Goal: Transaction & Acquisition: Book appointment/travel/reservation

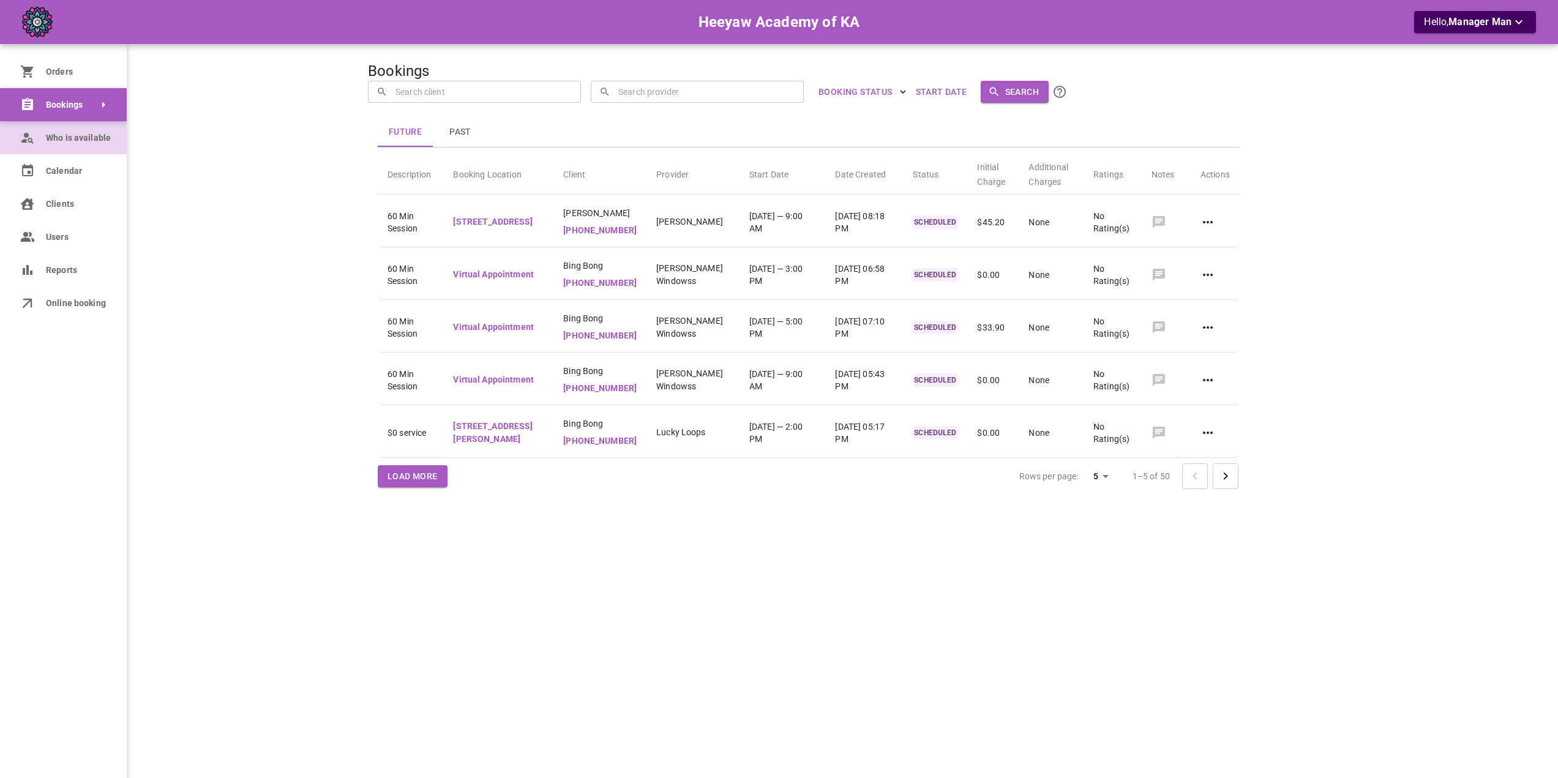
click at [51, 136] on span "Who is available" at bounding box center [77, 138] width 62 height 13
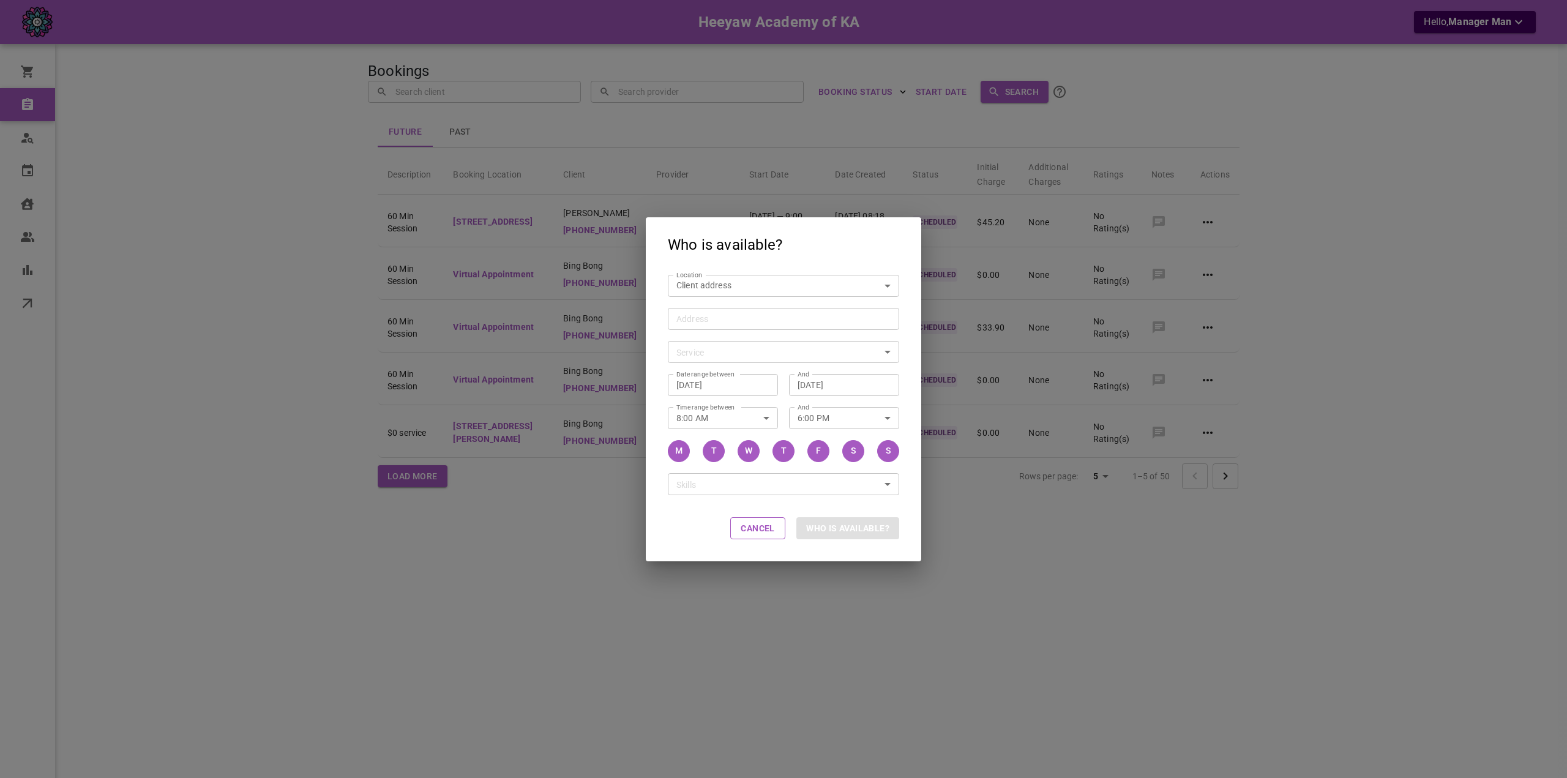
click at [708, 288] on body "Heeyaw Academy of KA Hello, Manager Man Orders Bookings Who is available Calend…" at bounding box center [783, 426] width 1567 height 853
click at [717, 357] on div "Online Classroom" at bounding box center [713, 363] width 68 height 20
type input "6f02a442-b665-432c-b8d1-2dbab1cd9d8a"
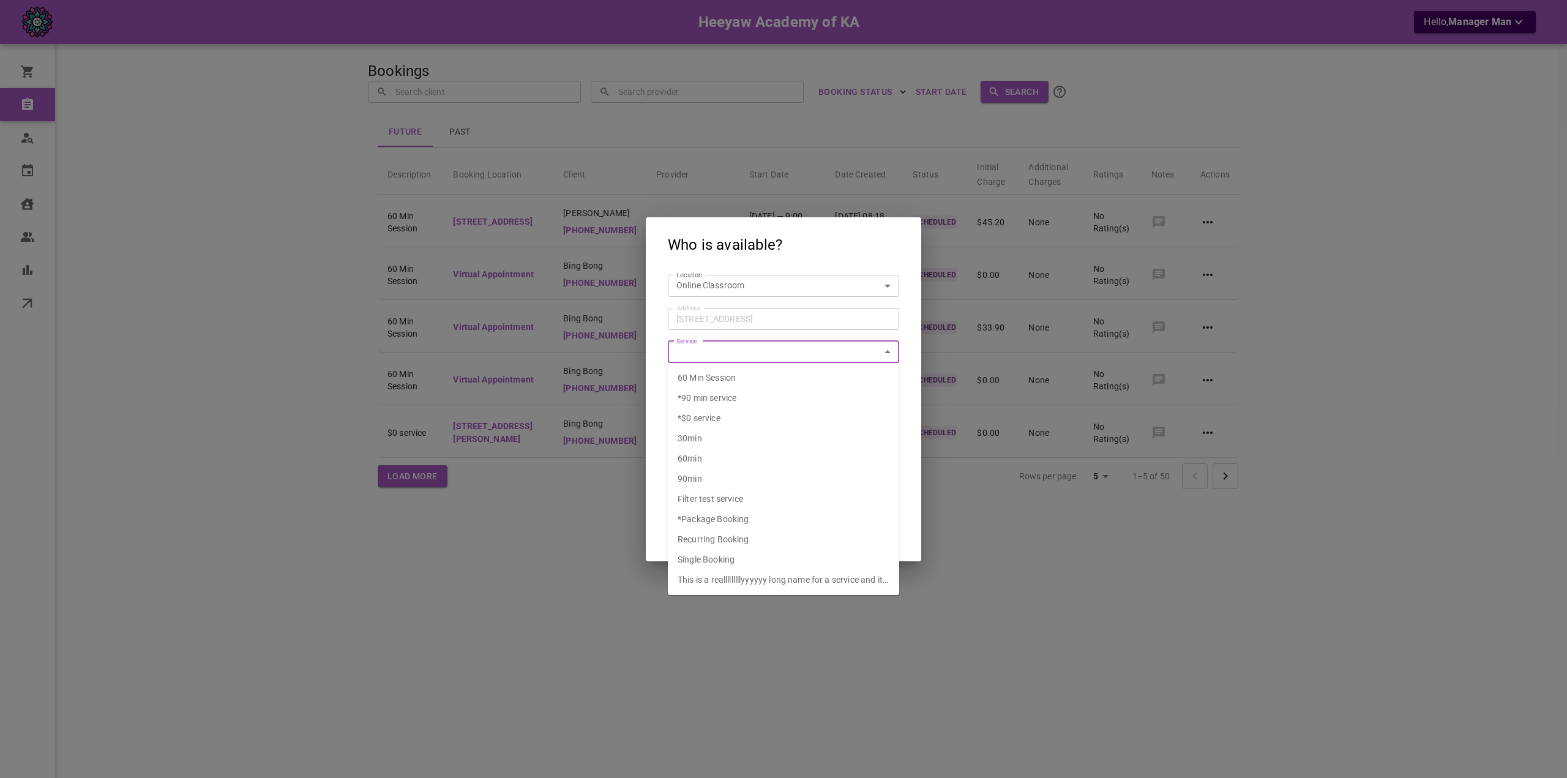
click at [727, 395] on span "*90 min service" at bounding box center [707, 398] width 59 height 10
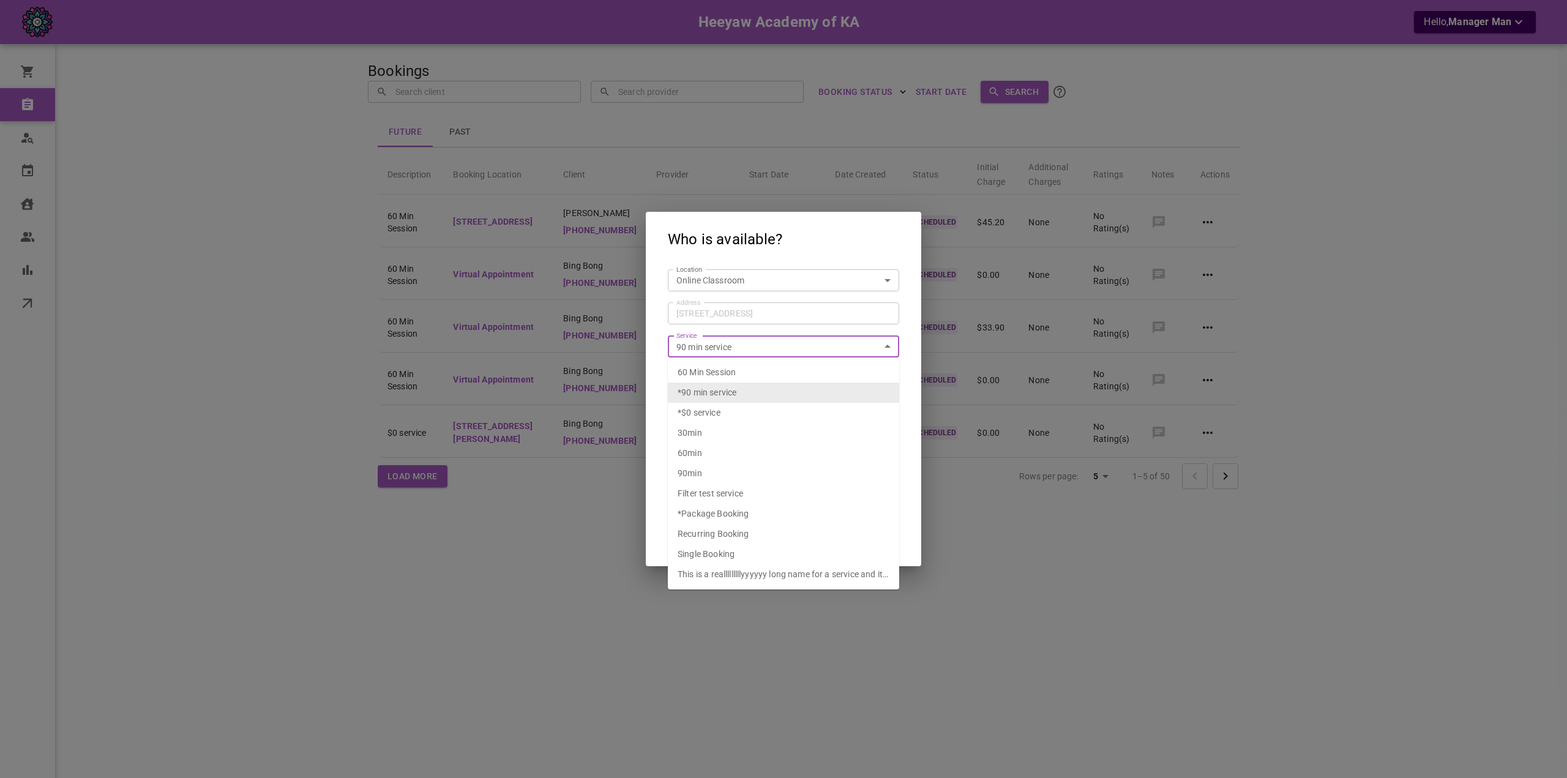
click at [733, 349] on input "90 min service" at bounding box center [774, 346] width 204 height 15
click at [727, 373] on span "60 Min Session" at bounding box center [707, 372] width 58 height 10
type input "60 Min Session"
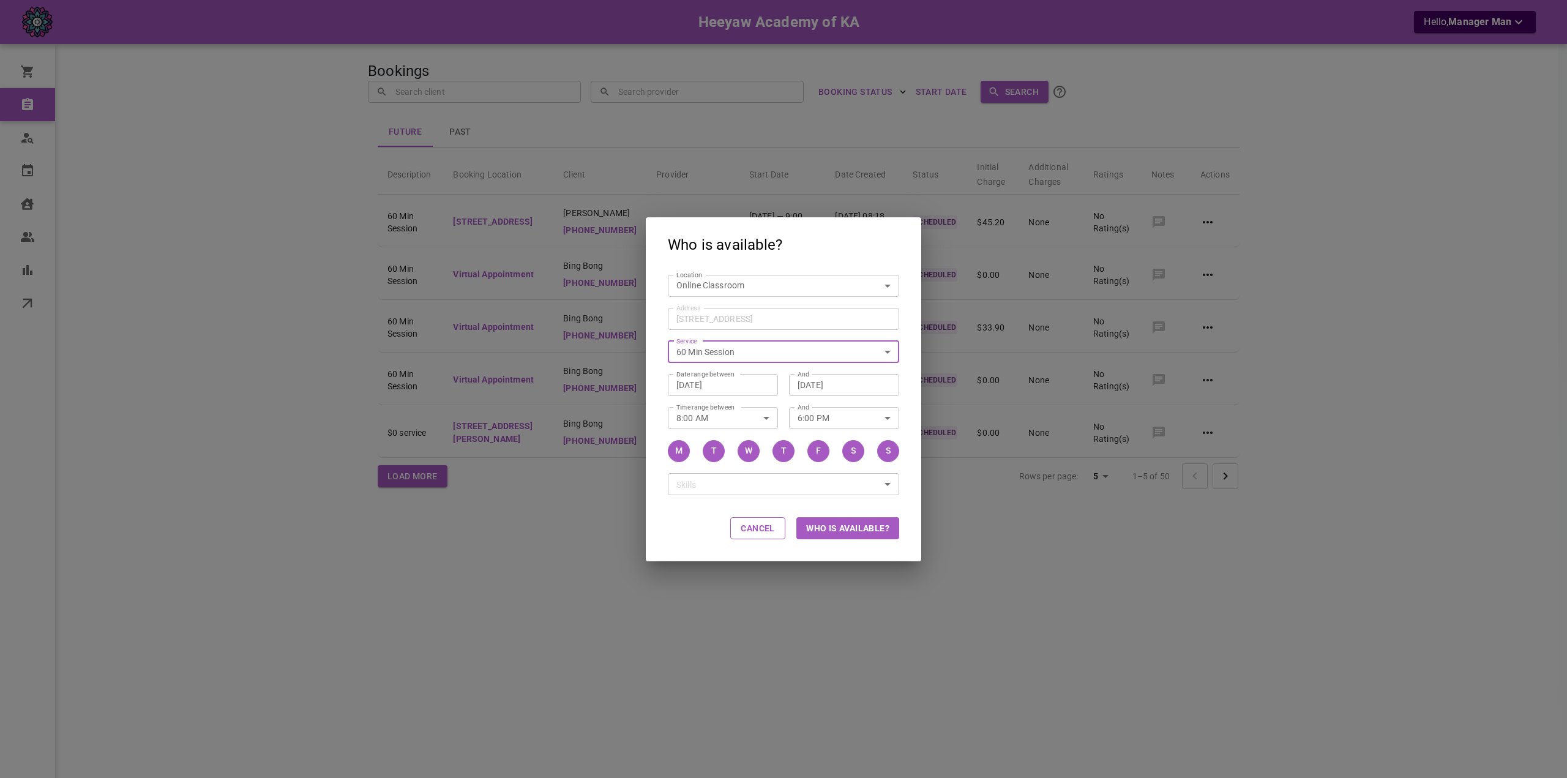
click at [784, 396] on div "And 6:00 PM And" at bounding box center [838, 412] width 121 height 33
click at [816, 529] on button "Who is available?" at bounding box center [847, 528] width 103 height 22
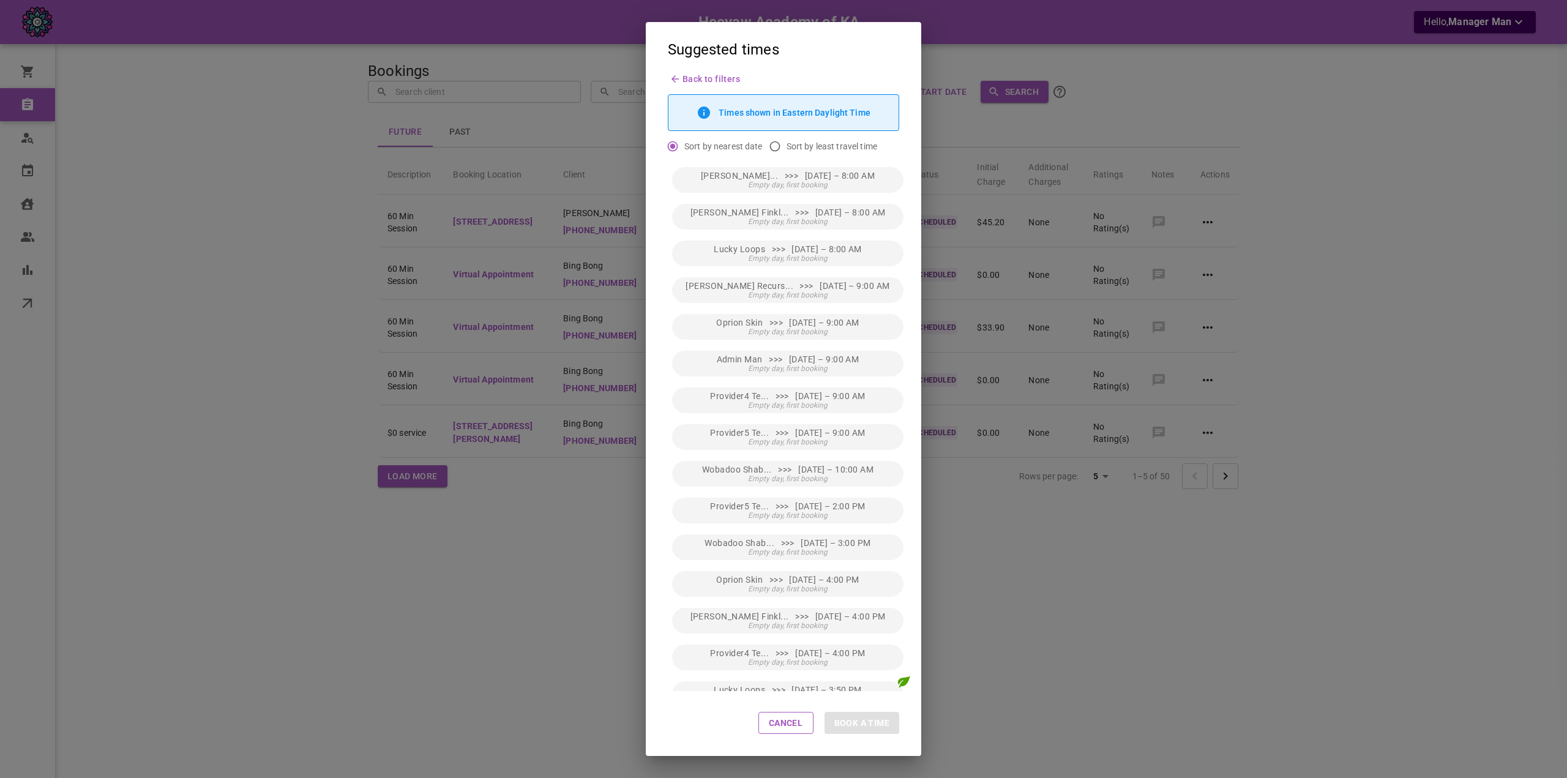
click at [807, 140] on span "Sort by least travel time" at bounding box center [832, 146] width 91 height 12
click at [787, 140] on input "Sort by least travel time" at bounding box center [774, 146] width 23 height 23
radio input "true"
click at [804, 182] on span "Same location as next booking" at bounding box center [788, 185] width 102 height 9
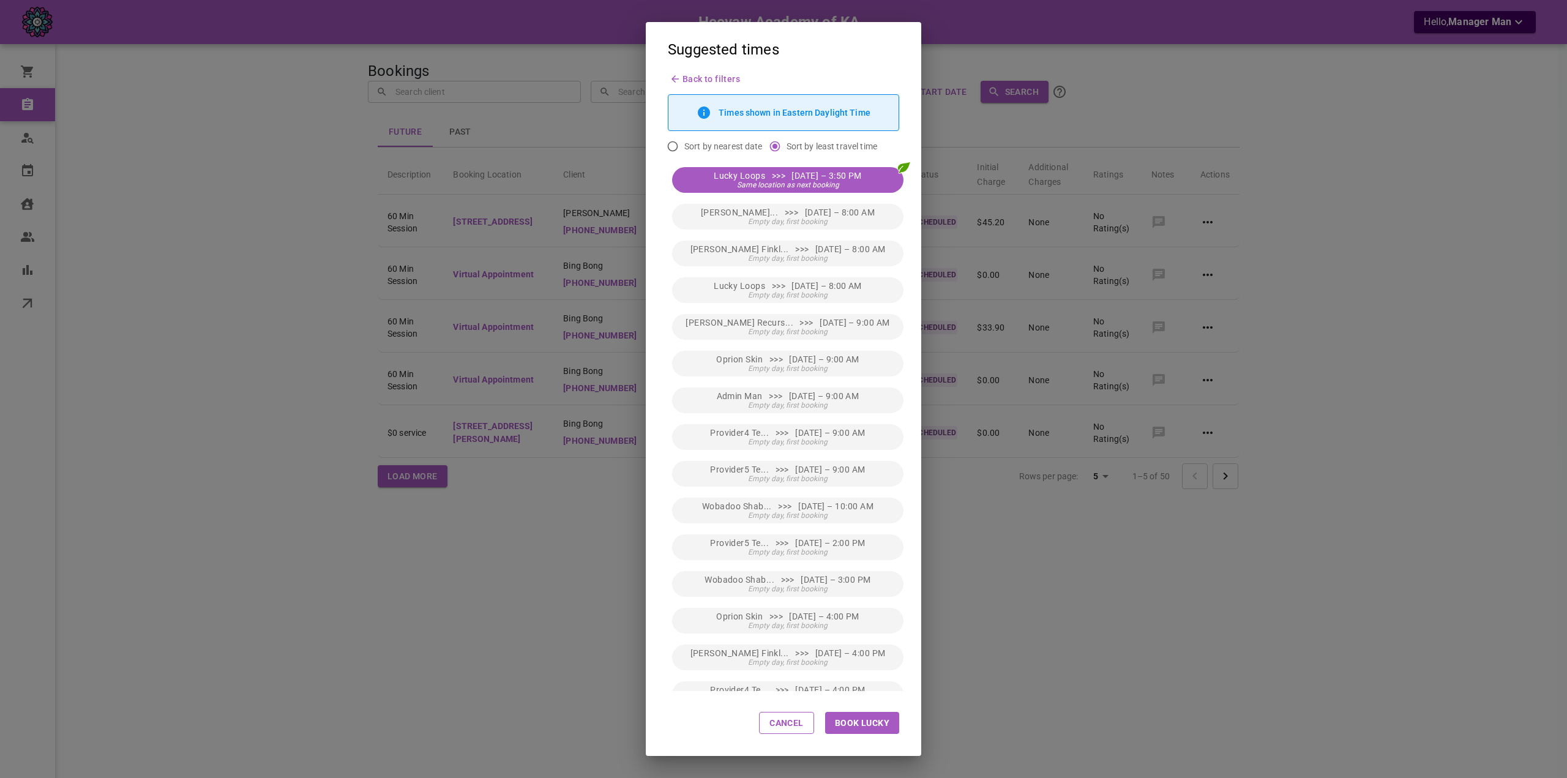
click at [886, 725] on button "Book Lucky" at bounding box center [862, 723] width 74 height 22
type input "Lucky Loops"
type input "Fri, Sep 12, 2025 – 3:50 PM"
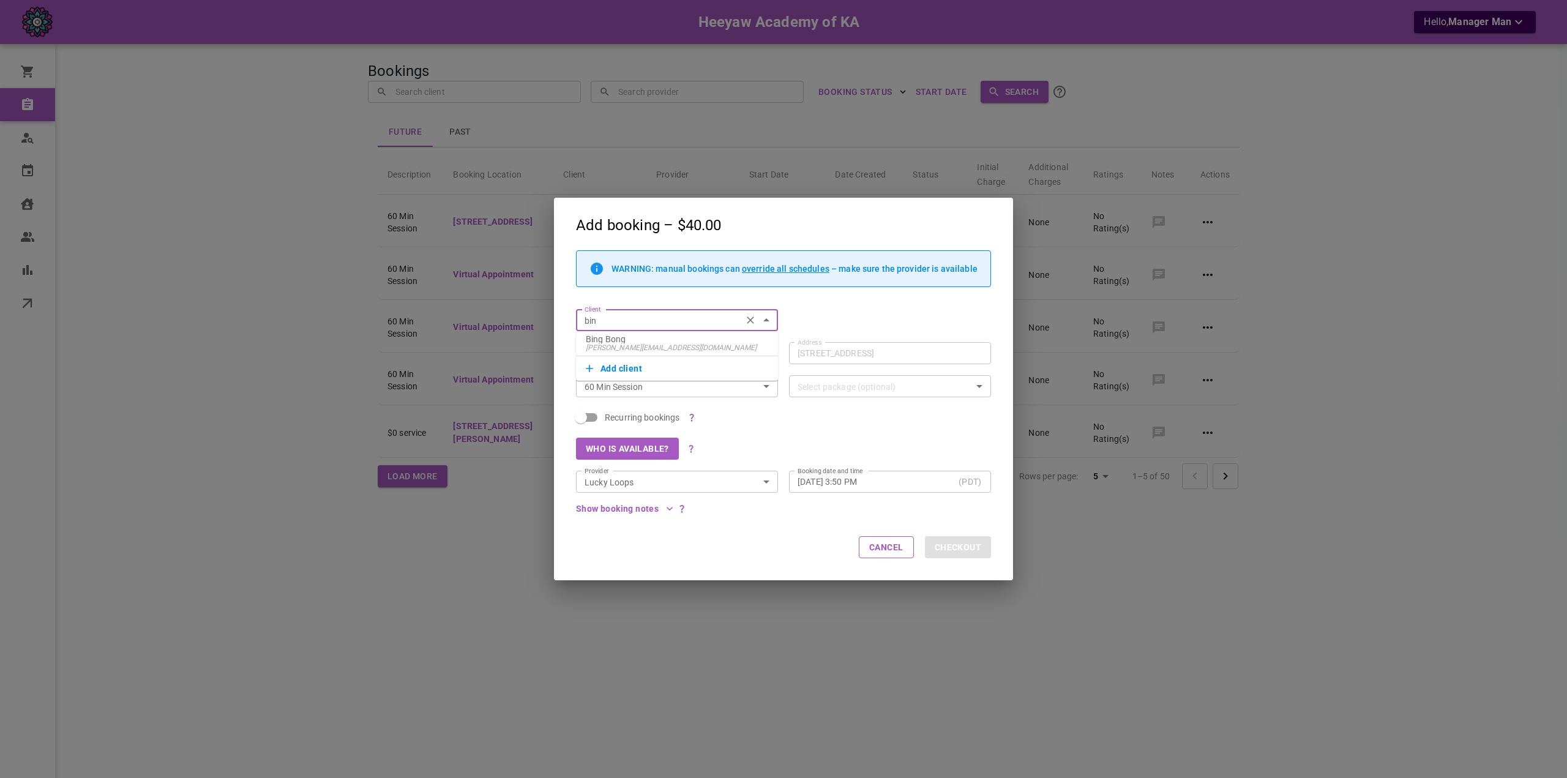
click at [658, 341] on p "Bing Bong" at bounding box center [677, 339] width 182 height 9
type input "Bing Bong"
click at [969, 550] on button "Checkout" at bounding box center [958, 547] width 66 height 22
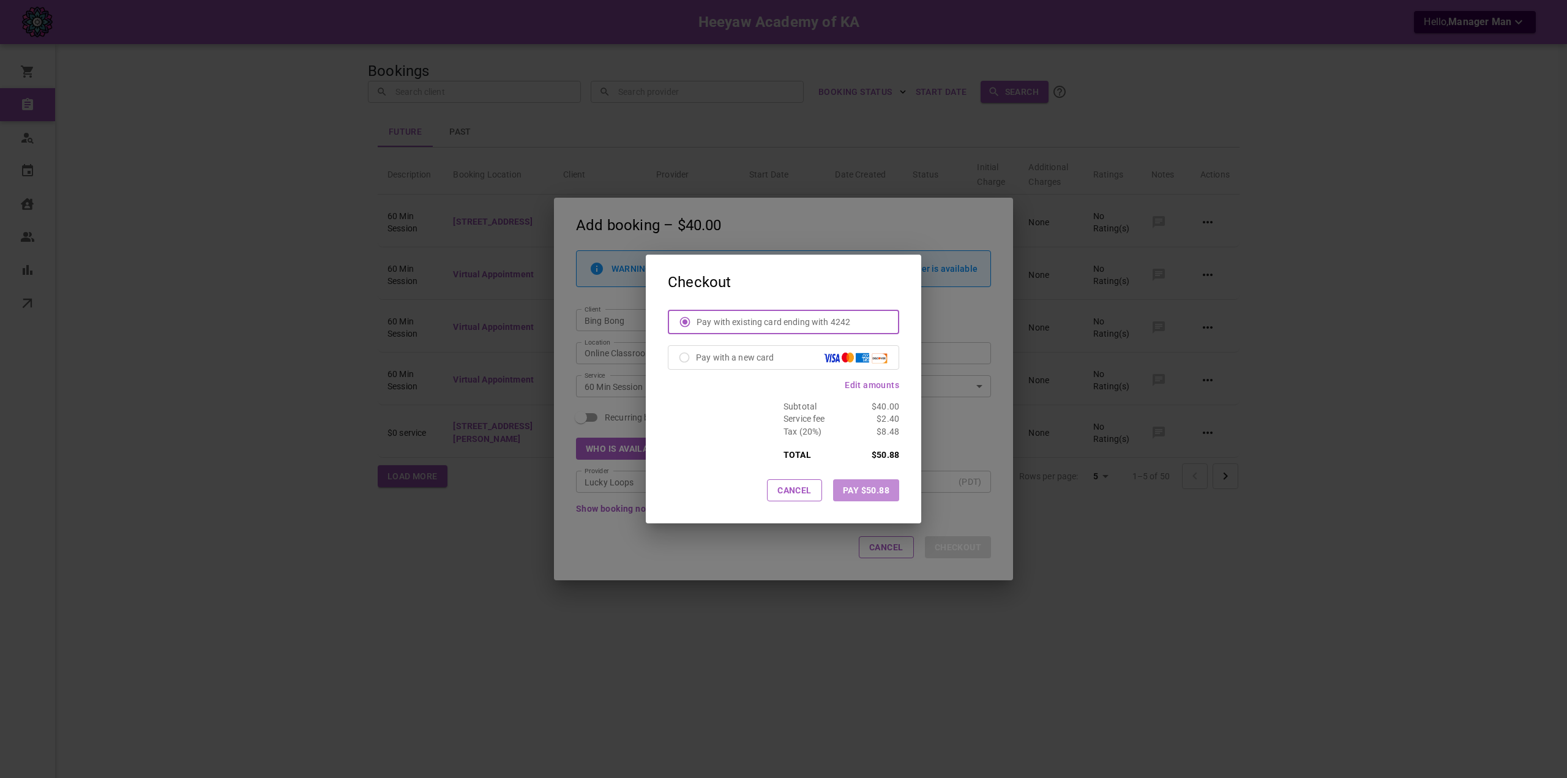
click at [891, 482] on button "Pay $50.88" at bounding box center [866, 490] width 66 height 22
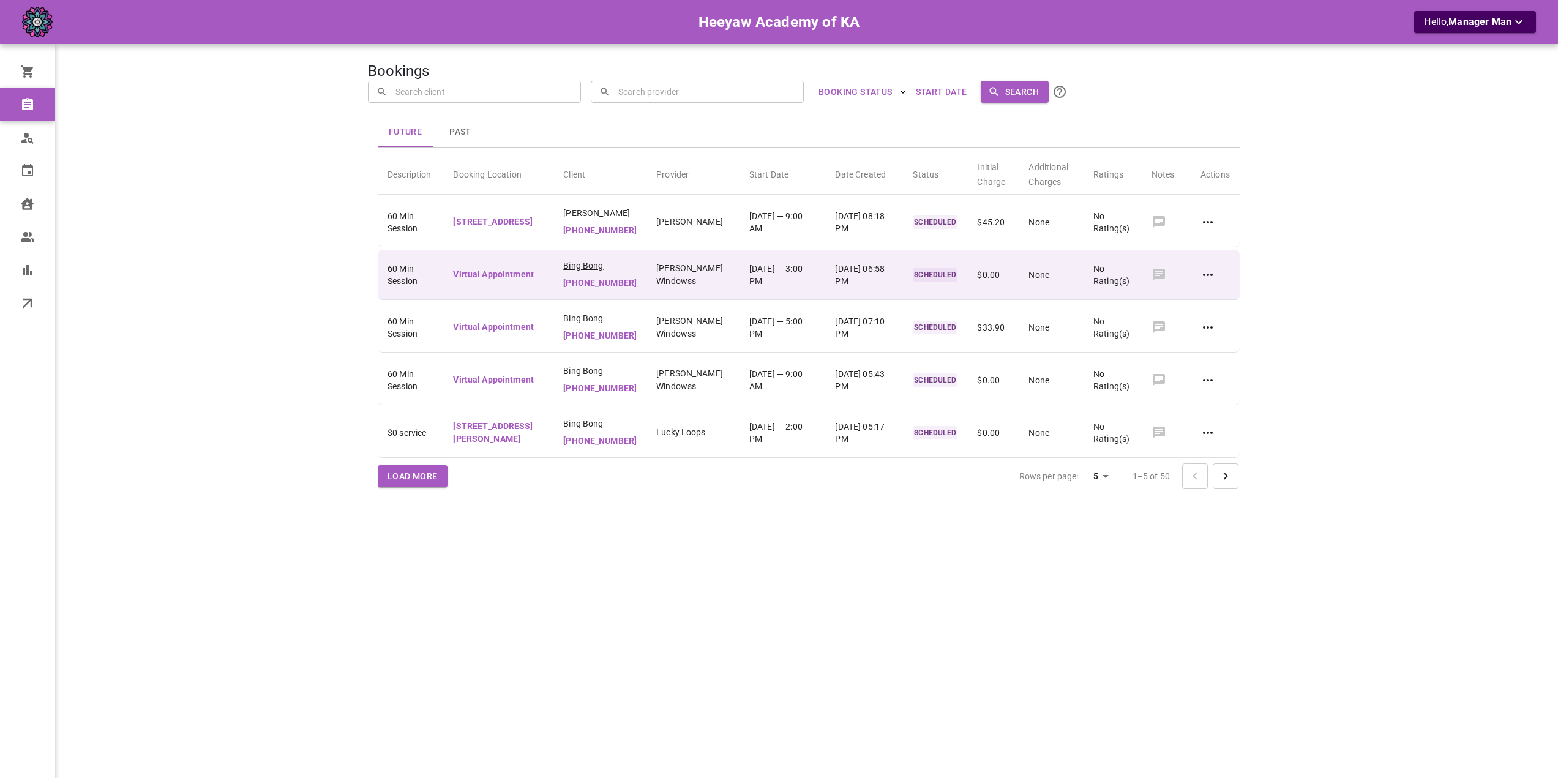
click at [610, 272] on span "Bing Bong" at bounding box center [599, 266] width 73 height 12
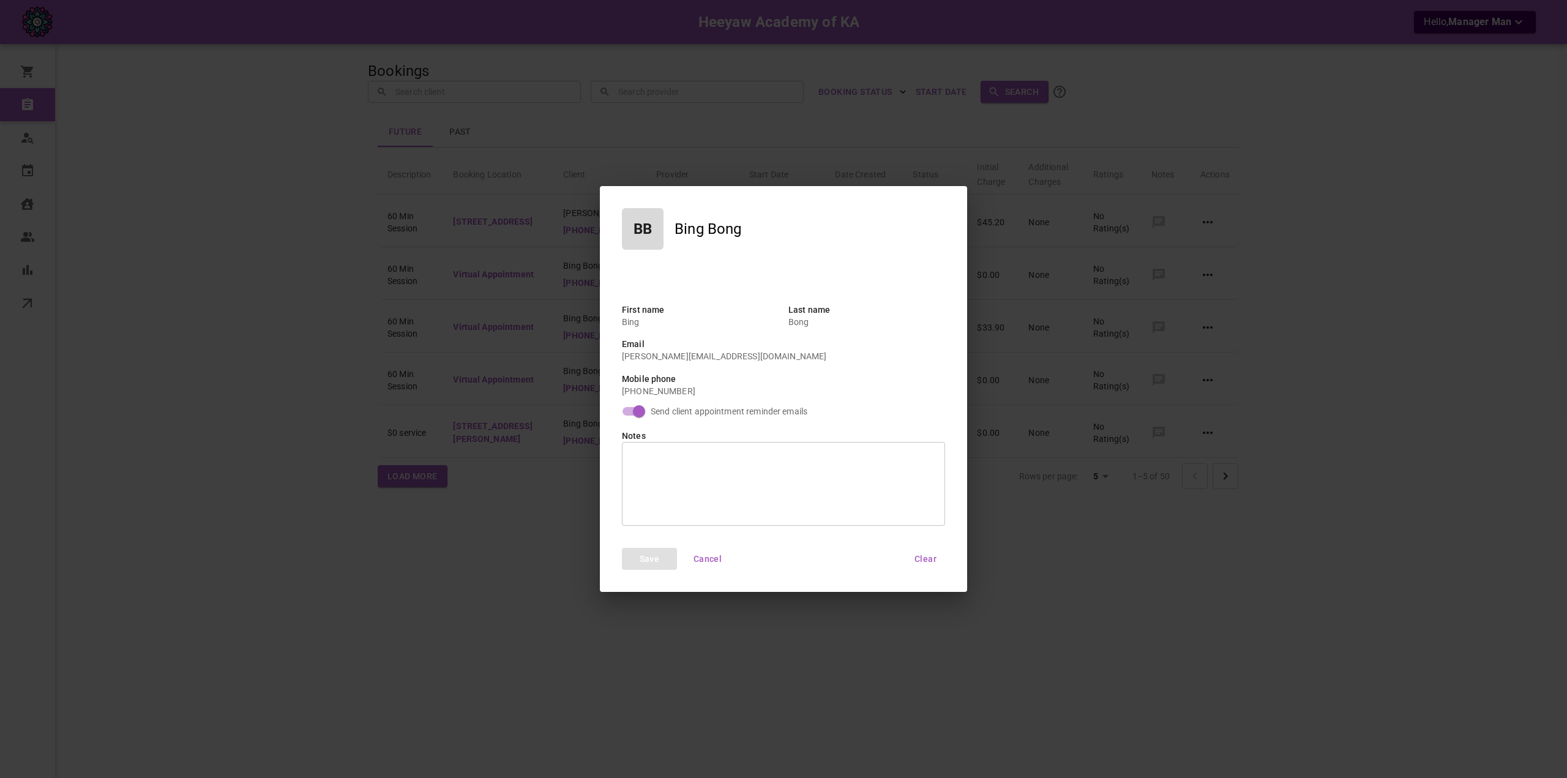
click at [493, 261] on div "BB Bing Bong First name Bing Last name Bong Email omar+heeyawbing@gomarketbox.c…" at bounding box center [783, 389] width 1567 height 778
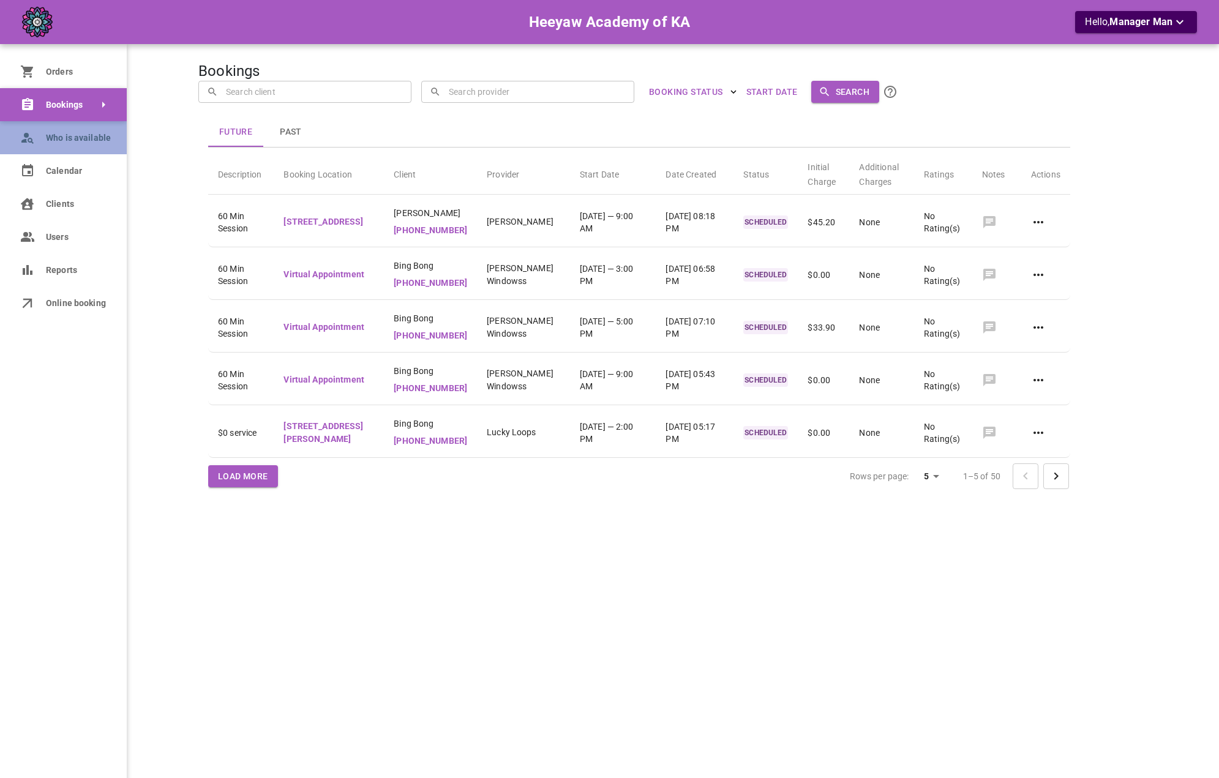
click at [49, 130] on link "Who is available" at bounding box center [63, 137] width 127 height 33
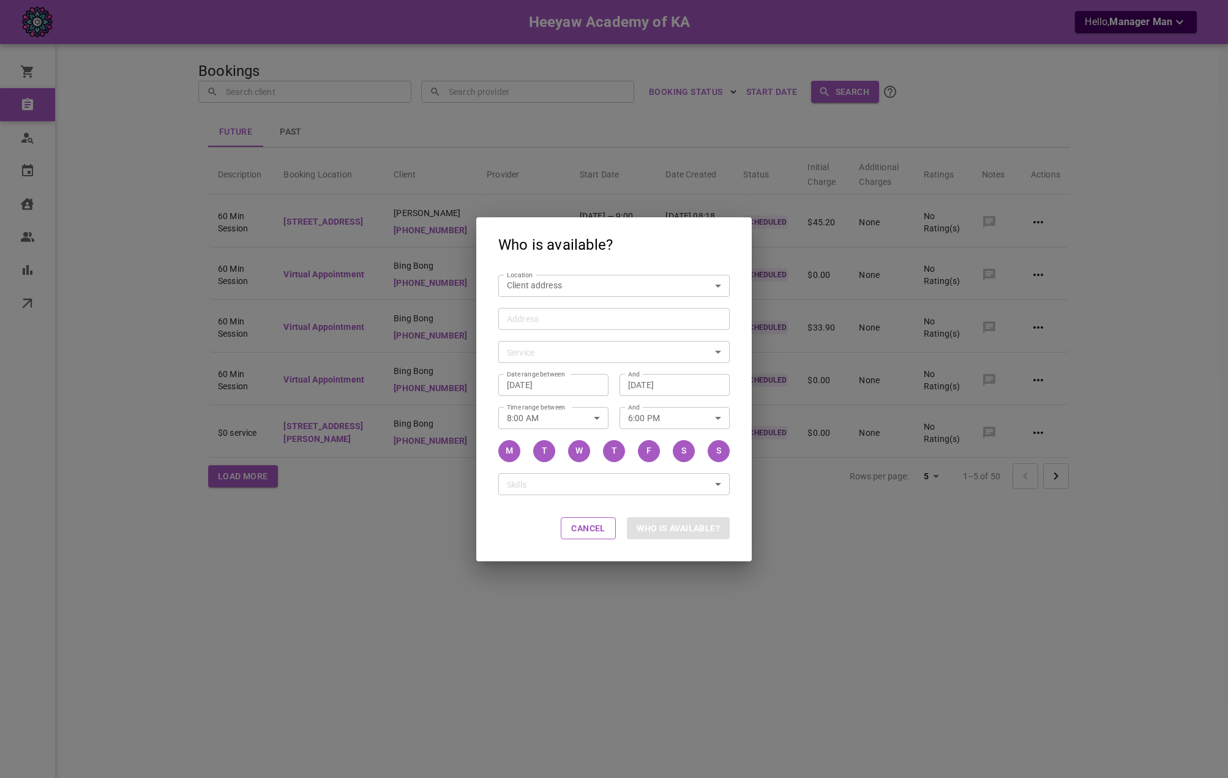
click at [562, 281] on body "Heeyaw Academy of KA Hello, Manager Man Orders Bookings Who is available Calend…" at bounding box center [614, 426] width 1228 height 853
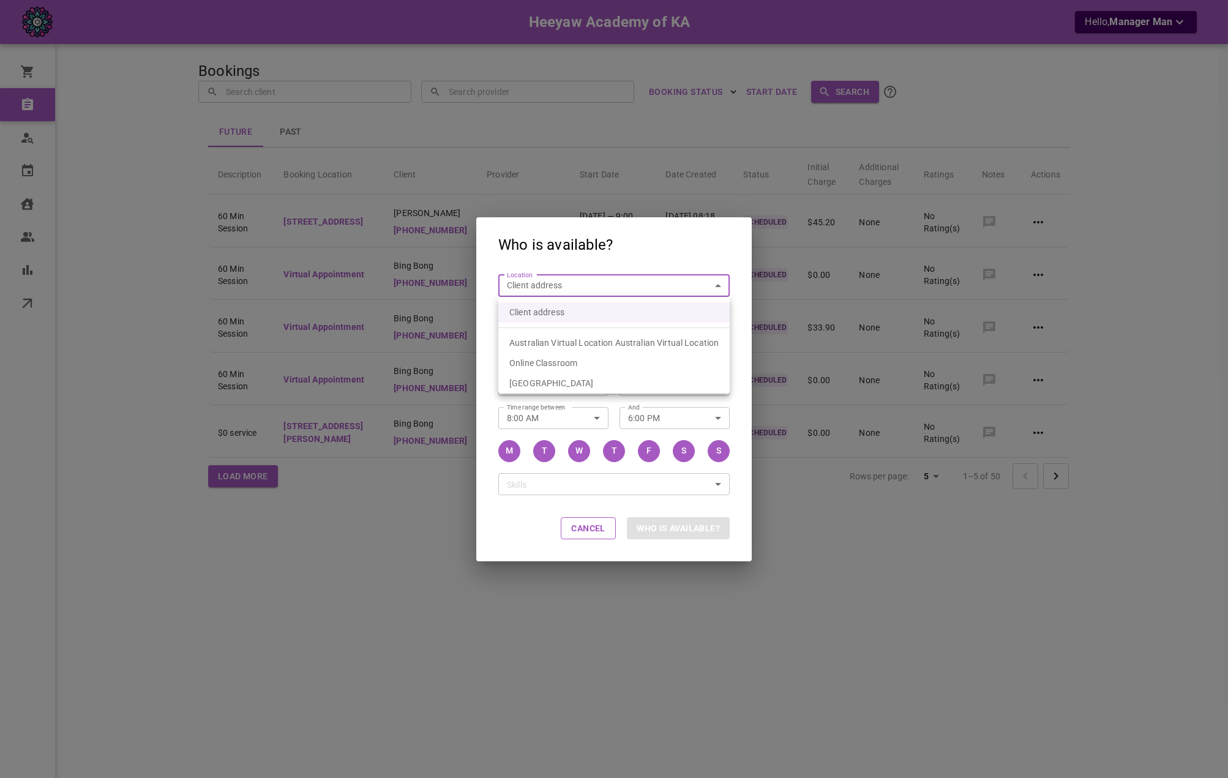
click at [575, 357] on div "Online Classroom" at bounding box center [543, 363] width 68 height 20
type input "6f02a442-b665-432c-b8d1-2dbab1cd9d8a"
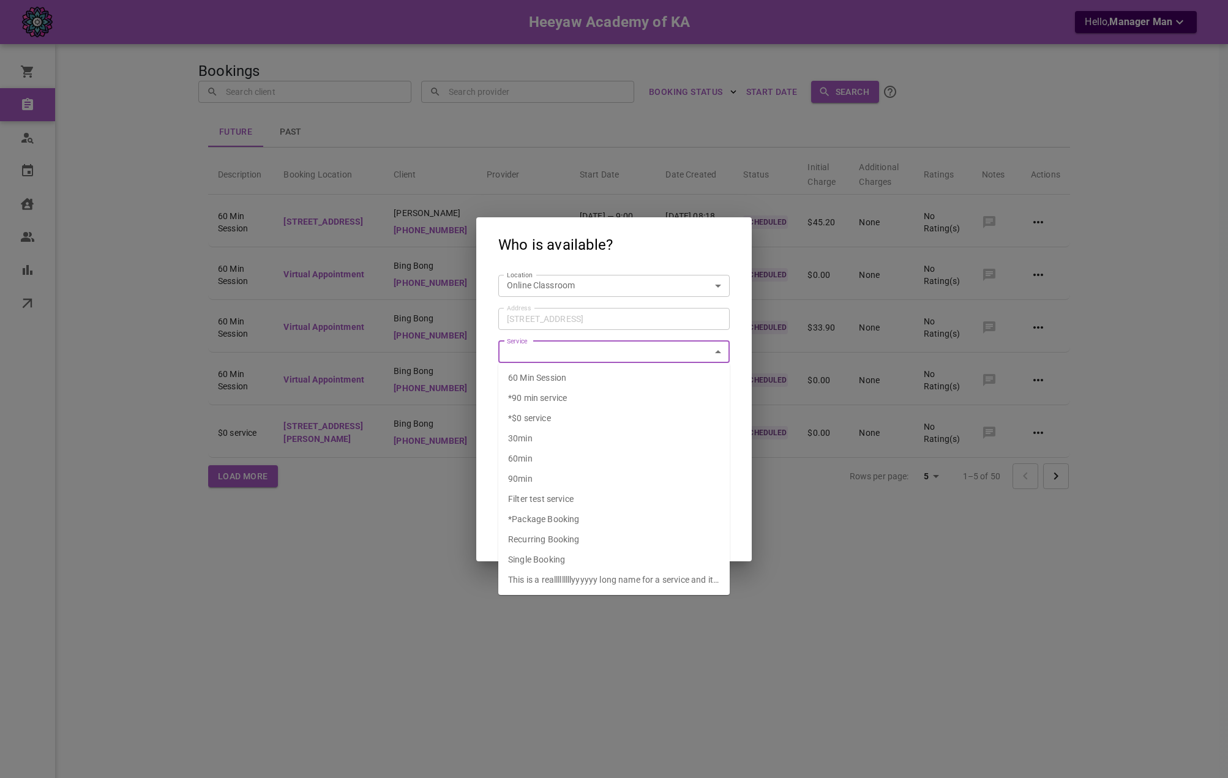
click at [578, 372] on li "60 Min Session" at bounding box center [613, 378] width 231 height 20
type input "60 Min Session"
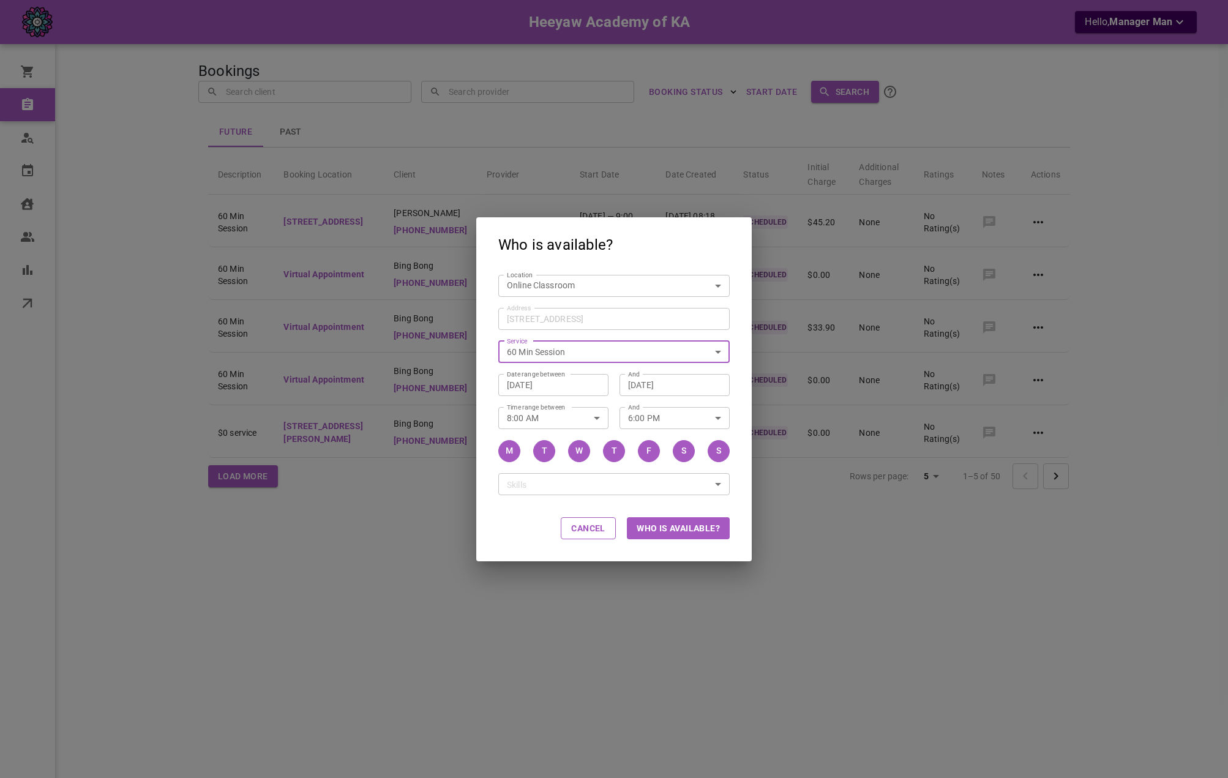
click at [673, 540] on div "Cancel Who is available?" at bounding box center [613, 528] width 275 height 65
click at [673, 534] on button "Who is available?" at bounding box center [678, 528] width 103 height 22
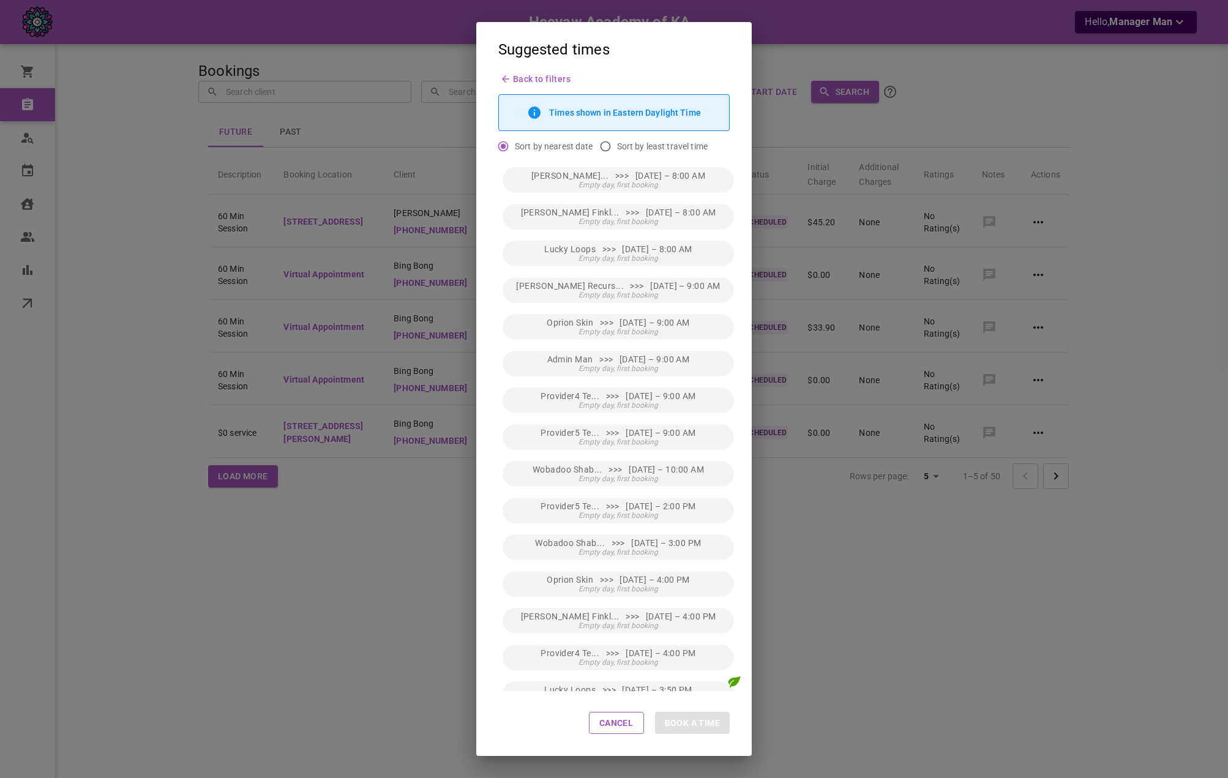
click at [609, 141] on input "Sort by least travel time" at bounding box center [605, 146] width 23 height 23
radio input "true"
click at [604, 182] on span "Same location as next booking" at bounding box center [618, 185] width 102 height 9
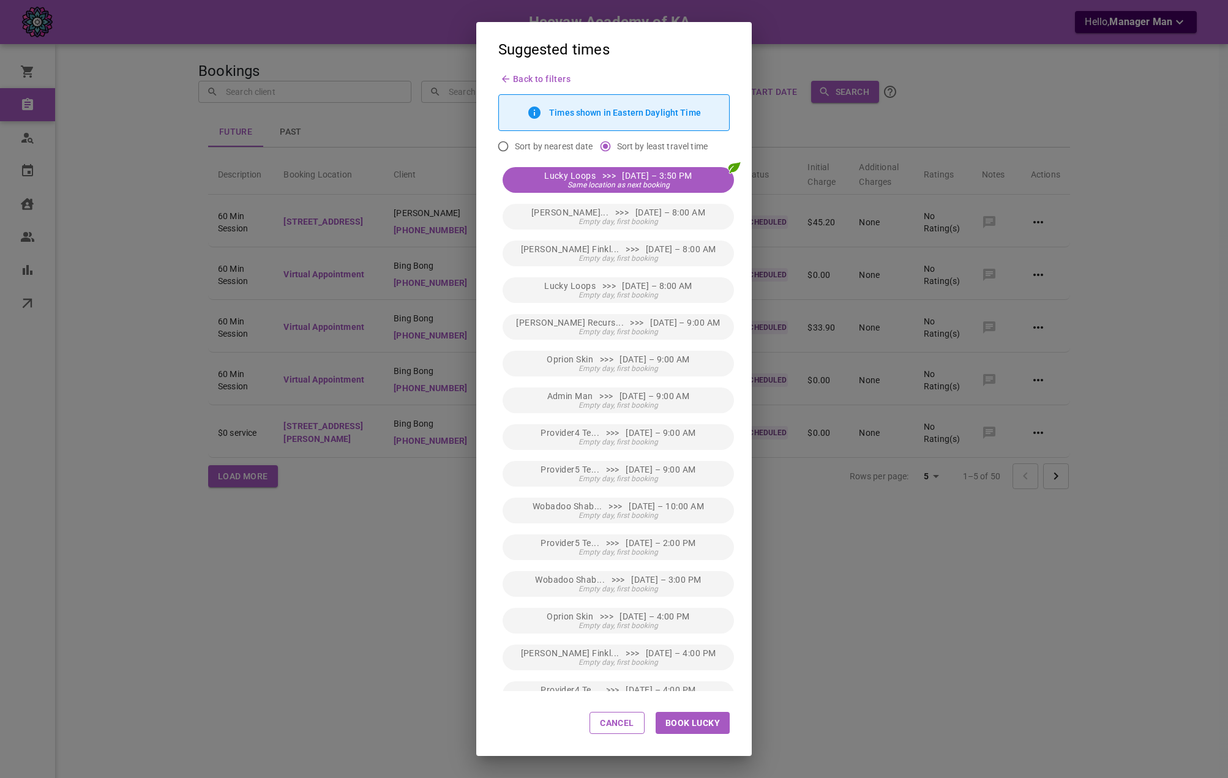
click at [717, 722] on button "Book Lucky" at bounding box center [693, 723] width 74 height 22
type input "Lucky Loops"
type input "Fri, Sep 12, 2025 – 3:50 PM"
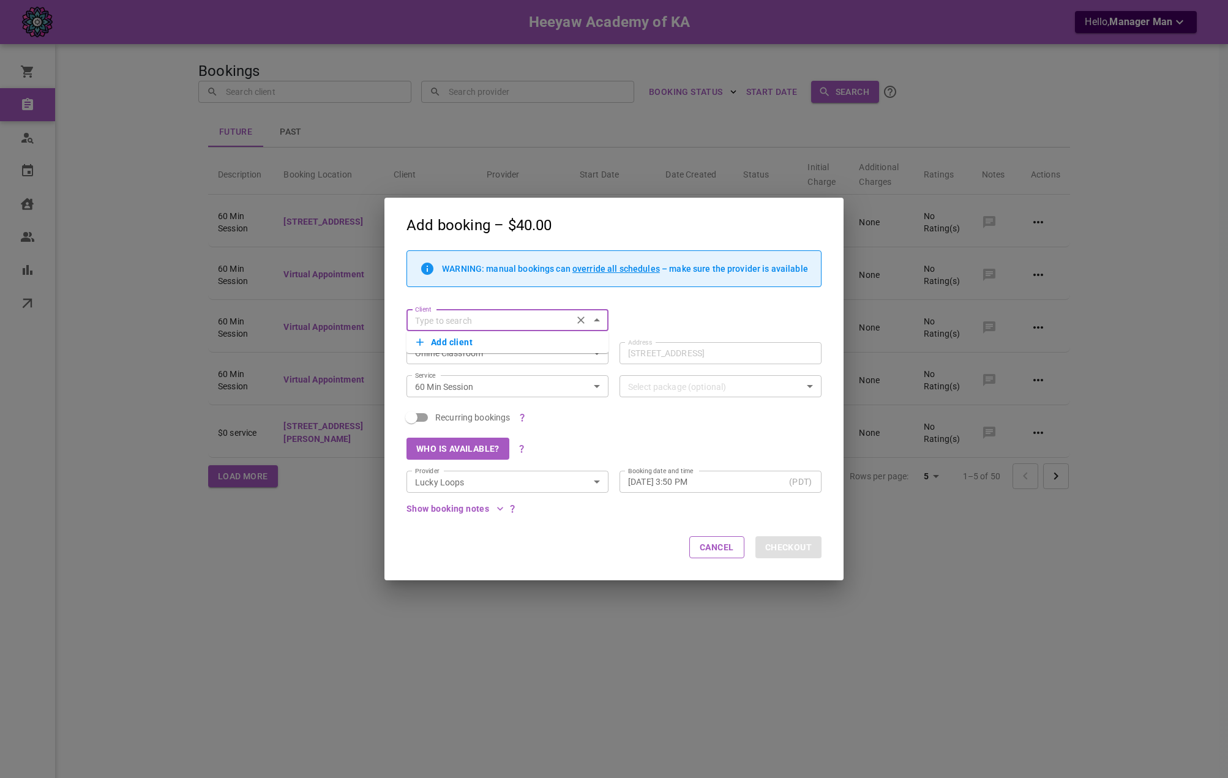
click at [471, 449] on button "Who is available?" at bounding box center [457, 449] width 103 height 22
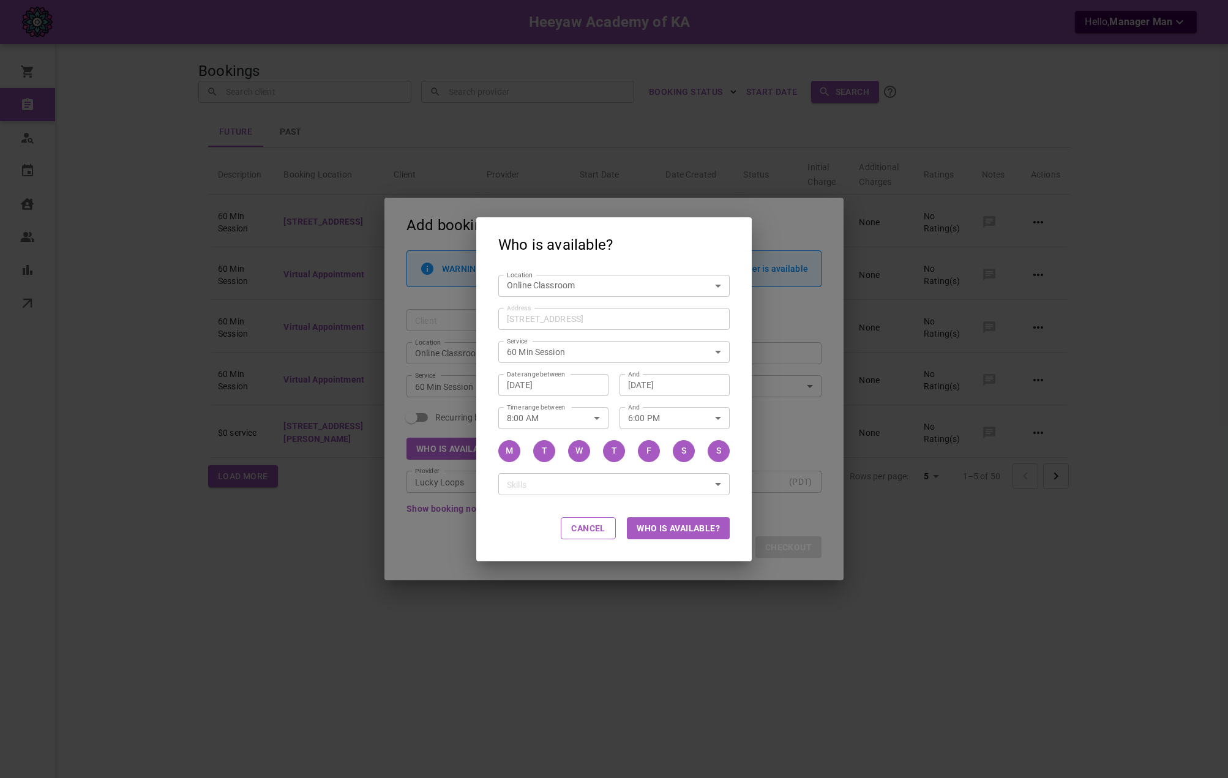
click at [471, 449] on div "Who is available? Location Online Classroom 6f02a442-b665-432c-b8d1-2dbab1cd9d8…" at bounding box center [614, 389] width 1228 height 778
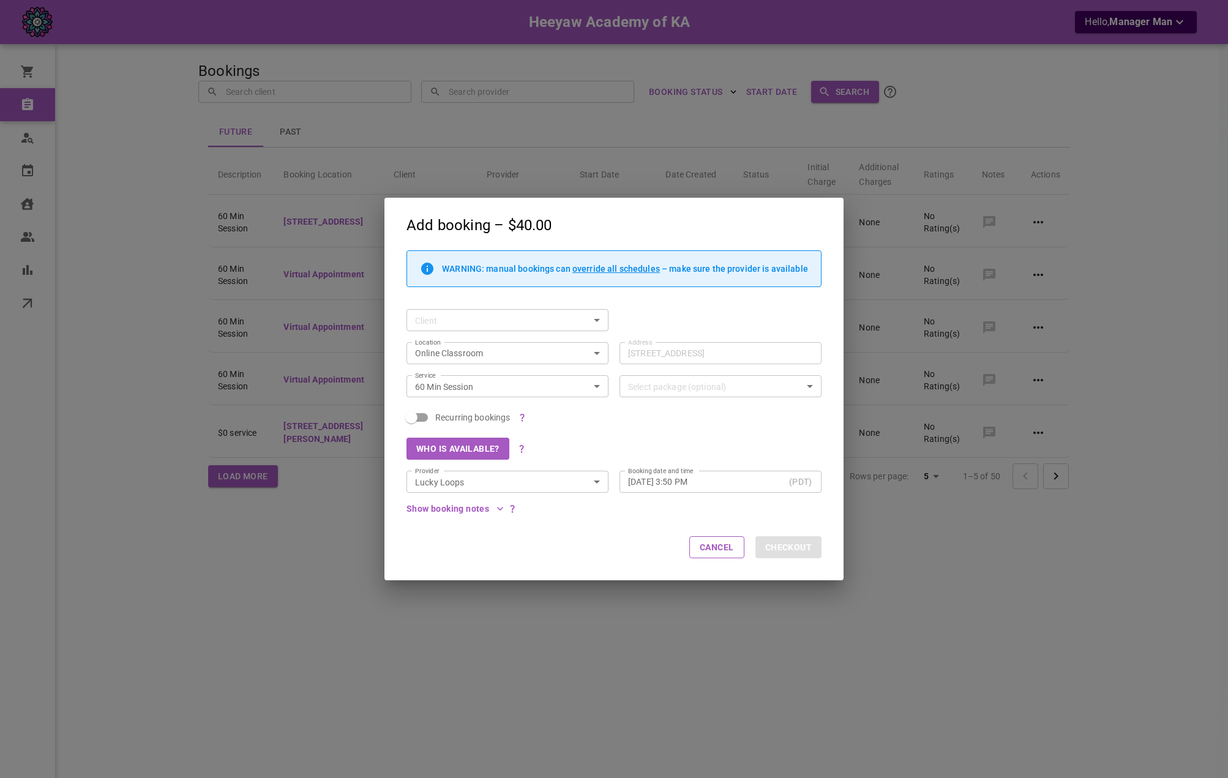
click at [657, 454] on div "Who is available?" at bounding box center [608, 443] width 426 height 33
drag, startPoint x: 657, startPoint y: 452, endPoint x: 662, endPoint y: 428, distance: 24.4
click at [662, 428] on div "Who is available?" at bounding box center [608, 443] width 426 height 33
click at [599, 482] on icon "Open" at bounding box center [597, 482] width 6 height 3
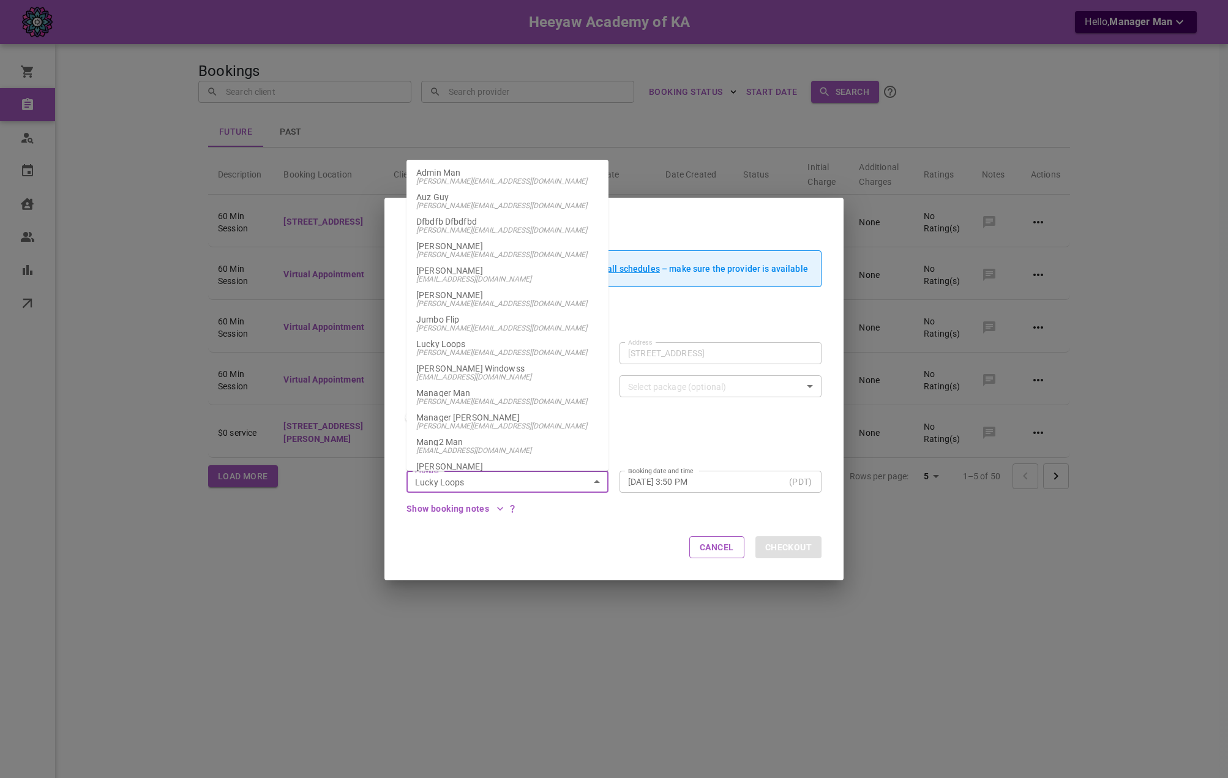
click at [546, 271] on p "Gloria Roberts" at bounding box center [507, 270] width 182 height 9
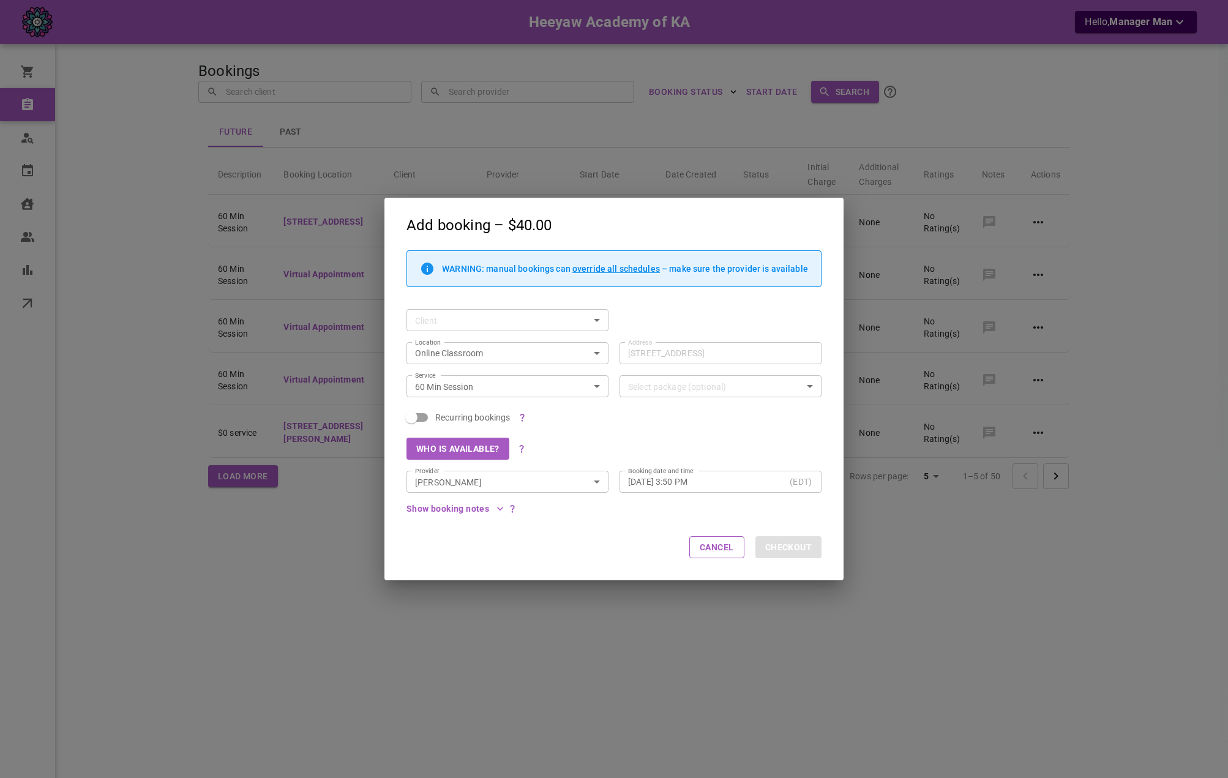
click at [743, 442] on div "Who is available?" at bounding box center [608, 443] width 426 height 33
click at [597, 482] on icon "Open" at bounding box center [597, 482] width 6 height 3
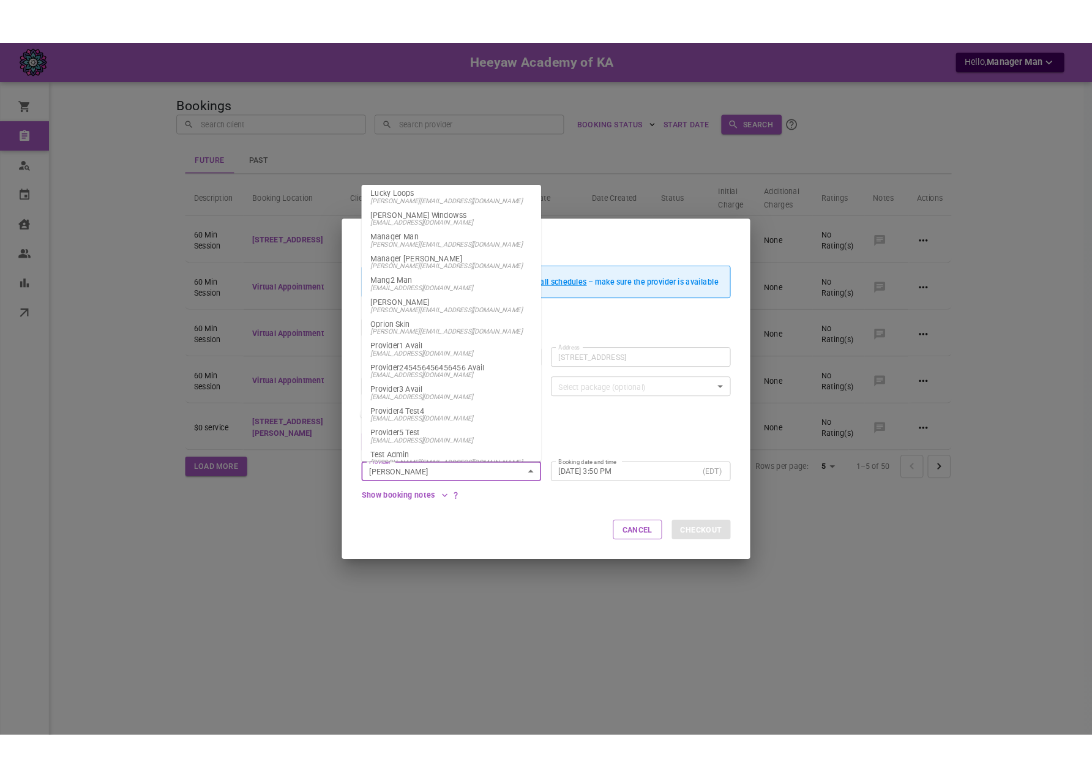
scroll to position [184, 0]
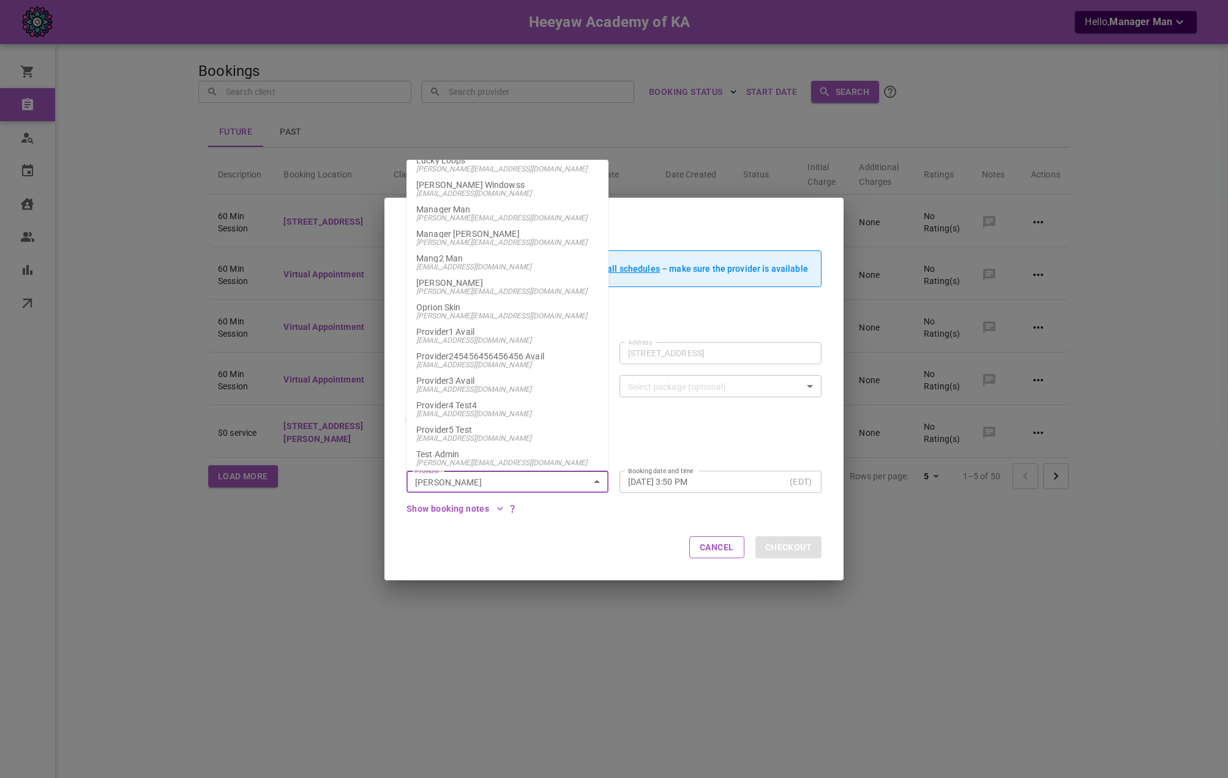
click at [533, 312] on span "omar+heeyawopr@gomarketbox.com" at bounding box center [507, 316] width 182 height 9
type input "Oprion Skin"
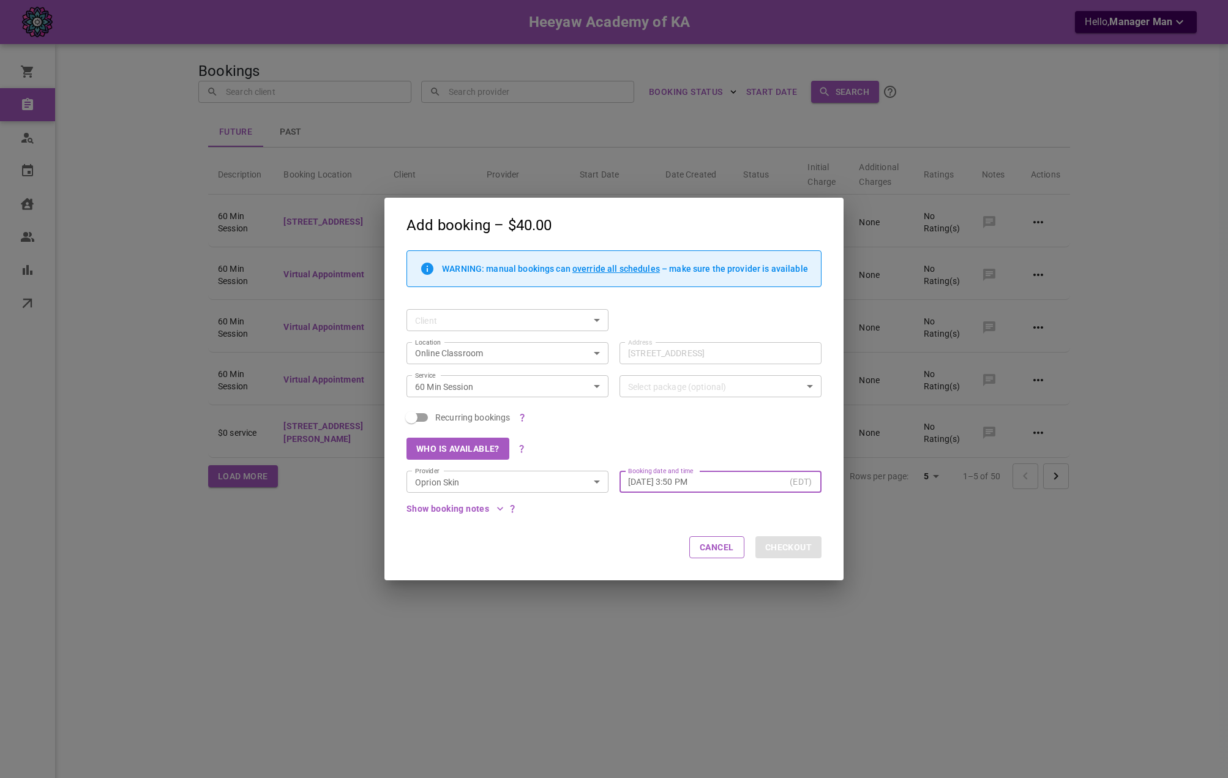
click at [765, 476] on input "Fri, Sep 12, 2025 – 3:50 PM" at bounding box center [706, 482] width 157 height 12
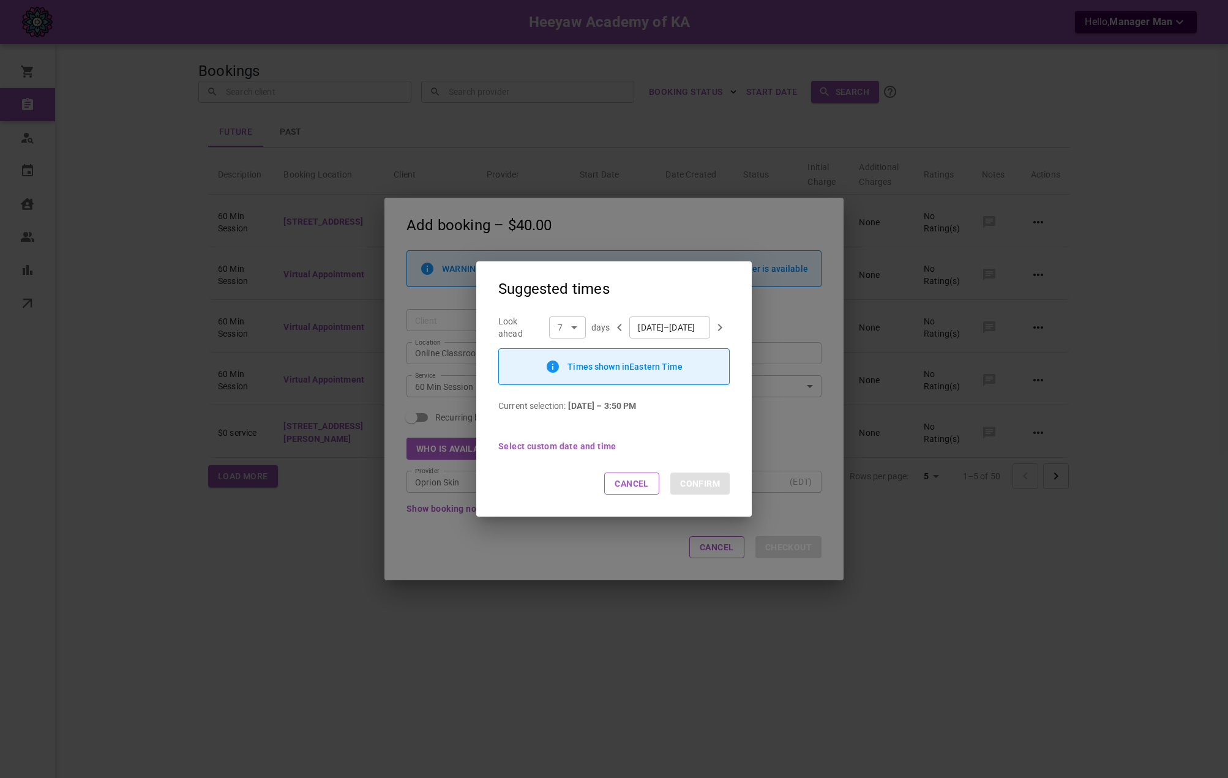
click at [638, 498] on div "Cancel Confirm" at bounding box center [613, 484] width 275 height 66
click at [635, 484] on button "Cancel" at bounding box center [631, 484] width 55 height 22
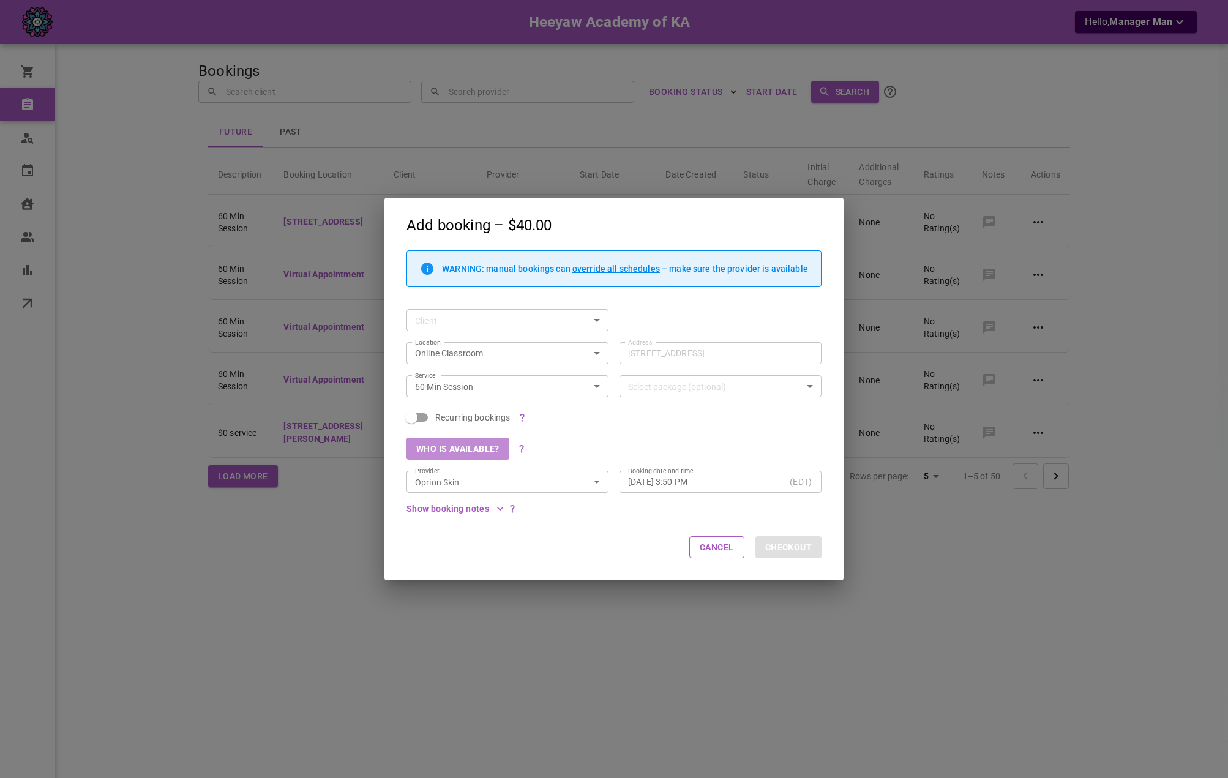
click at [482, 449] on button "Who is available?" at bounding box center [457, 449] width 103 height 22
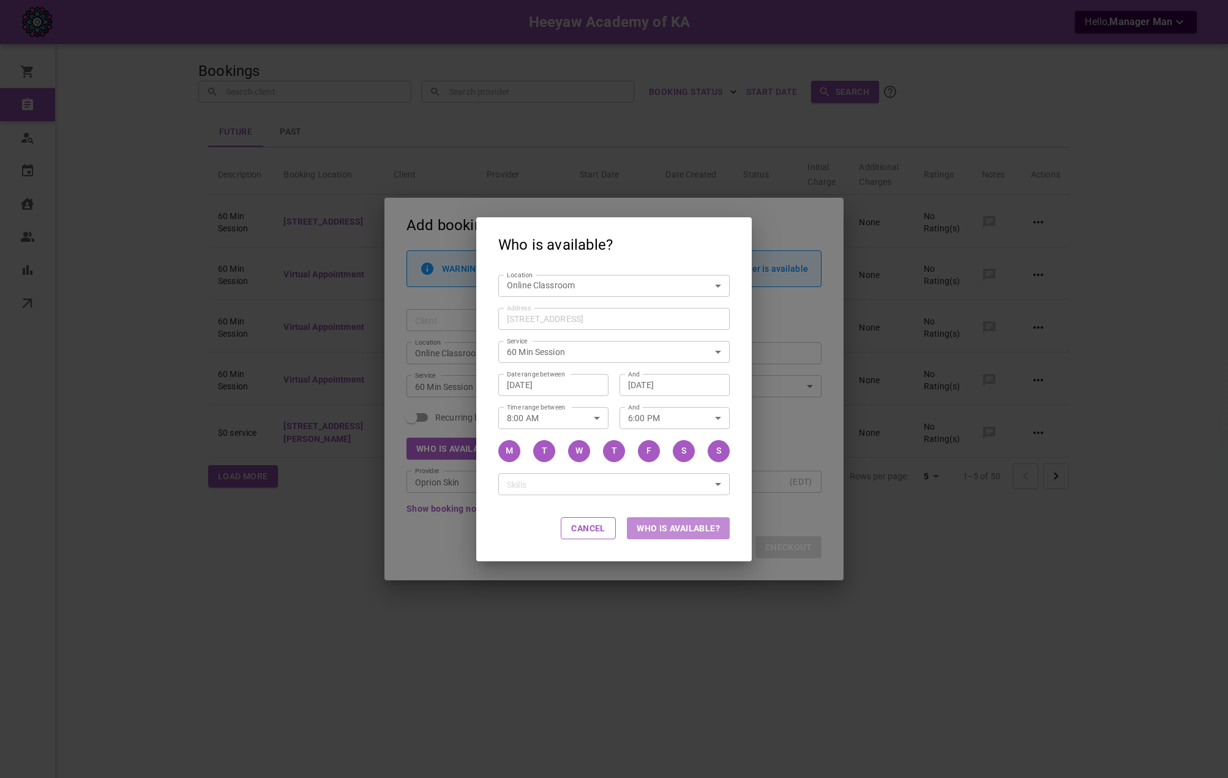
click at [669, 526] on button "Who is available?" at bounding box center [678, 528] width 103 height 22
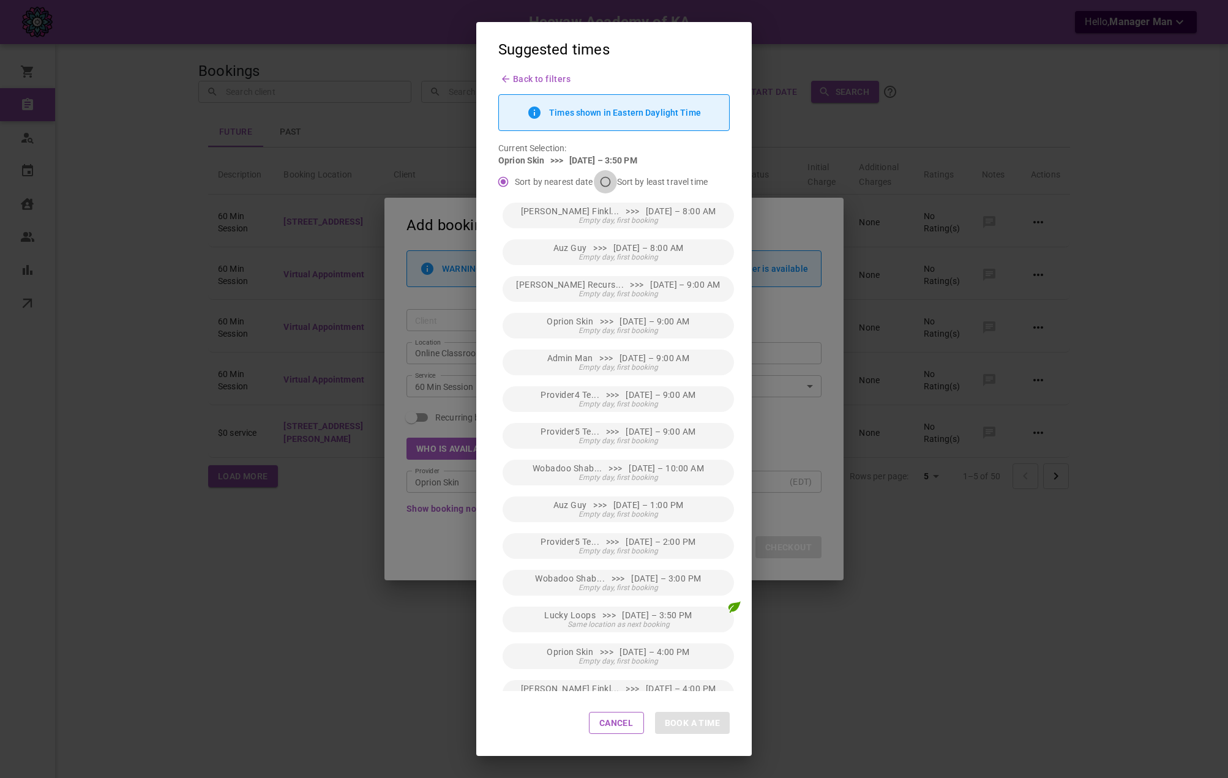
click at [610, 185] on input "Sort by least travel time" at bounding box center [605, 181] width 23 height 23
radio input "true"
click at [658, 221] on span "Same location as next booking" at bounding box center [618, 220] width 102 height 9
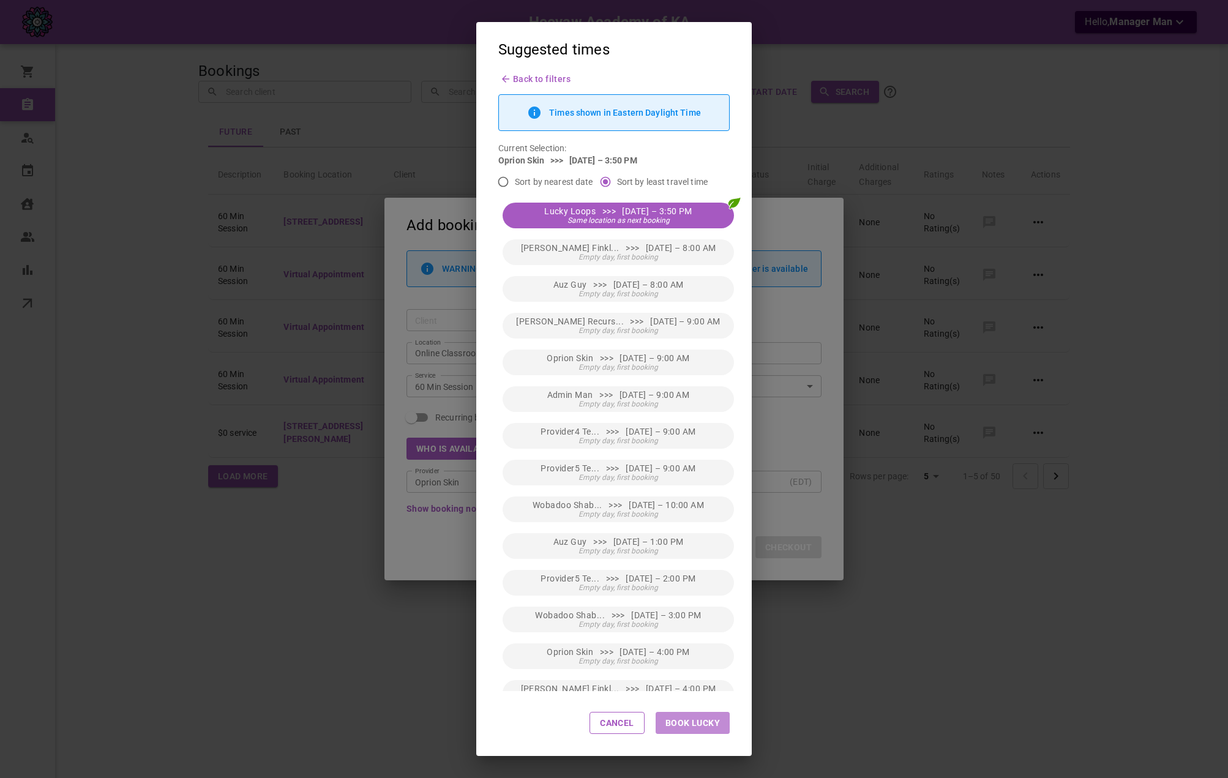
click at [714, 727] on button "Book Lucky" at bounding box center [693, 723] width 74 height 22
type input "Lucky Loops"
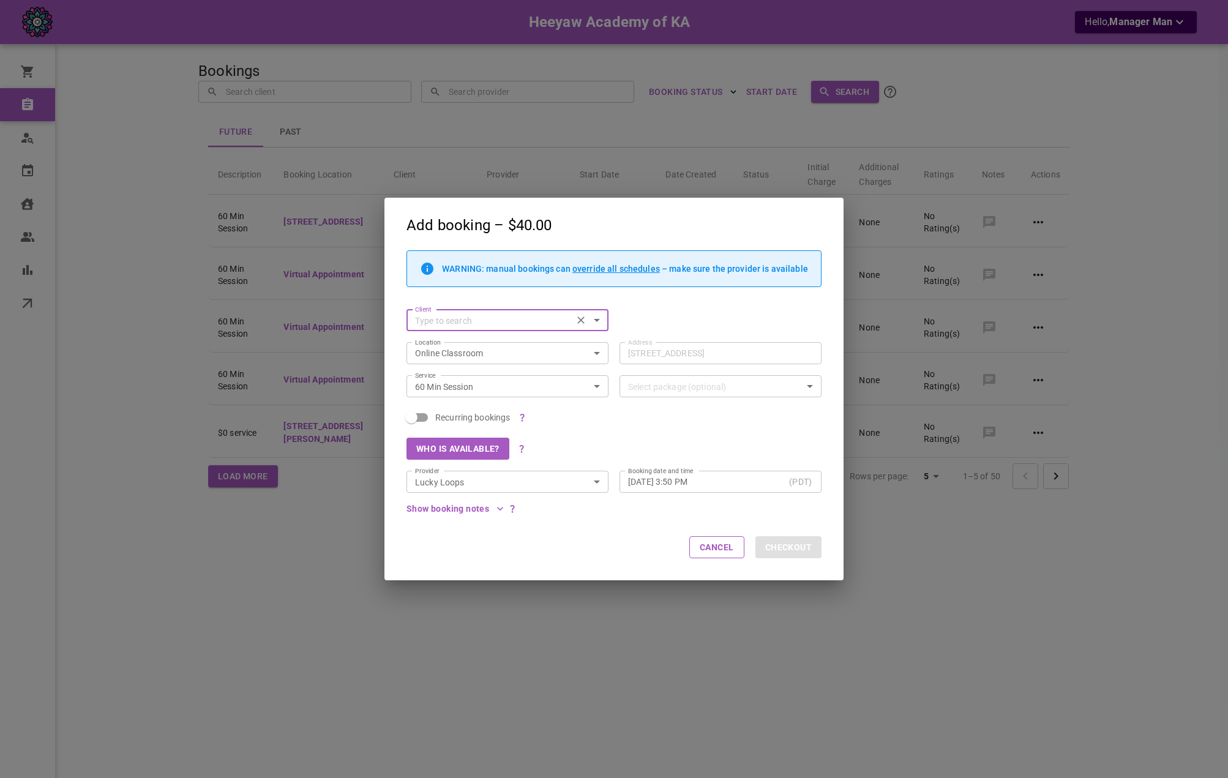
click at [490, 319] on input "Client" at bounding box center [489, 320] width 159 height 15
click at [480, 361] on p "Banda9 Tahir" at bounding box center [507, 363] width 182 height 9
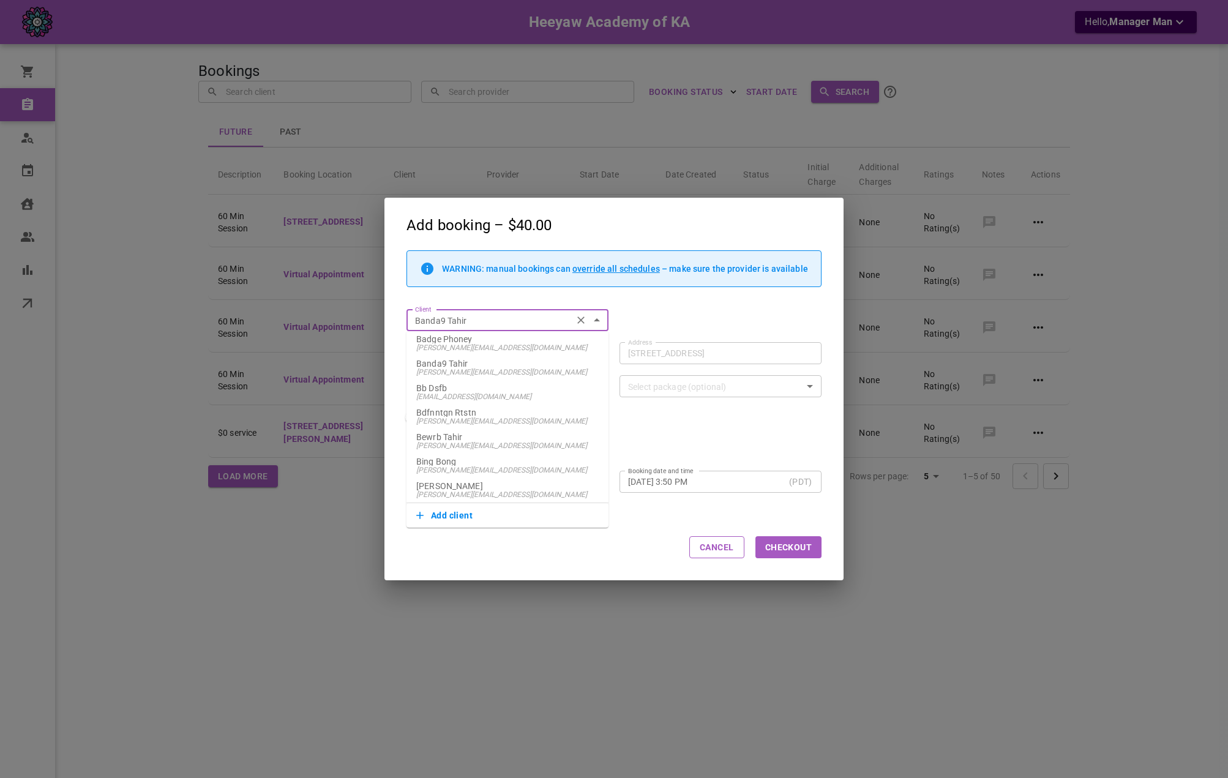
click at [479, 327] on input "Banda9 Tahir" at bounding box center [489, 320] width 159 height 15
click at [526, 447] on span "omar+recuralongvwwev@gomarketbox.com" at bounding box center [507, 445] width 182 height 9
type input "Bewrb Tahir"
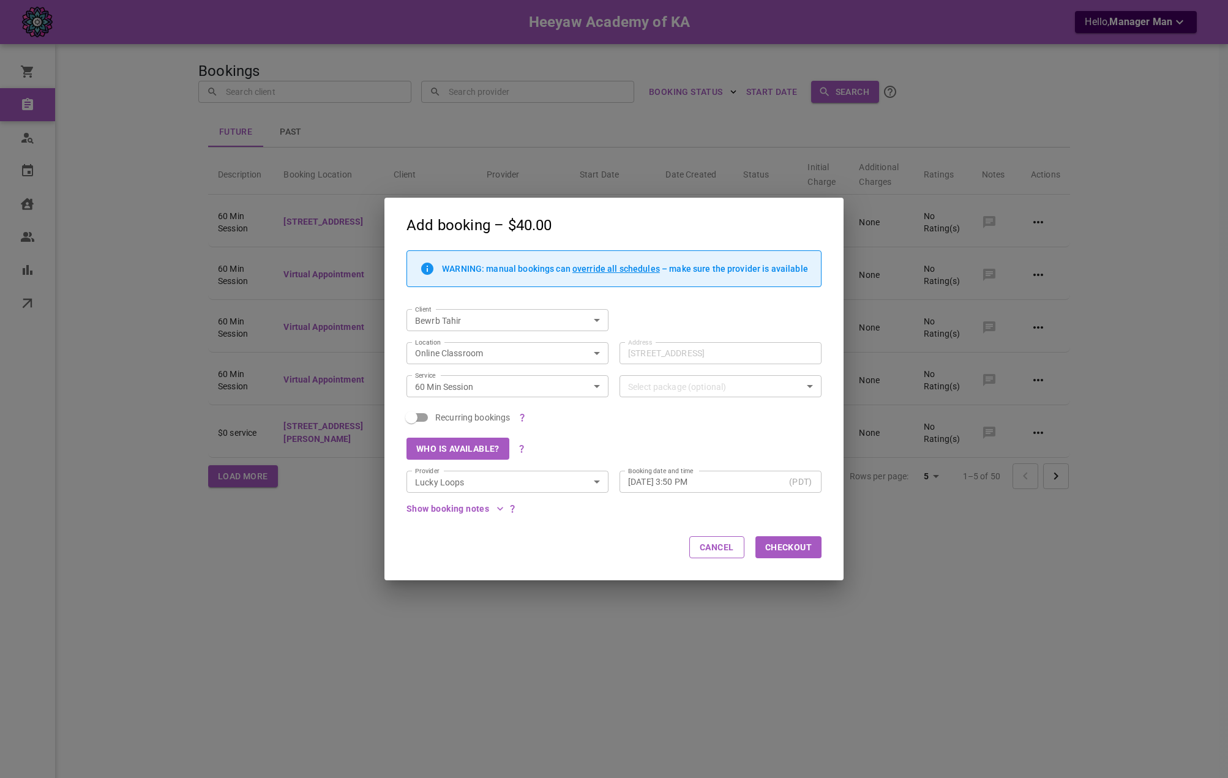
click at [667, 460] on div "Booking date and time Fri, Sep 12, 2025 – 3:50 PM (PDT) Booking date and time" at bounding box center [714, 476] width 213 height 33
click at [814, 551] on button "Checkout" at bounding box center [788, 547] width 66 height 22
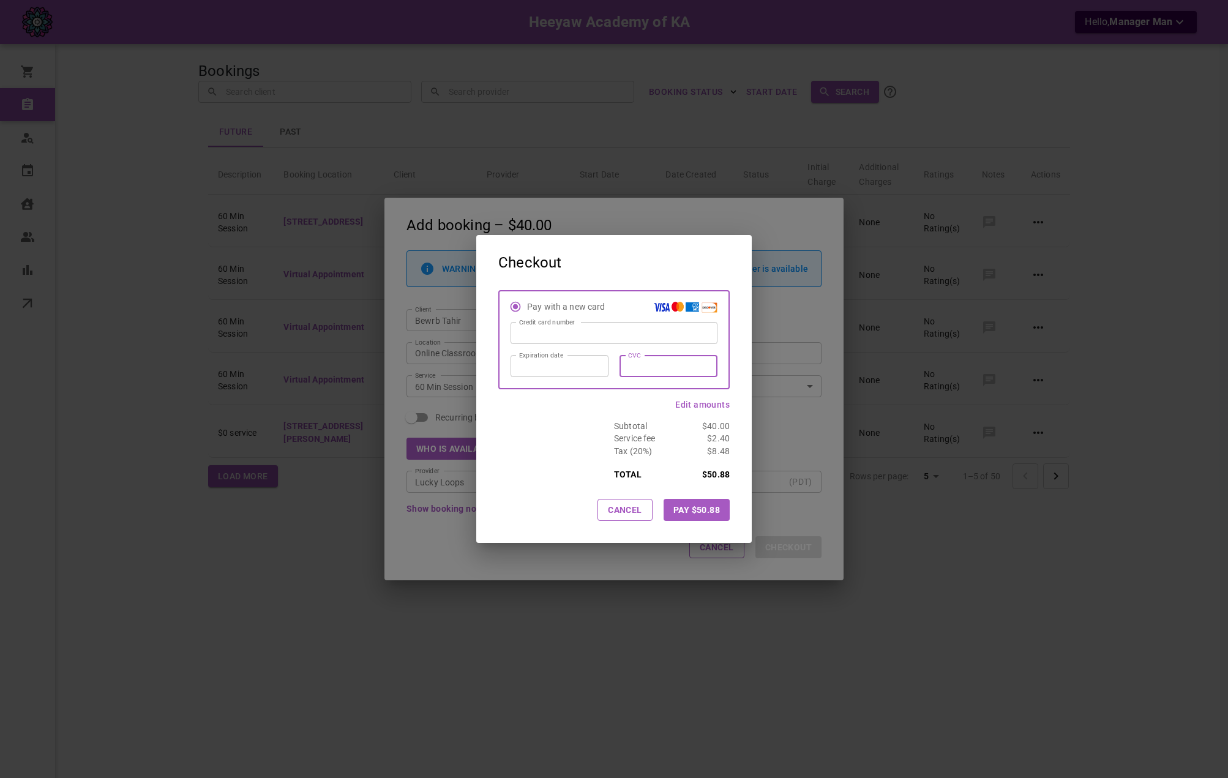
click at [695, 501] on button "Pay $50.88" at bounding box center [697, 510] width 66 height 22
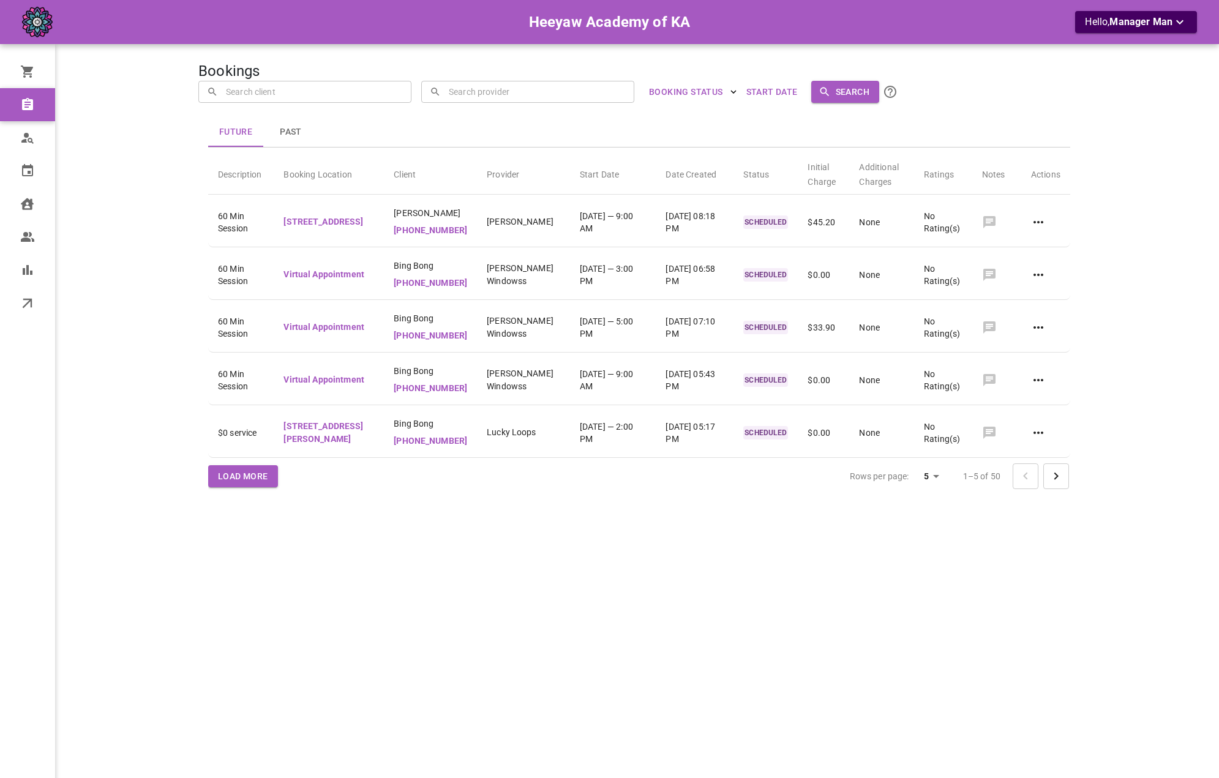
click at [688, 551] on div "Bookings ​ ​ ​ ​ BOOKING STATUS Start Date Search Future Past Description Booki…" at bounding box center [638, 407] width 881 height 778
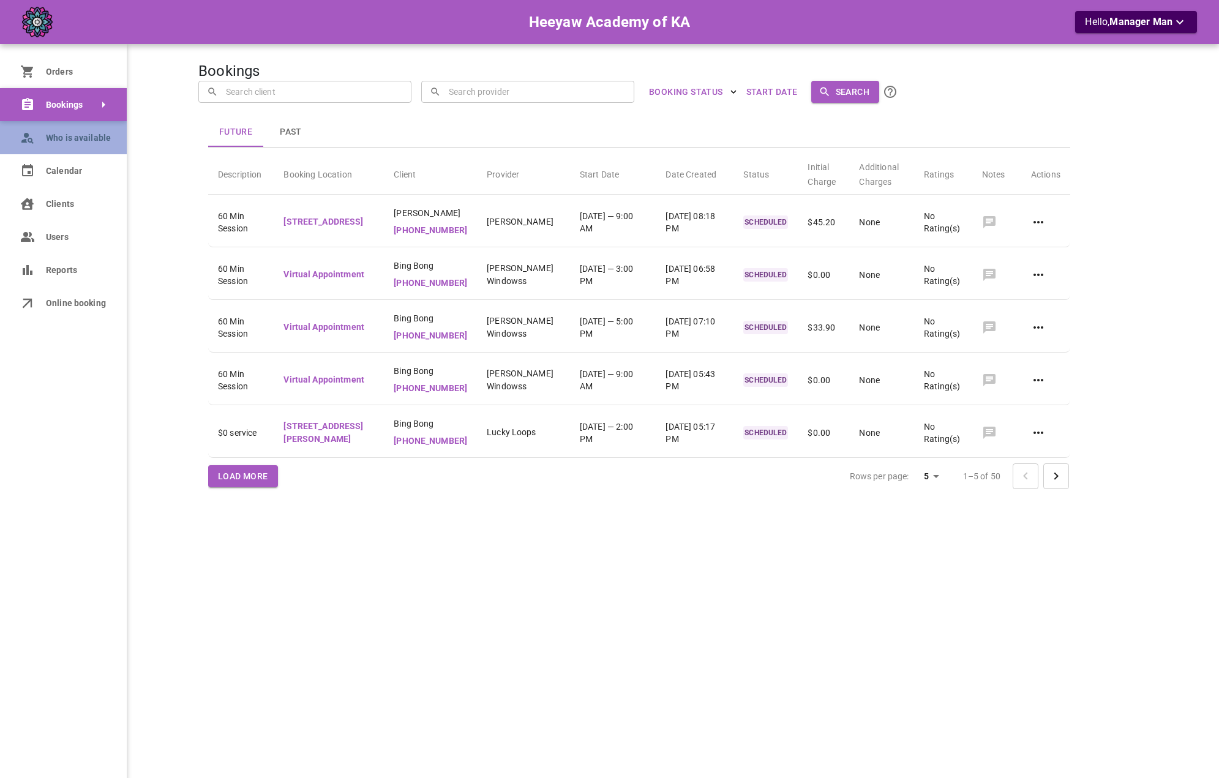
click at [51, 144] on span "Who is available" at bounding box center [77, 138] width 62 height 13
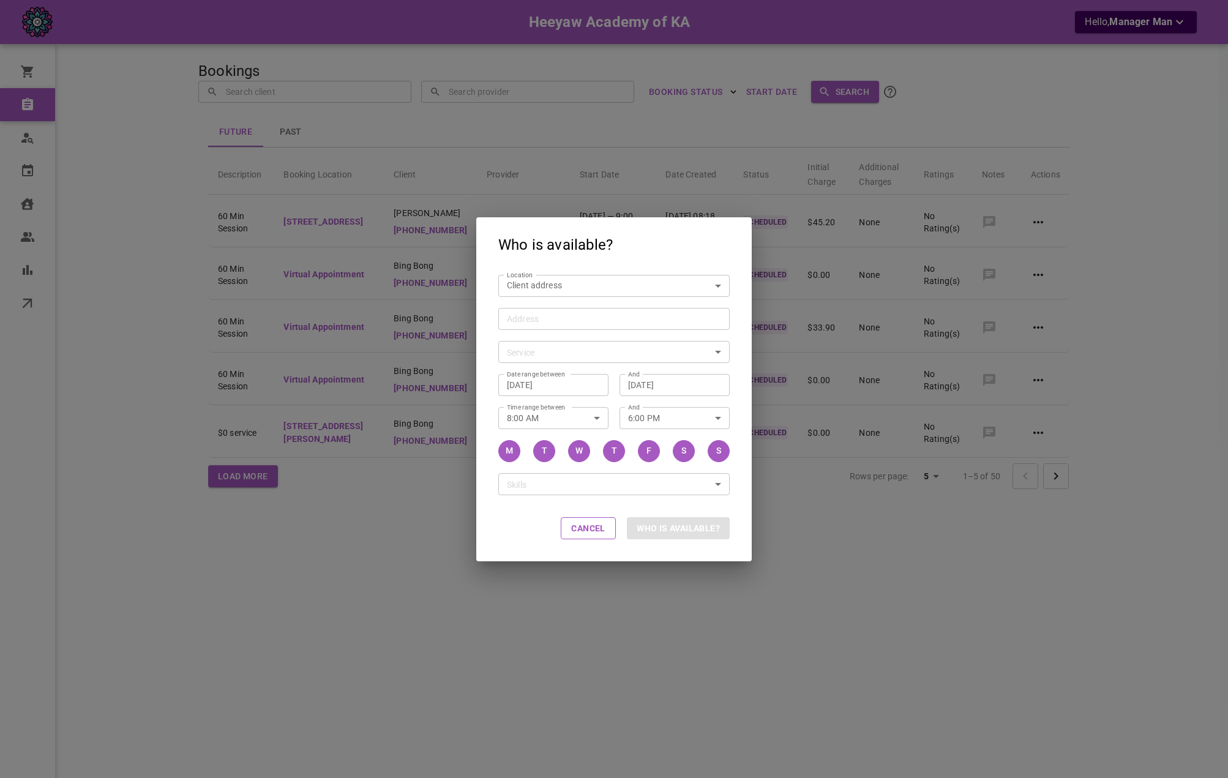
click at [550, 296] on div "Client address customerLocation Location" at bounding box center [613, 286] width 231 height 22
click at [551, 285] on body "Heeyaw Academy of KA Hello, Manager Man Orders Bookings Who is available Calend…" at bounding box center [614, 426] width 1228 height 853
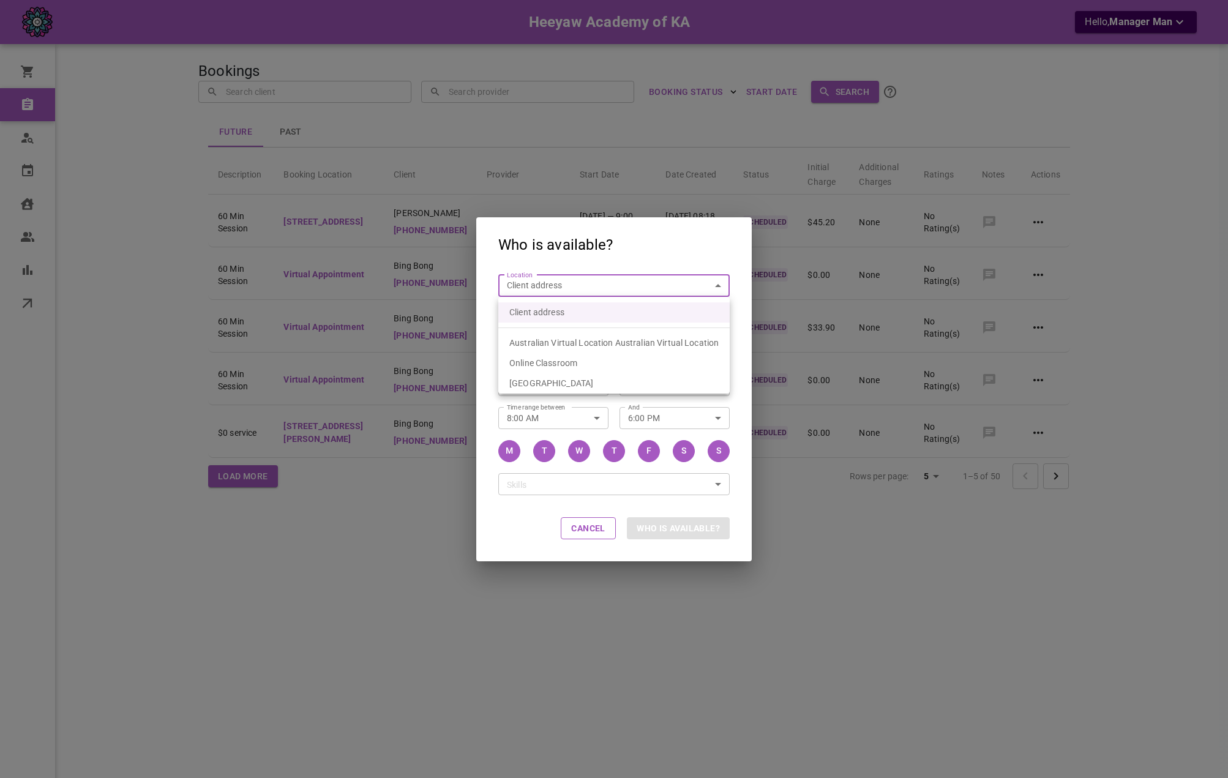
click at [570, 366] on span "Online Classroom" at bounding box center [543, 363] width 68 height 10
type input "6f02a442-b665-432c-b8d1-2dbab1cd9d8a"
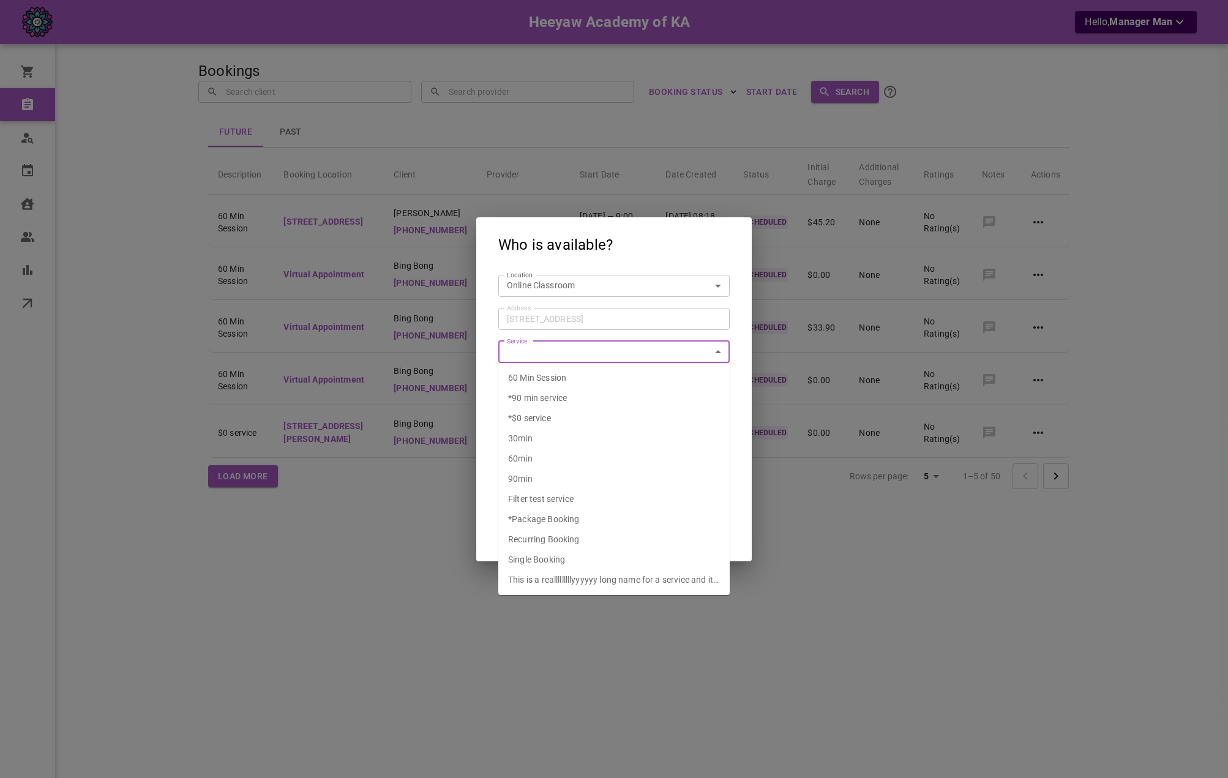
click at [557, 380] on span "60 Min Session" at bounding box center [537, 378] width 58 height 10
type input "60 Min Session"
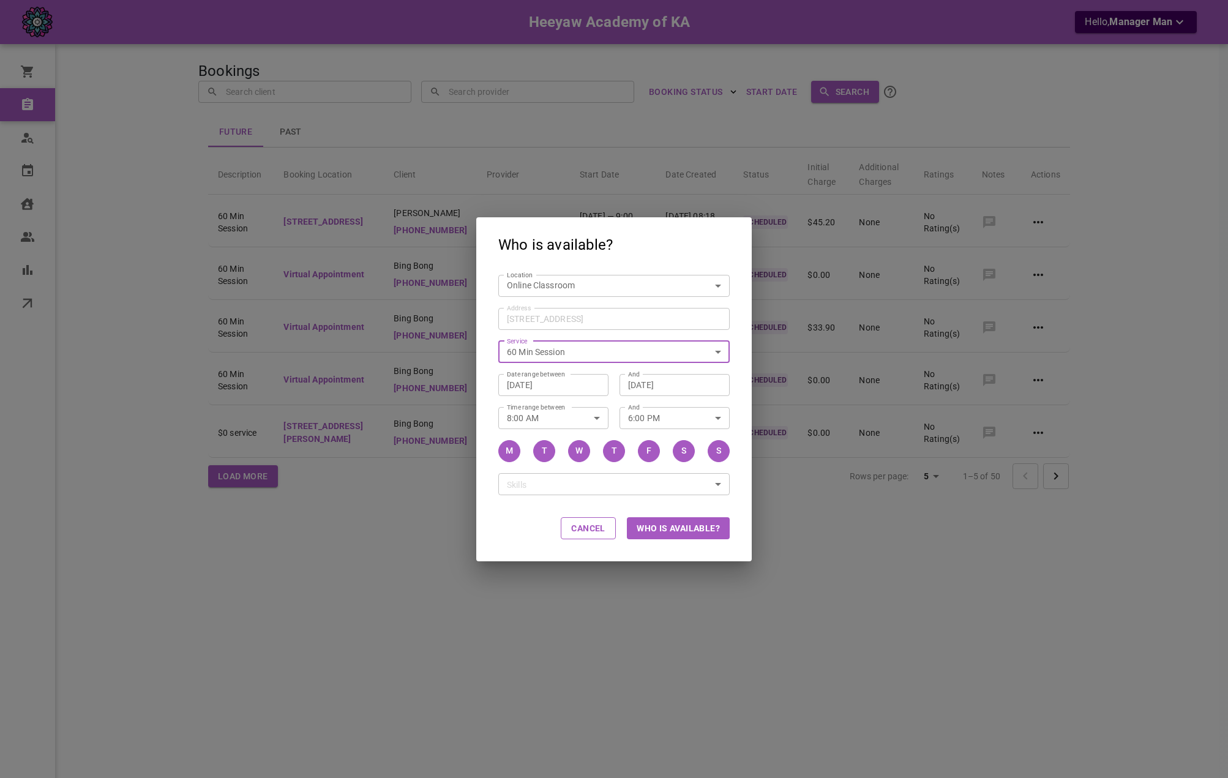
click at [678, 523] on button "Who is available?" at bounding box center [678, 528] width 103 height 22
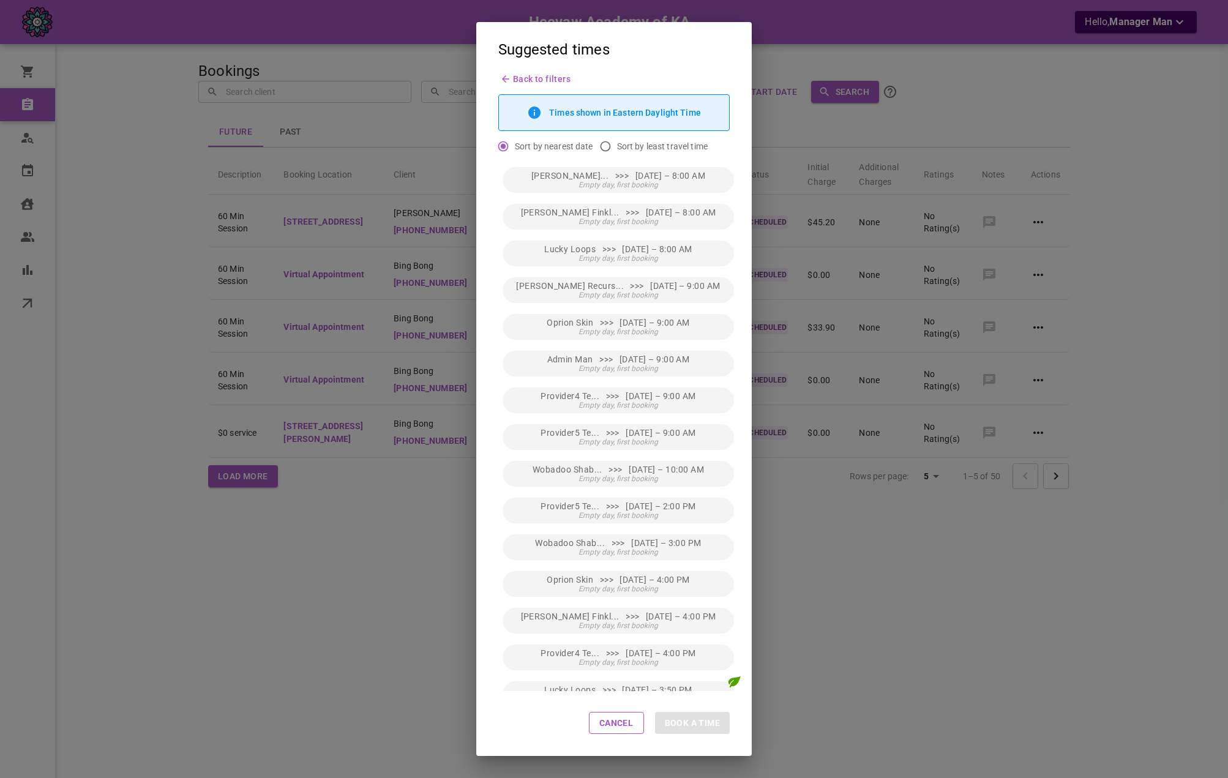
click at [620, 148] on span "Sort by least travel time" at bounding box center [662, 146] width 91 height 12
click at [617, 148] on input "Sort by least travel time" at bounding box center [605, 146] width 23 height 23
radio input "true"
click at [423, 133] on div "Suggested times Back to filters Times shown in Eastern Daylight Time Sort by ne…" at bounding box center [614, 389] width 1228 height 778
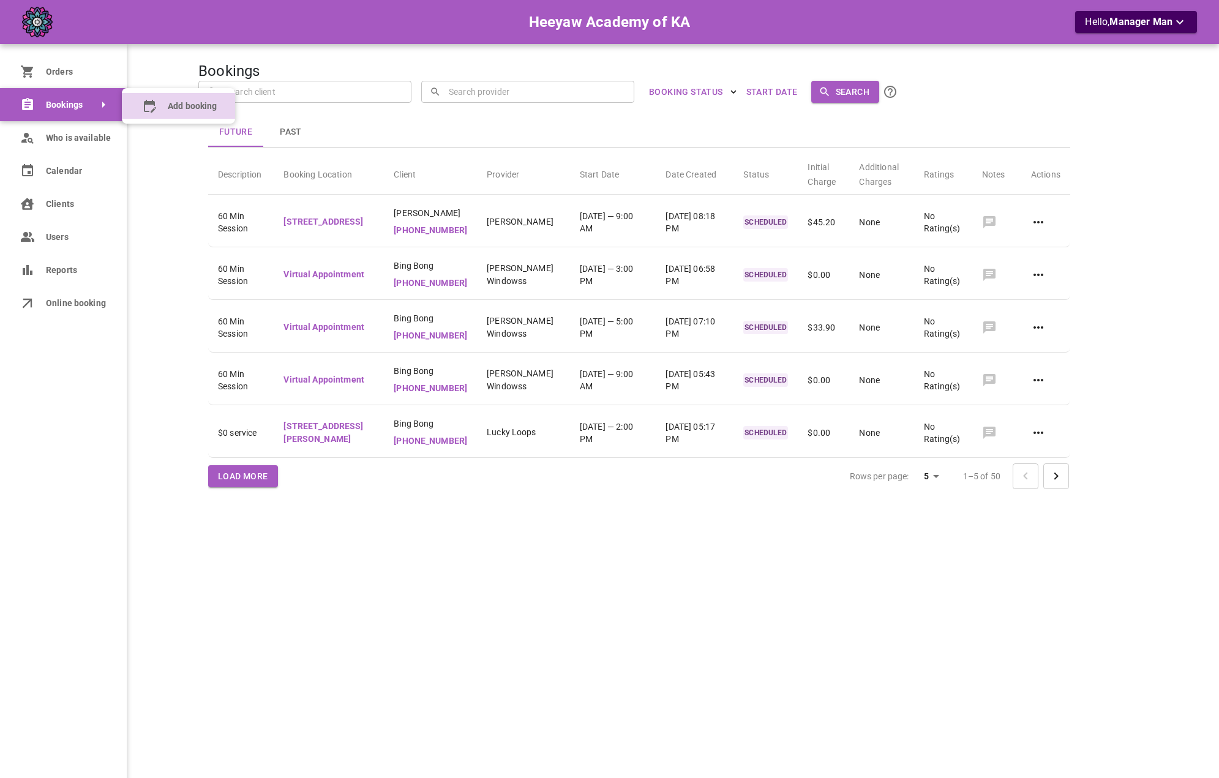
click at [202, 108] on span "Add booking" at bounding box center [192, 106] width 49 height 13
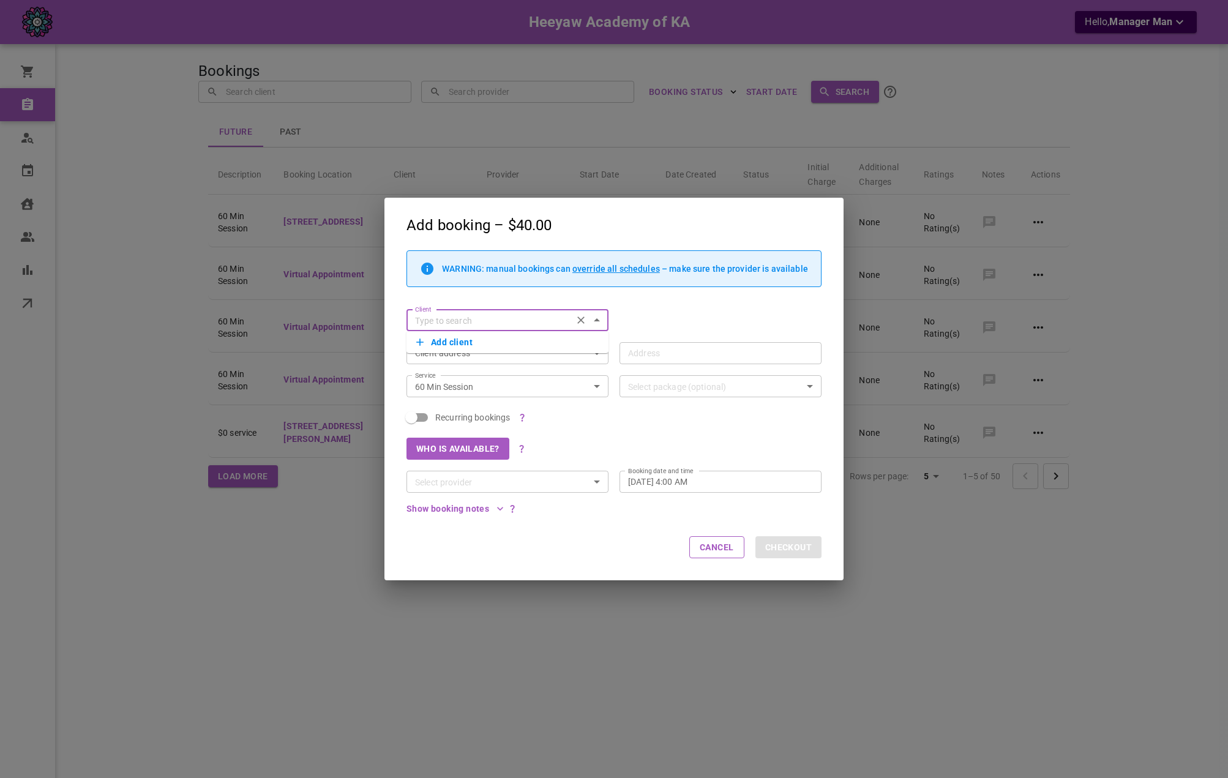
click at [472, 453] on button "Who is available?" at bounding box center [457, 449] width 103 height 22
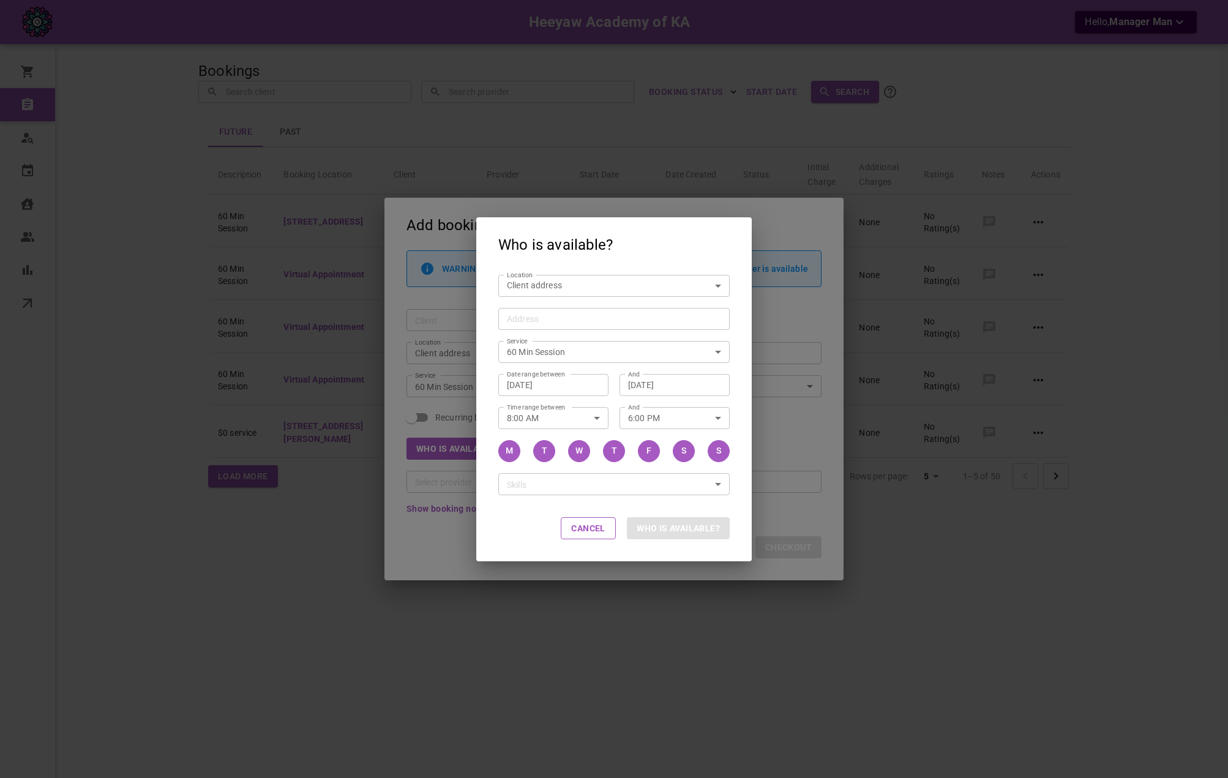
click at [598, 282] on body "Heeyaw Academy of KA Hello, Manager Man Orders Bookings Who is available Calend…" at bounding box center [614, 426] width 1228 height 853
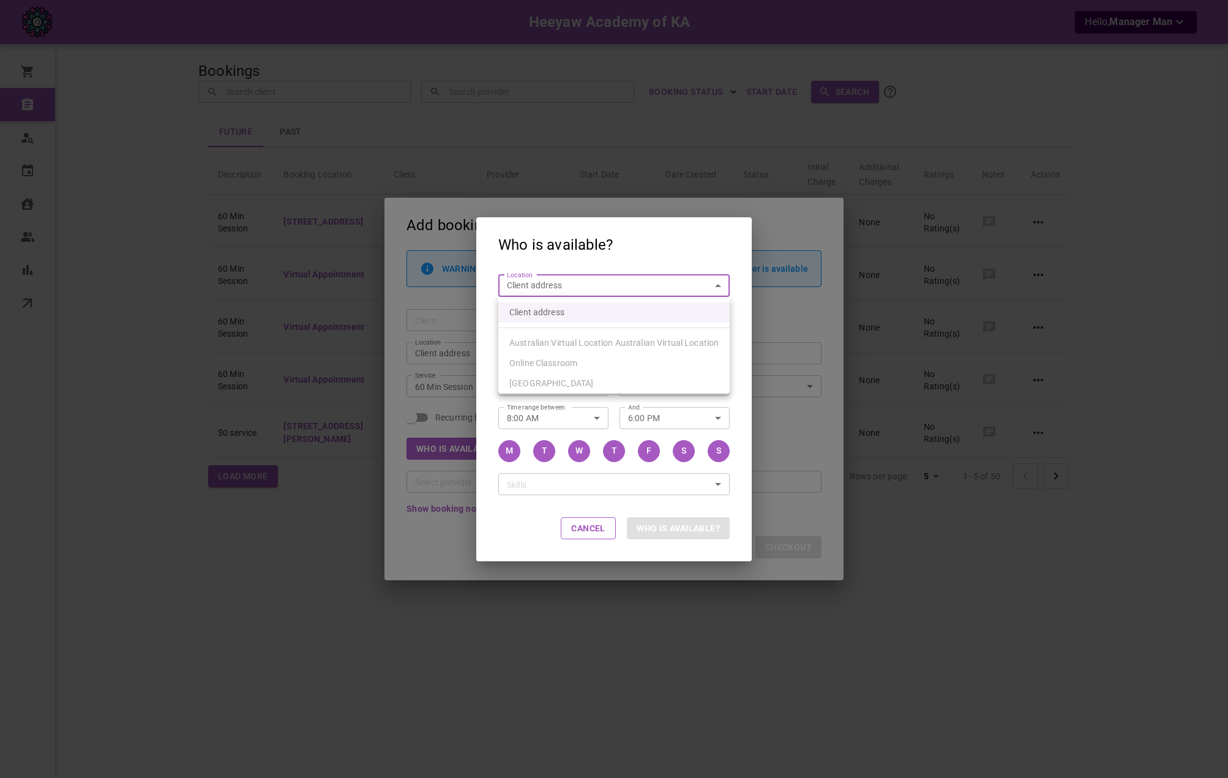
click at [587, 360] on li "Online Classroom" at bounding box center [613, 363] width 231 height 20
type input "6f02a442-b665-432c-b8d1-2dbab1cd9d8a"
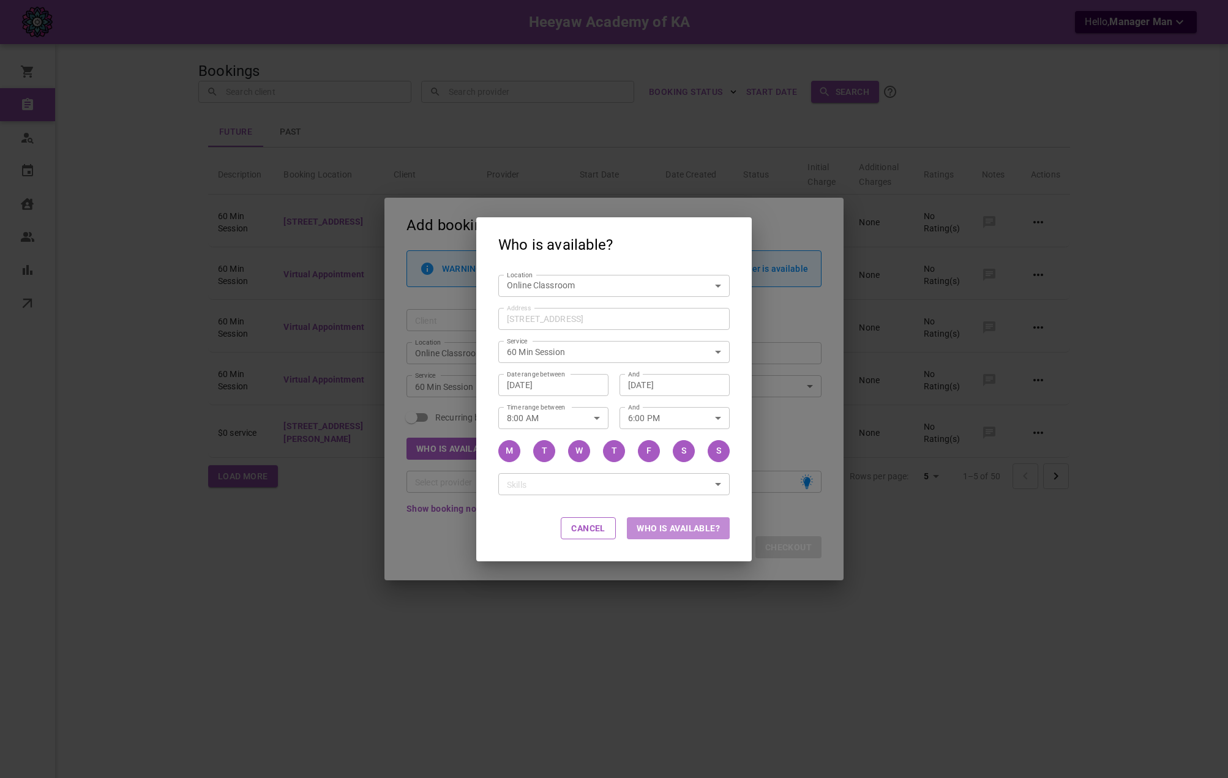
click at [665, 523] on button "Who is available?" at bounding box center [678, 528] width 103 height 22
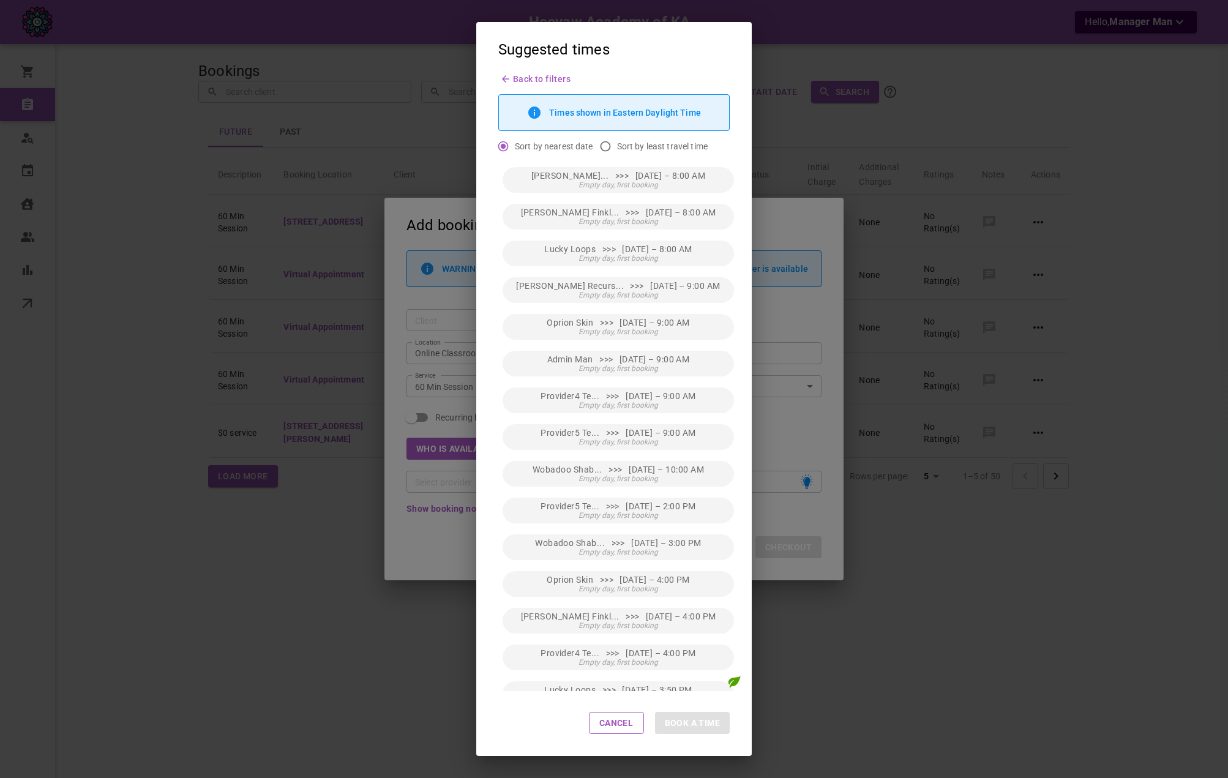
click at [625, 152] on span "Sort by least travel time" at bounding box center [662, 146] width 91 height 12
click at [617, 152] on input "Sort by least travel time" at bounding box center [605, 146] width 23 height 23
radio input "true"
click at [641, 178] on span "Lucky Loops >>> Fri, Sep 12 – 3:50 PM" at bounding box center [618, 176] width 148 height 10
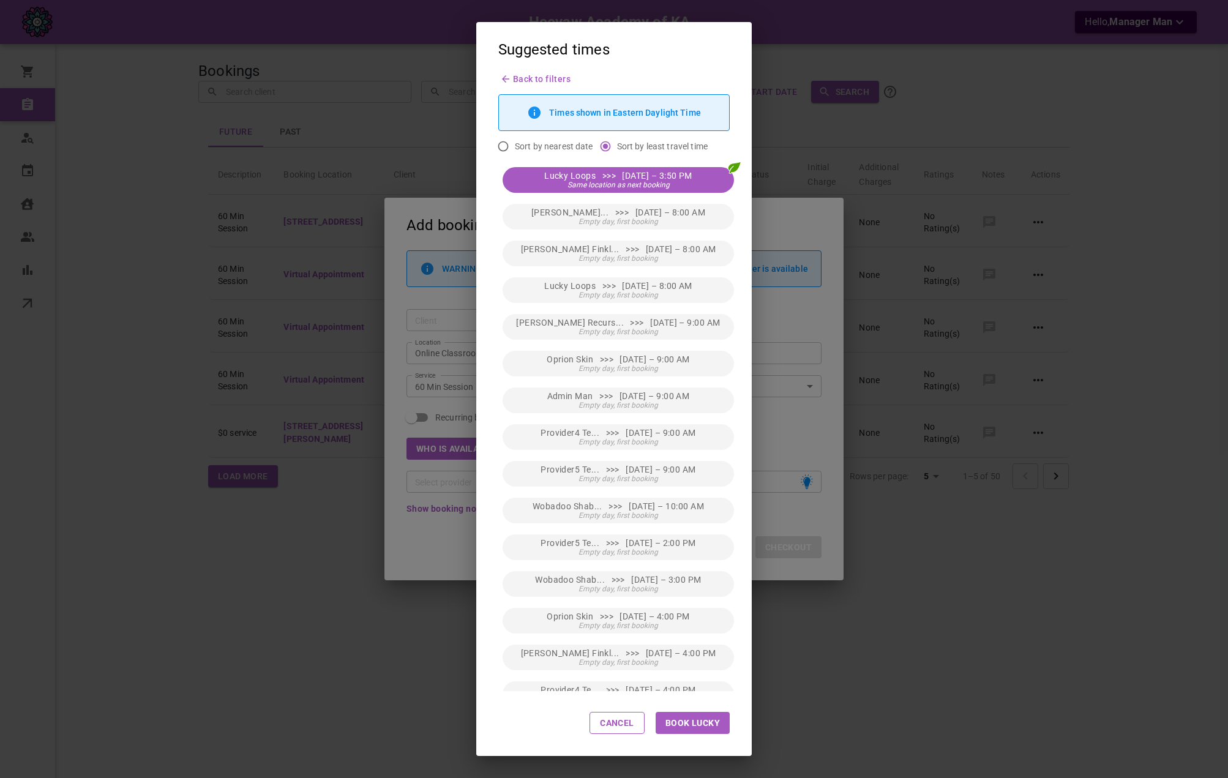
click at [687, 725] on button "Book Lucky" at bounding box center [693, 723] width 74 height 22
type input "Lucky Loops"
type input "Fri, Sep 12, 2025 – 3:50 PM"
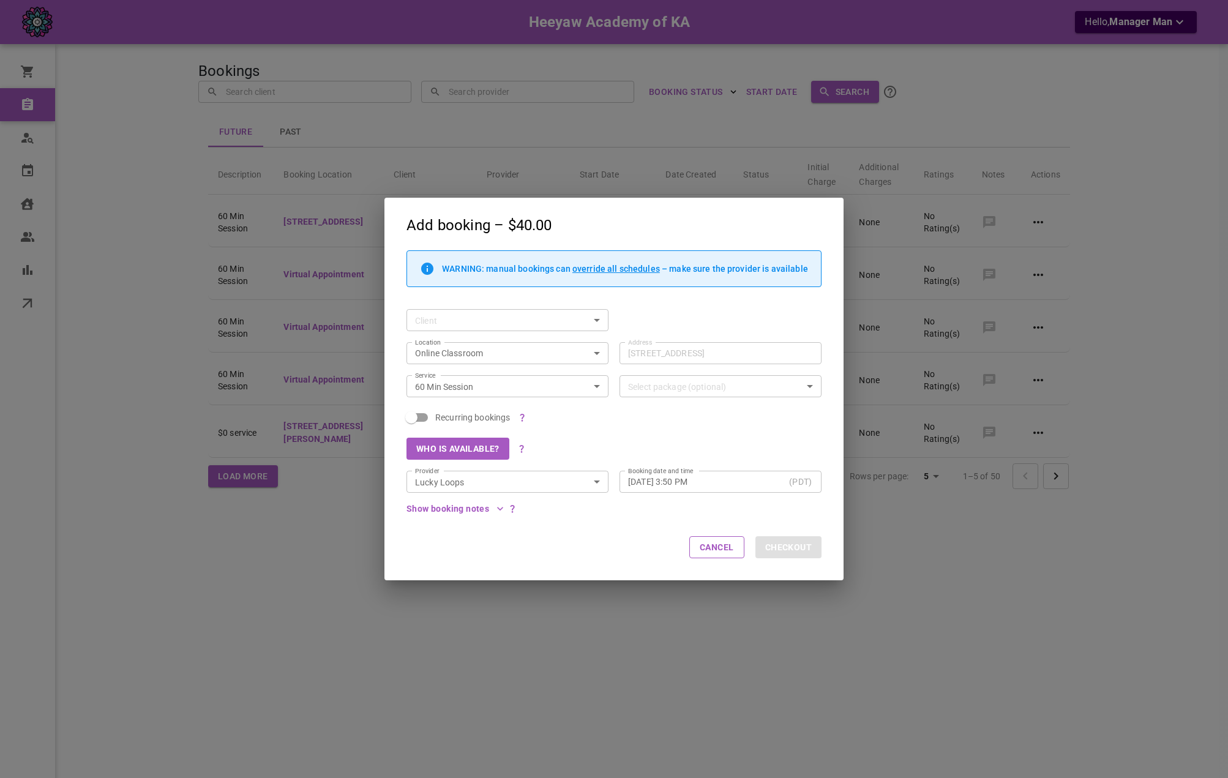
click at [706, 511] on div "Show booking notes" at bounding box center [608, 503] width 426 height 21
click at [720, 443] on div "Who is available?" at bounding box center [608, 443] width 426 height 33
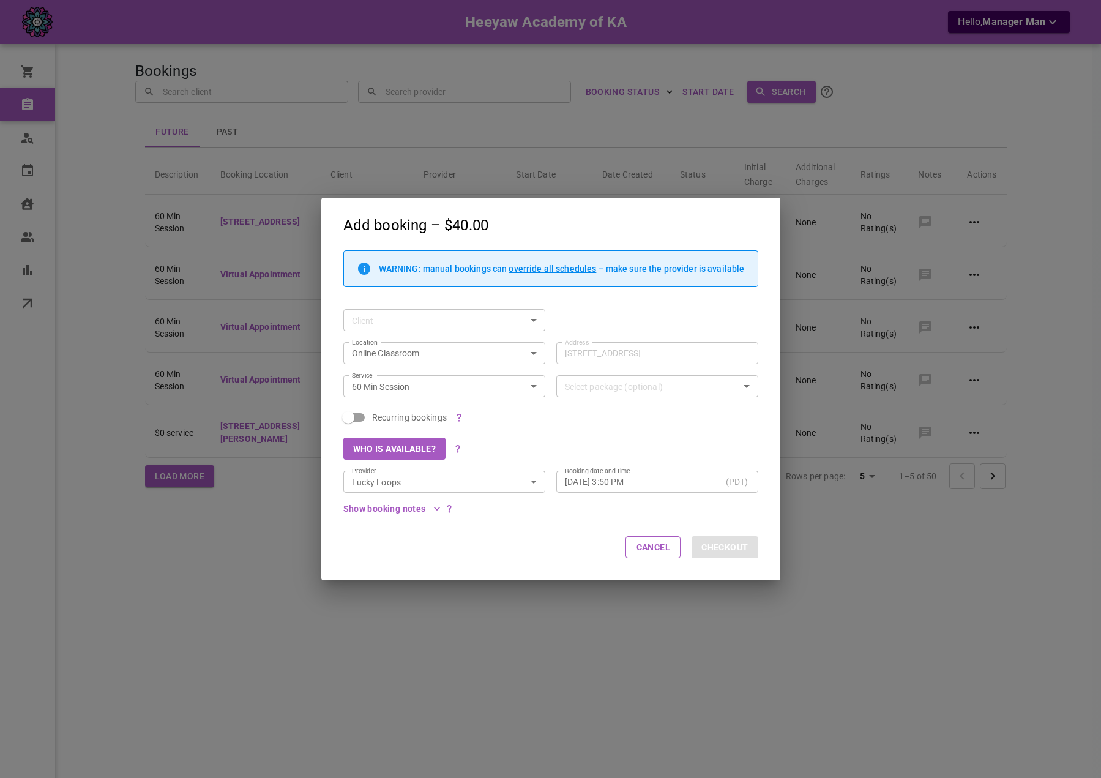
click at [726, 516] on div "Cancel Checkout" at bounding box center [550, 547] width 459 height 65
click at [431, 447] on button "Who is available?" at bounding box center [394, 449] width 103 height 22
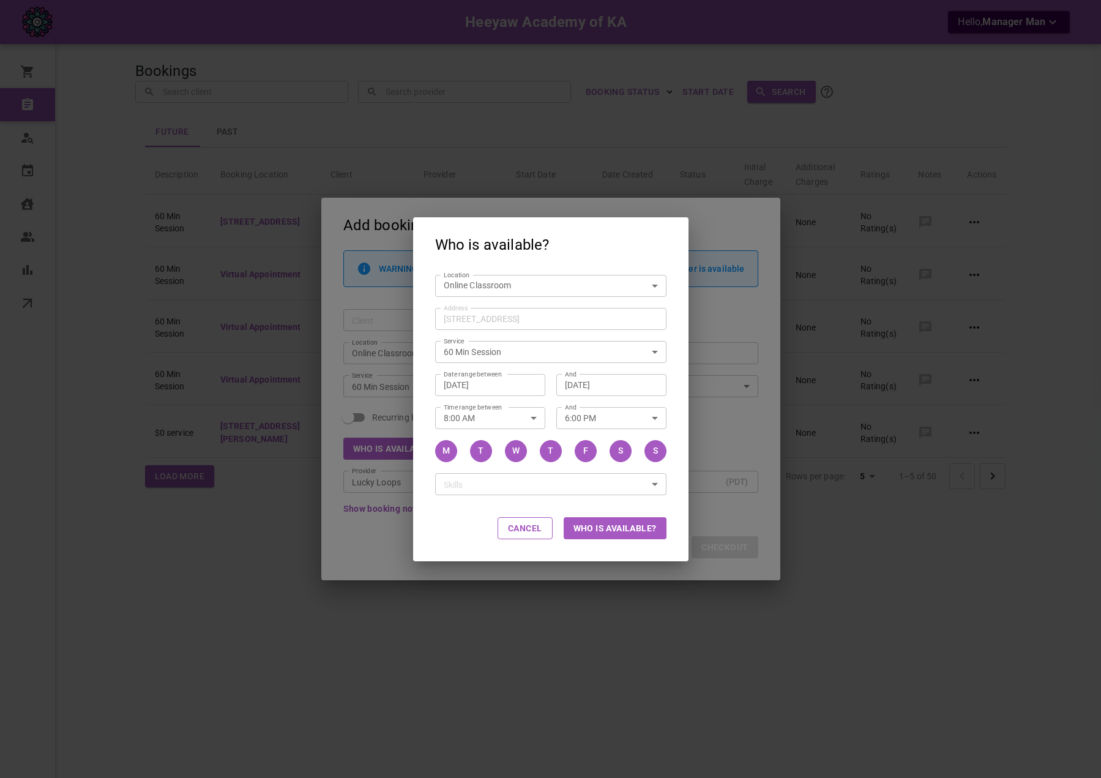
click at [601, 518] on button "Who is available?" at bounding box center [615, 528] width 103 height 22
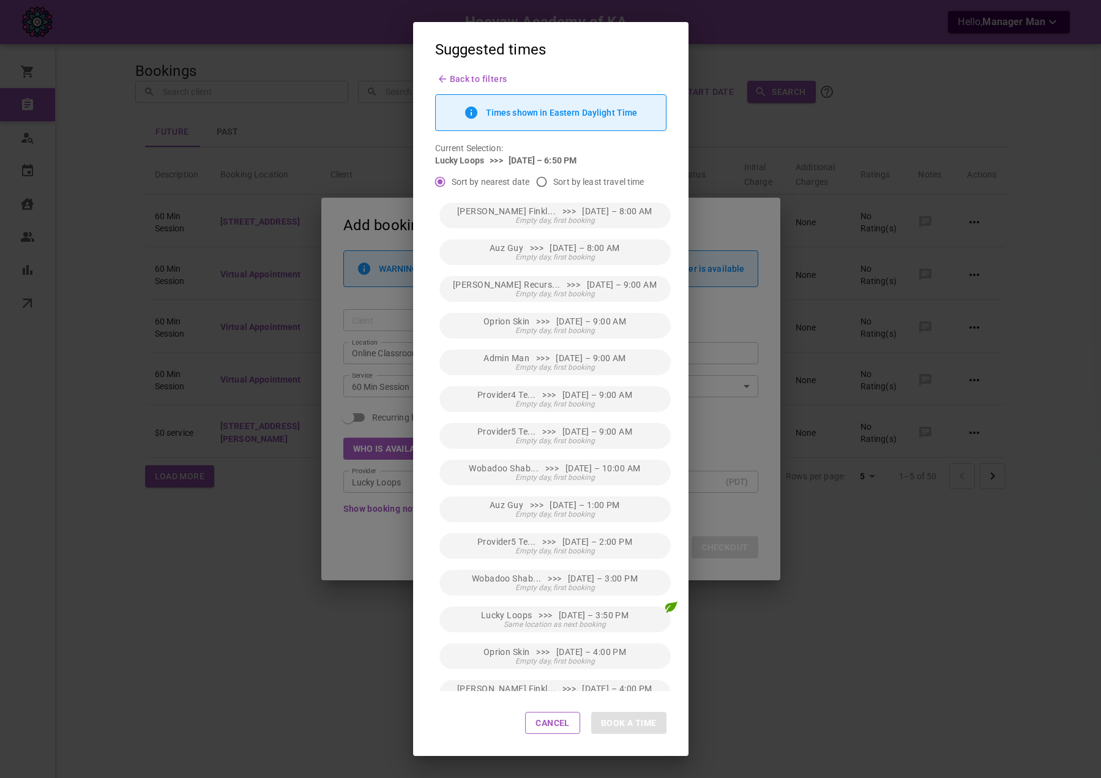
click at [568, 182] on span "Sort by least travel time" at bounding box center [598, 182] width 91 height 12
click at [553, 182] on input "Sort by least travel time" at bounding box center [541, 181] width 23 height 23
radio input "true"
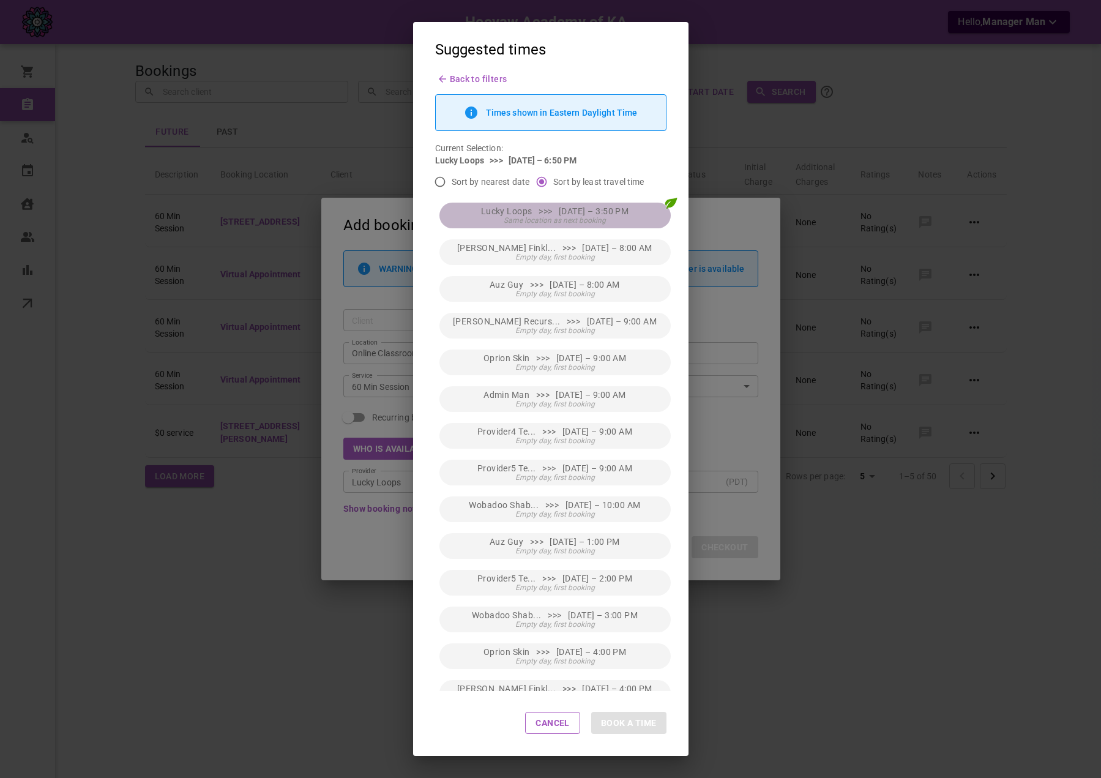
click at [580, 209] on span "Lucky Loops >>> Fri, Sep 12 – 3:50 PM" at bounding box center [555, 211] width 148 height 10
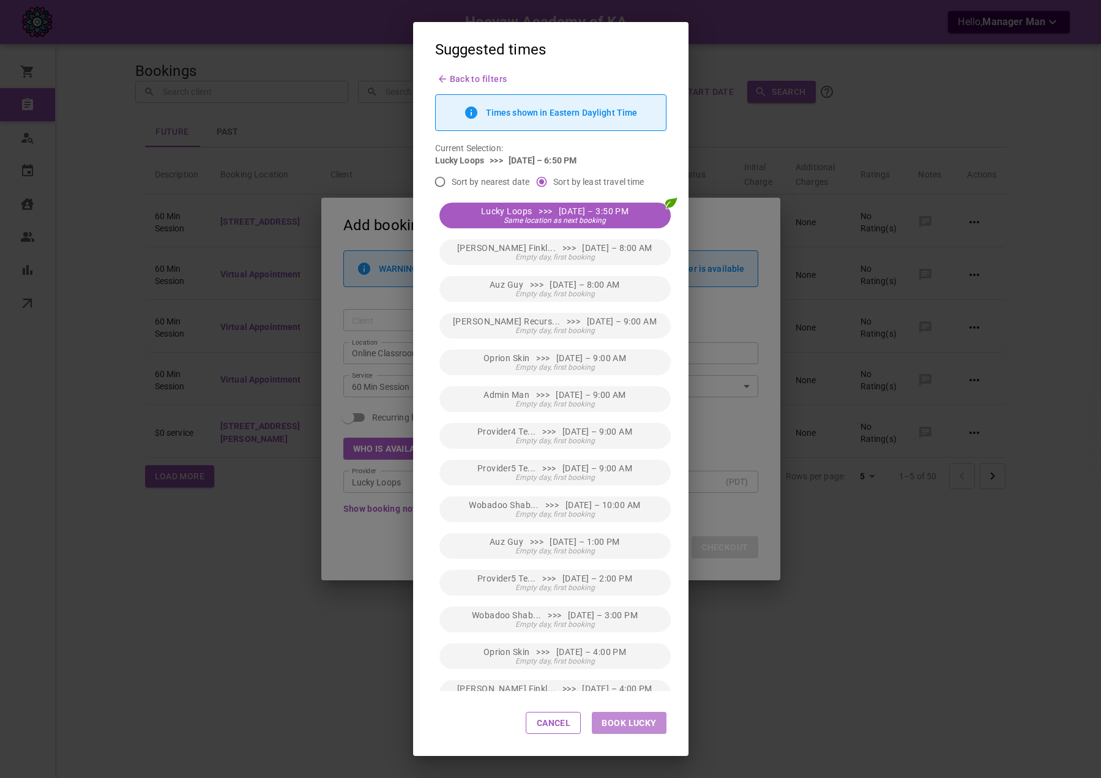
click at [626, 720] on button "Book Lucky" at bounding box center [629, 723] width 74 height 22
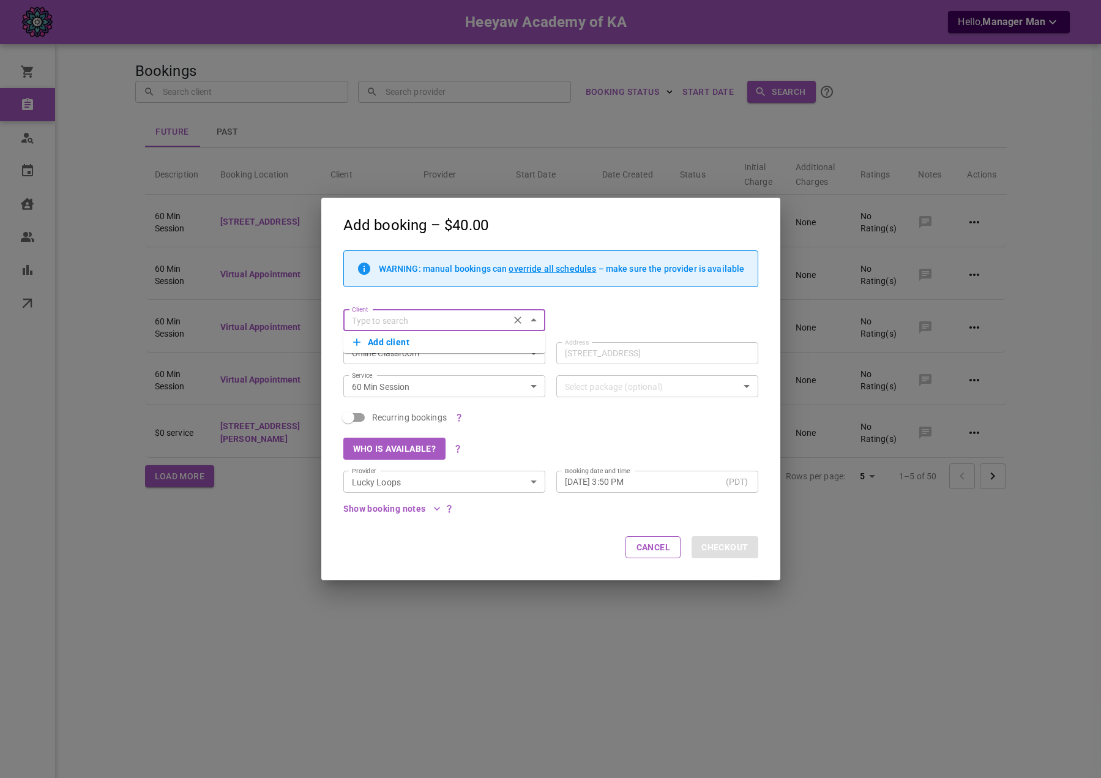
click at [767, 305] on div "WARNING: manual bookings can override all schedules – make sure the provider is…" at bounding box center [550, 382] width 459 height 265
click at [851, 320] on div "Add booking – $40.00 WARNING: manual bookings can override all schedules – make…" at bounding box center [550, 389] width 1101 height 778
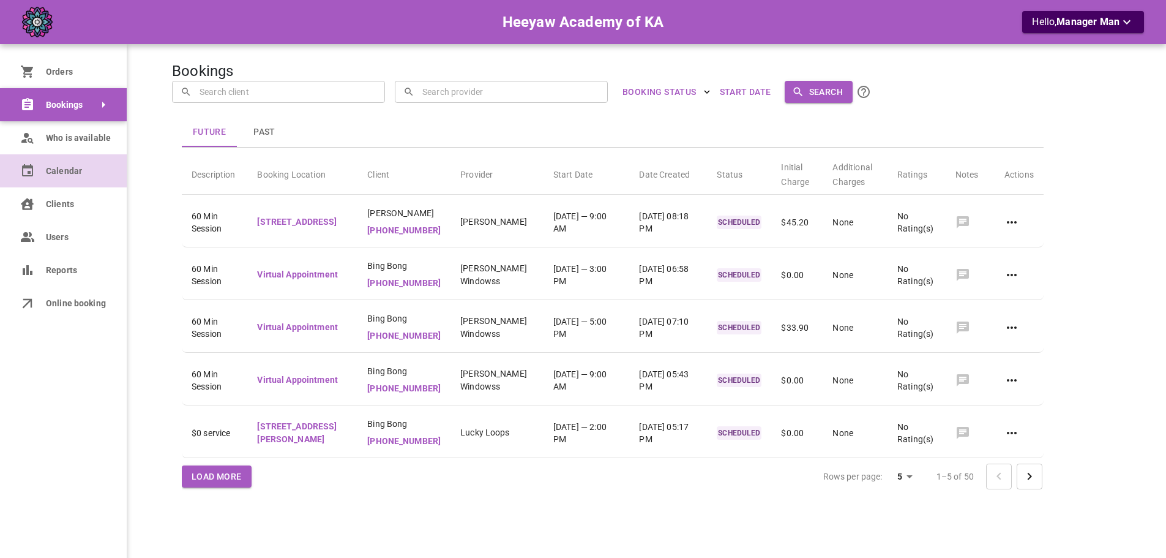
click at [34, 165] on icon at bounding box center [27, 170] width 15 height 15
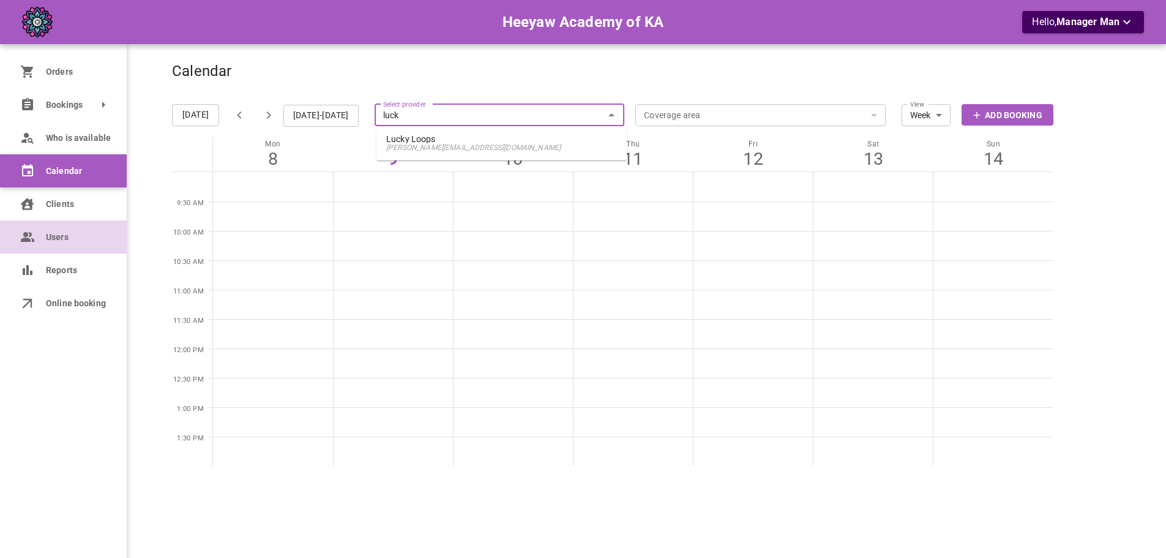
type input "luck"
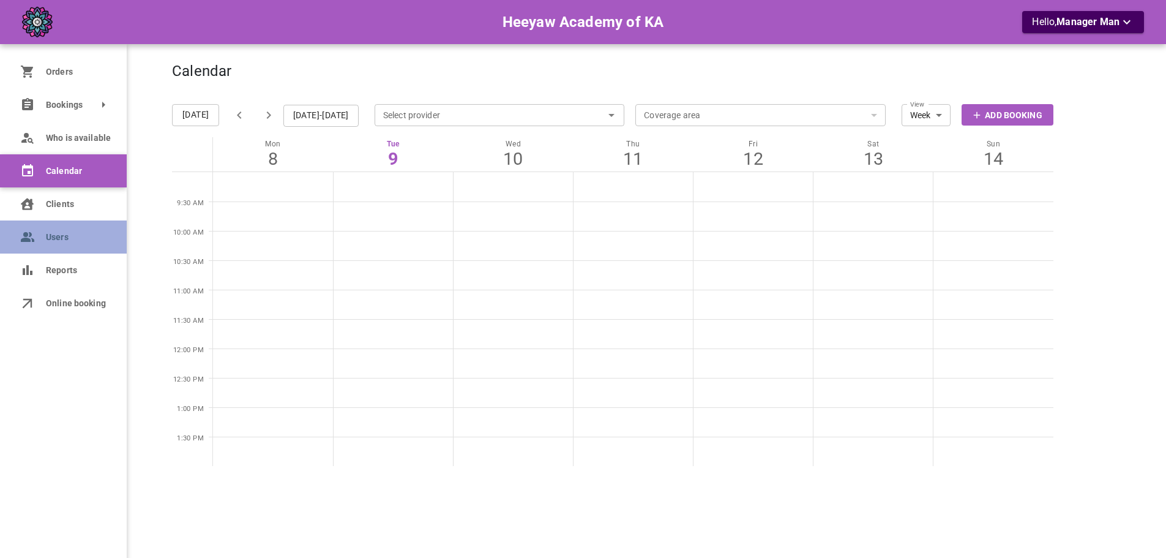
click at [29, 223] on link "Users" at bounding box center [63, 236] width 127 height 33
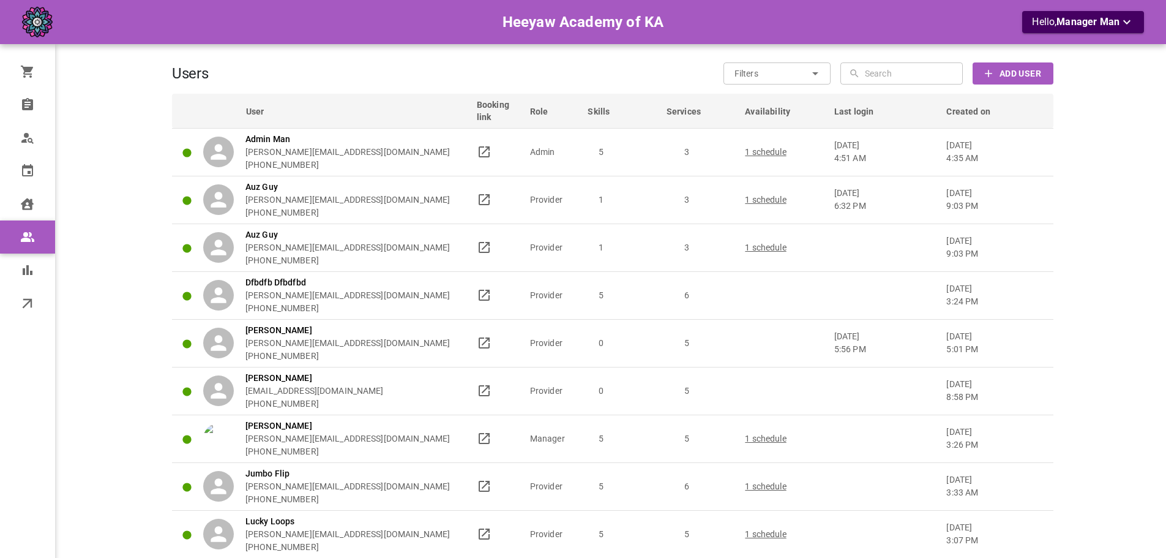
drag, startPoint x: 845, startPoint y: 83, endPoint x: 852, endPoint y: 80, distance: 7.4
click at [850, 81] on div "​ ​" at bounding box center [901, 73] width 122 height 22
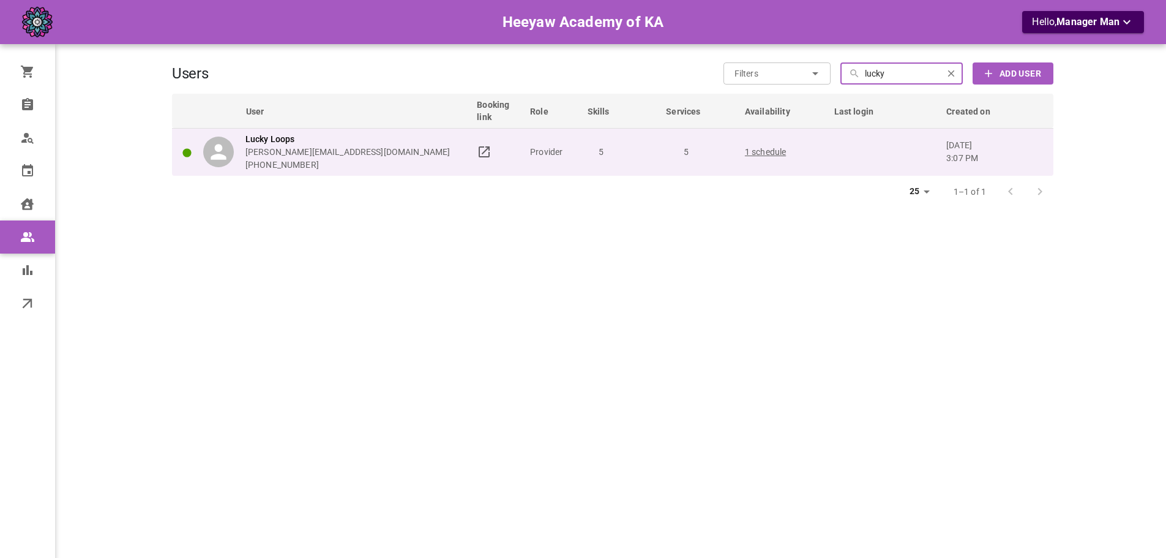
type input "lucky"
click at [647, 159] on td "5" at bounding box center [621, 152] width 79 height 48
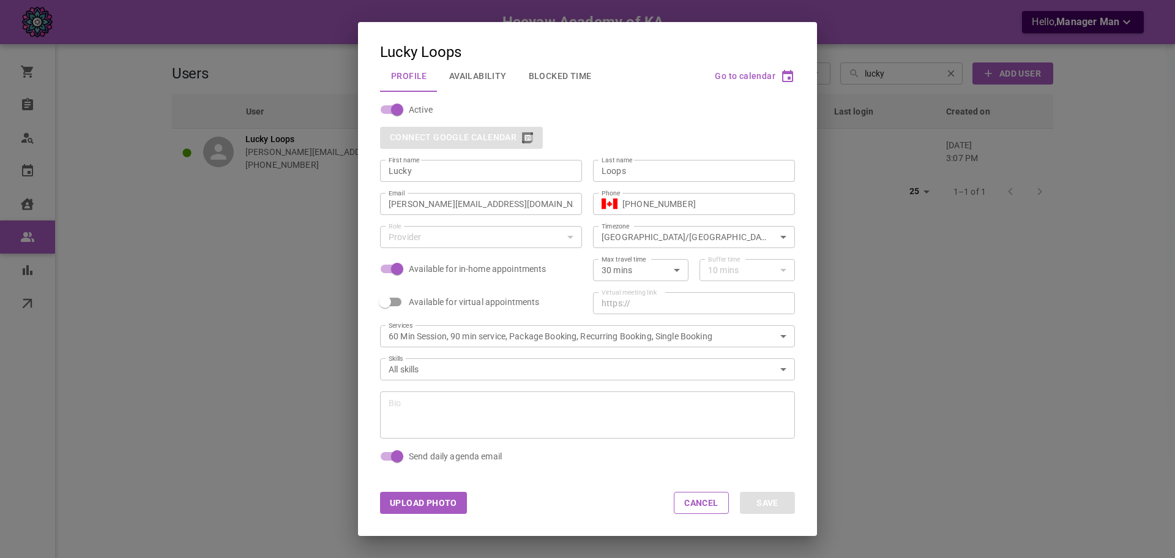
click at [200, 144] on div "Lucky Loops Profile Availability Blocked Time Go to calendar Active Connect Goo…" at bounding box center [587, 279] width 1175 height 558
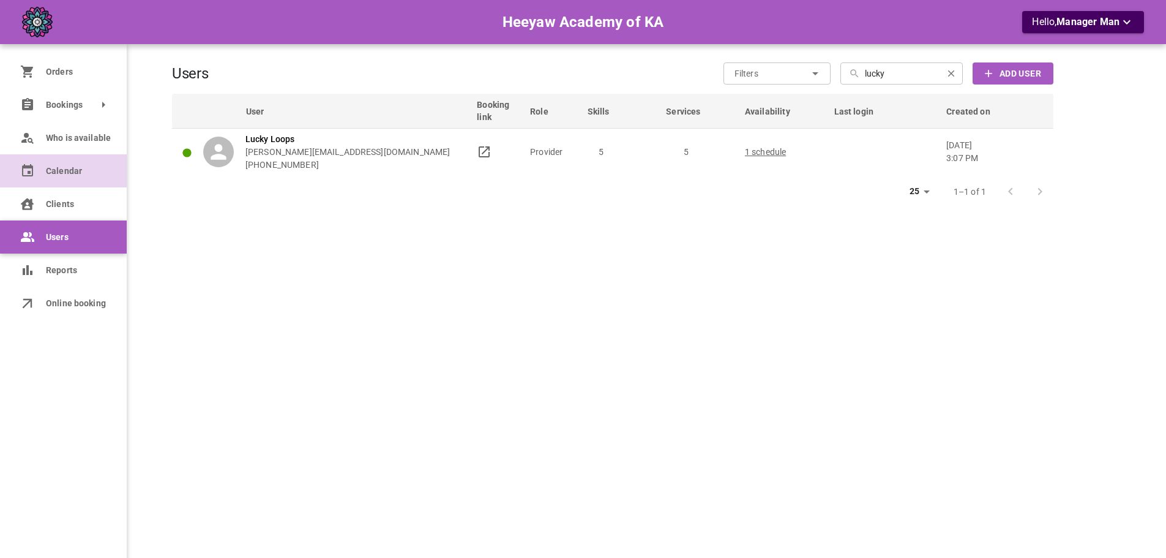
click at [19, 157] on link "Calendar" at bounding box center [63, 170] width 127 height 33
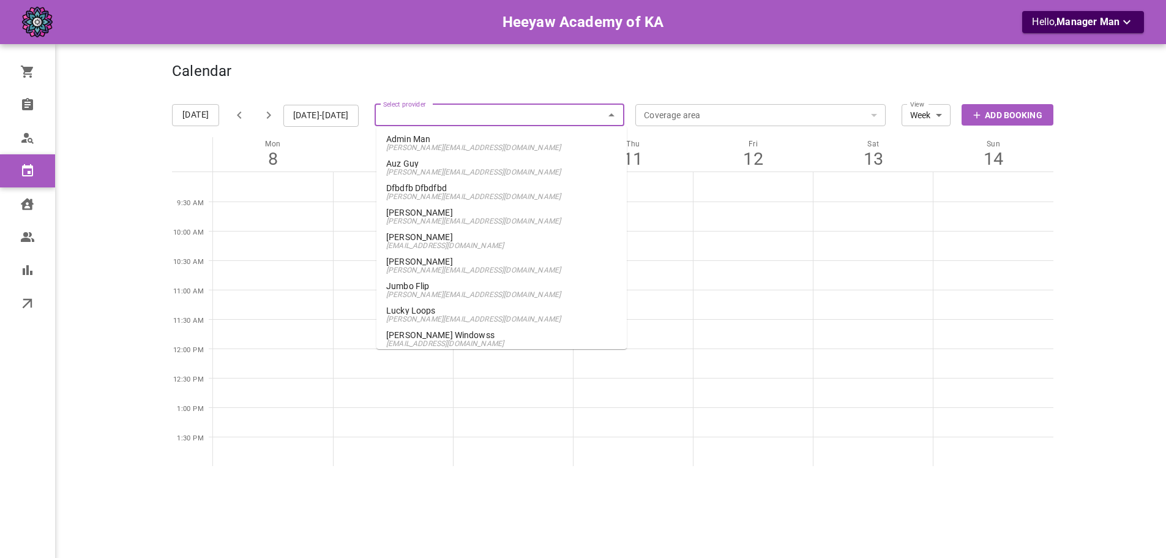
click at [509, 105] on input "Select provider" at bounding box center [500, 115] width 250 height 27
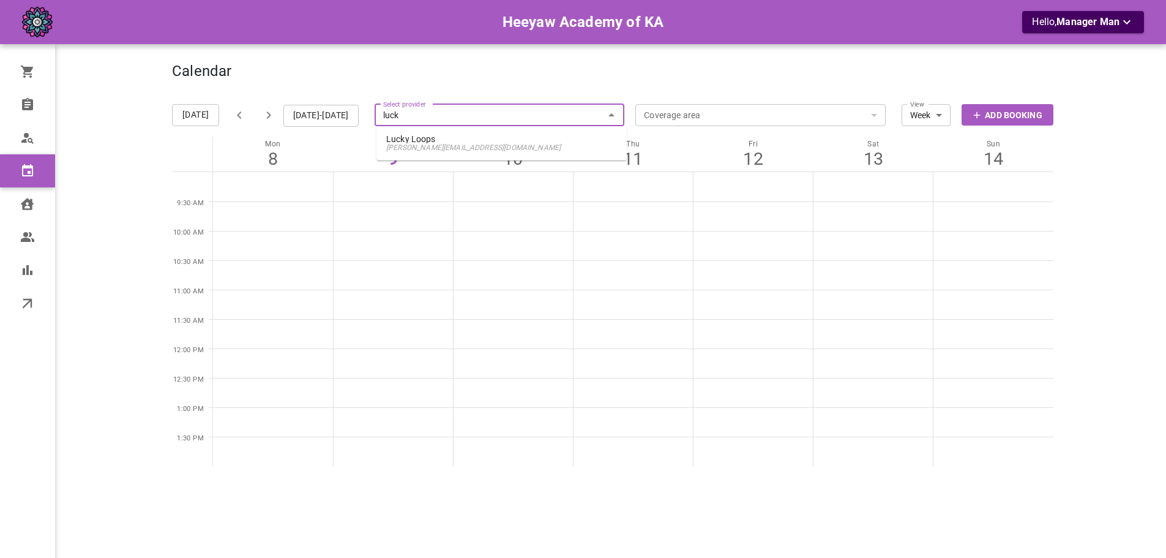
type input "lucky"
click at [506, 137] on p "Lucky Loops" at bounding box center [501, 139] width 231 height 9
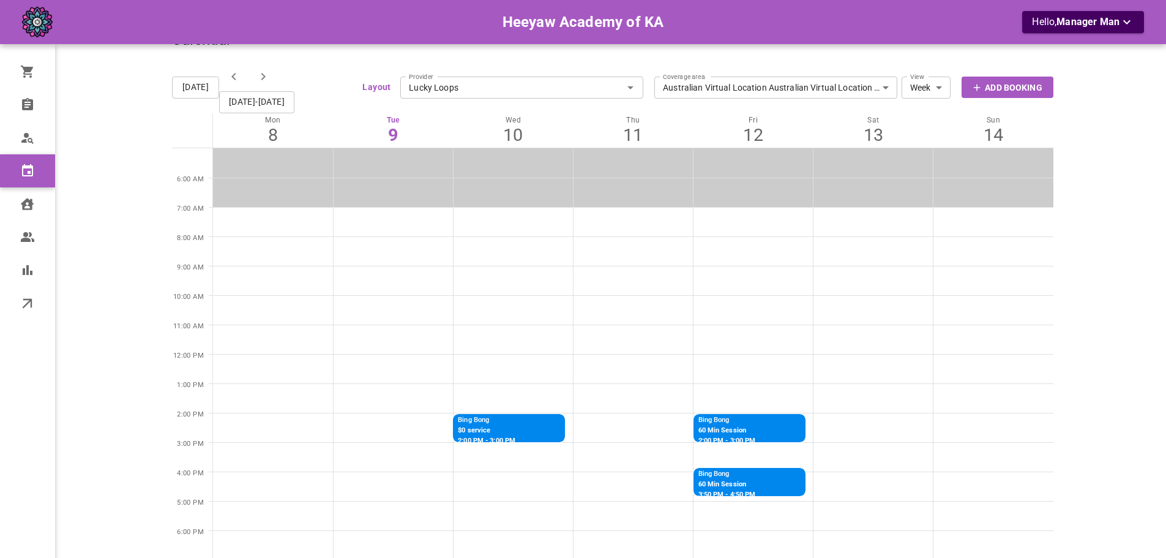
scroll to position [61, 0]
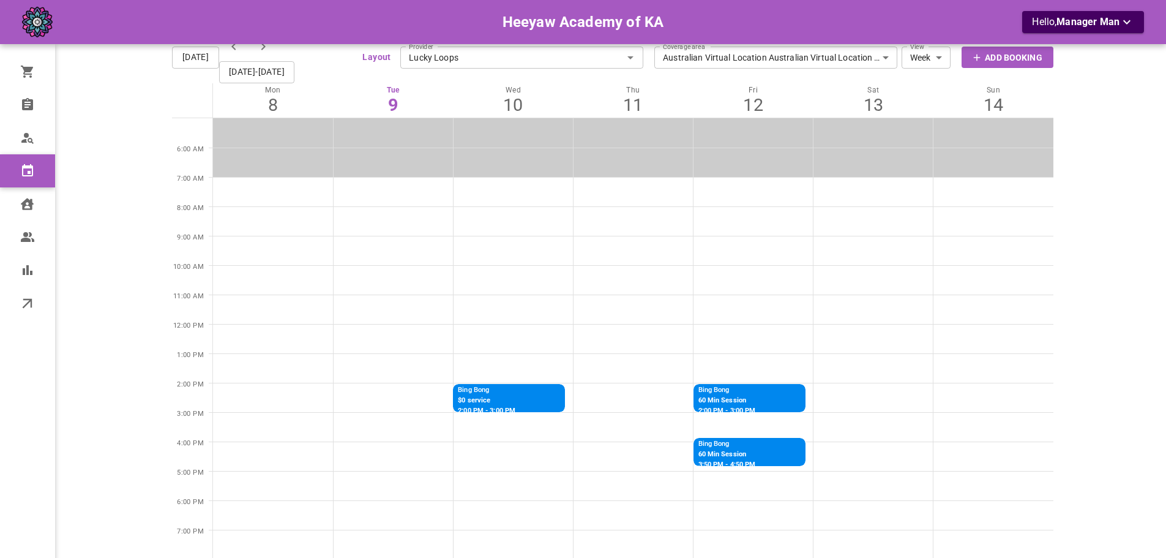
click at [747, 391] on p "Bing Bong" at bounding box center [729, 390] width 62 height 10
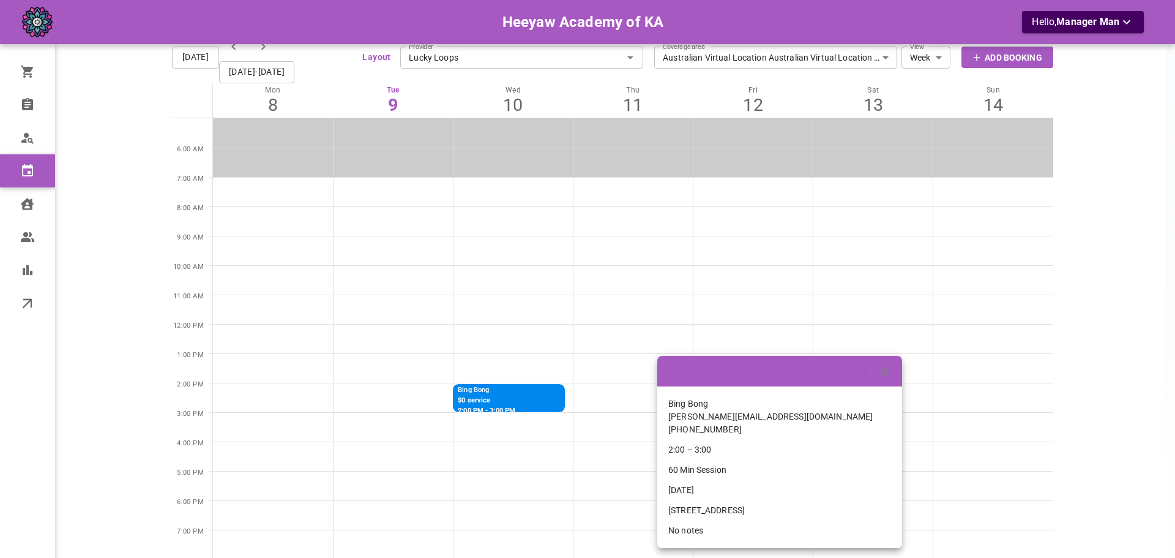
click at [769, 307] on div at bounding box center [587, 279] width 1175 height 558
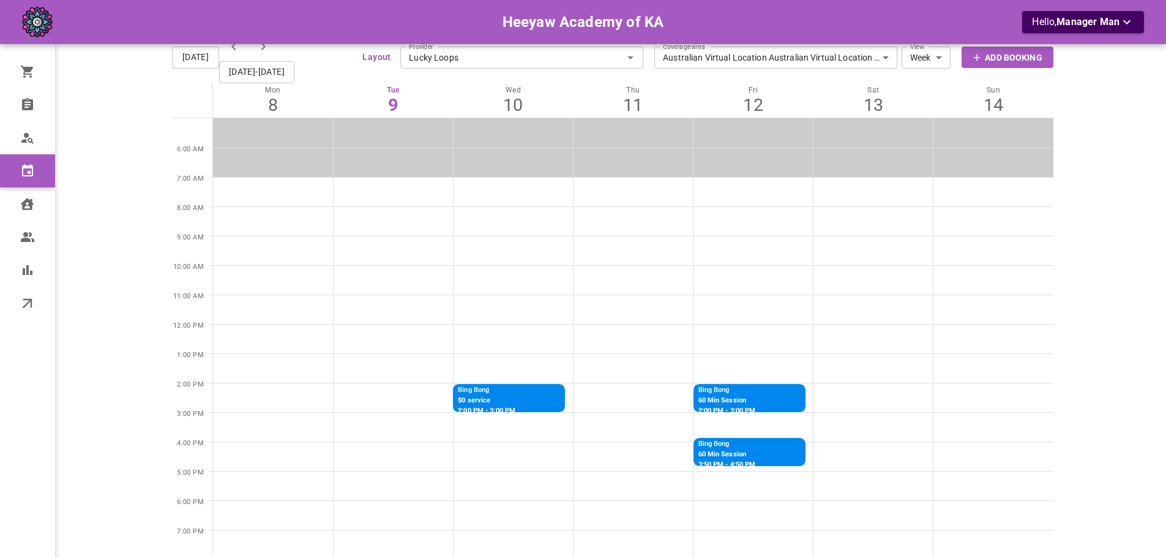
click at [748, 454] on p "60 Min Session" at bounding box center [729, 454] width 62 height 10
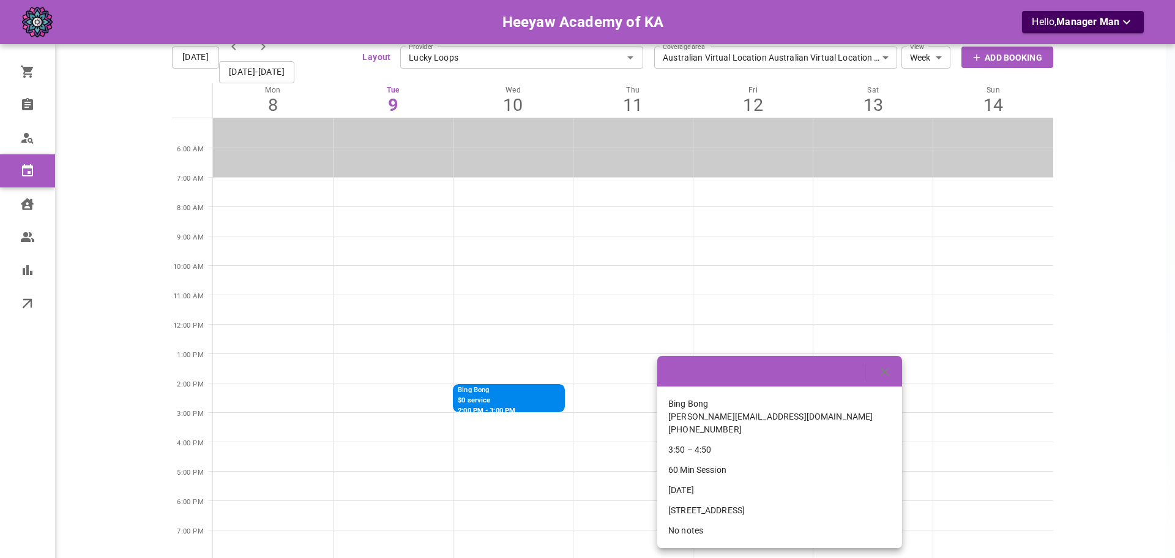
click at [778, 290] on div at bounding box center [587, 279] width 1175 height 558
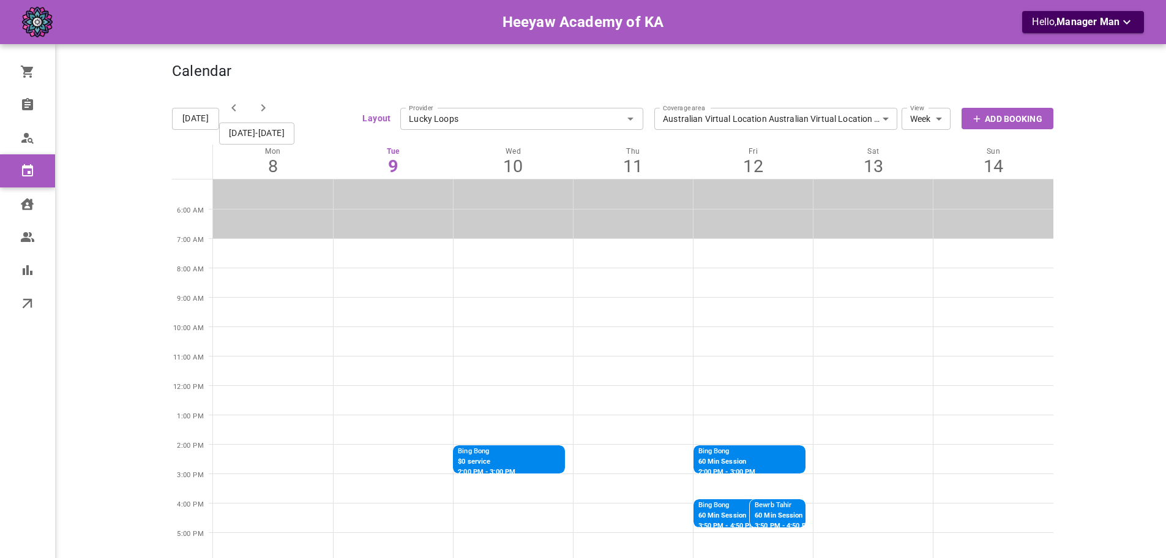
click at [826, 118] on body "Heeyaw Academy of KA Hello, Manager Man Orders Bookings Who is available Calend…" at bounding box center [583, 392] width 1166 height 785
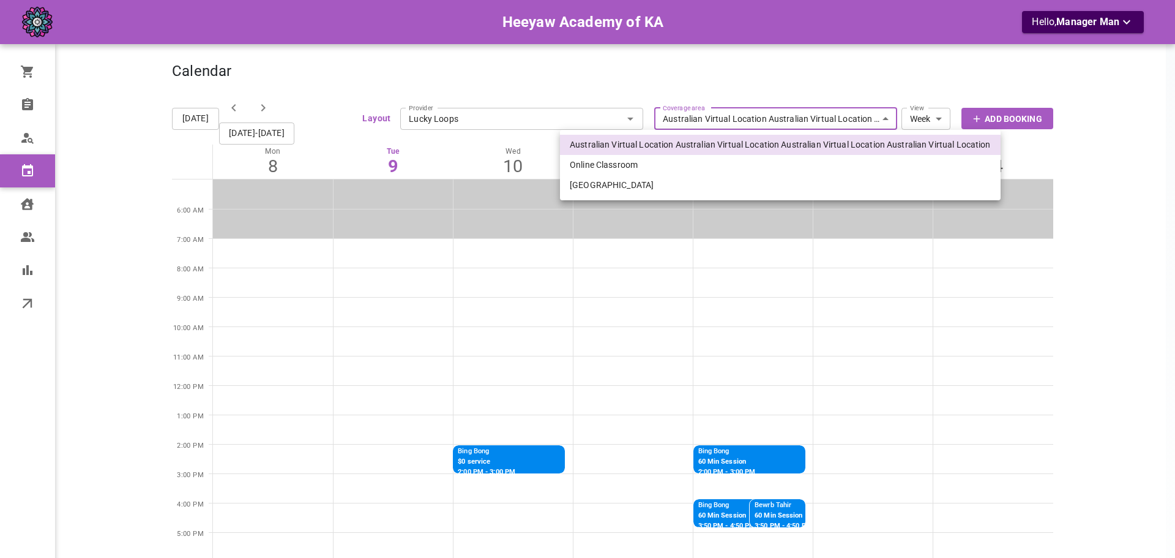
click at [694, 169] on li "Online Classroom" at bounding box center [780, 165] width 441 height 20
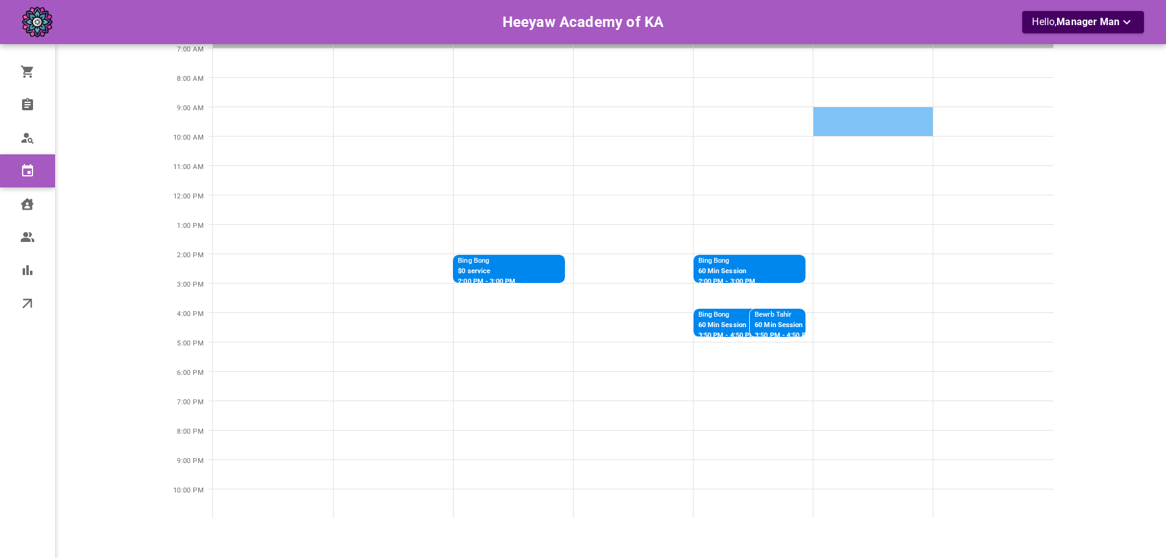
scroll to position [184, 0]
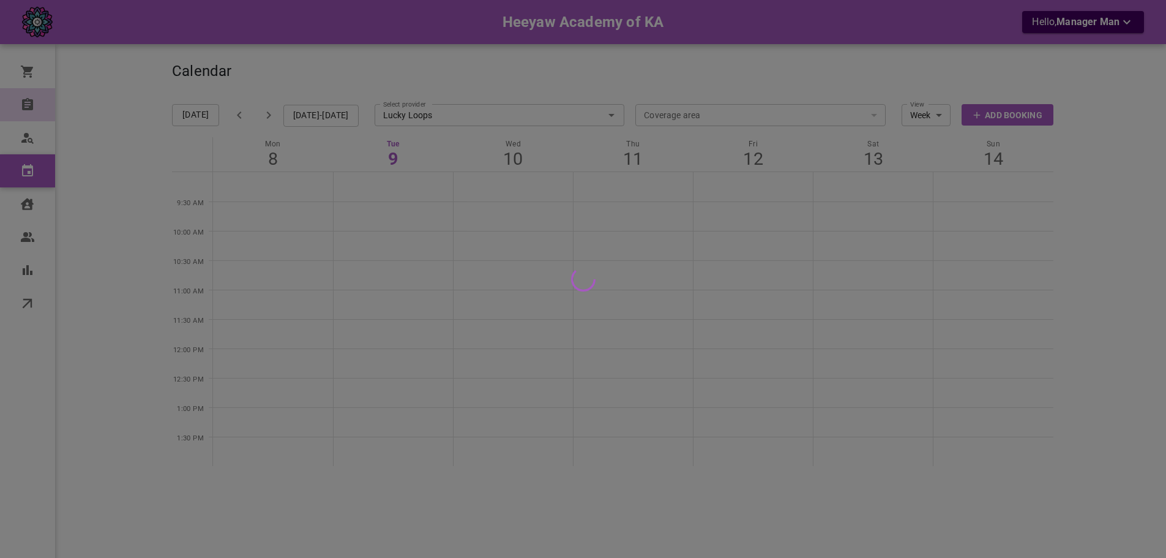
click at [46, 116] on div at bounding box center [583, 279] width 1166 height 558
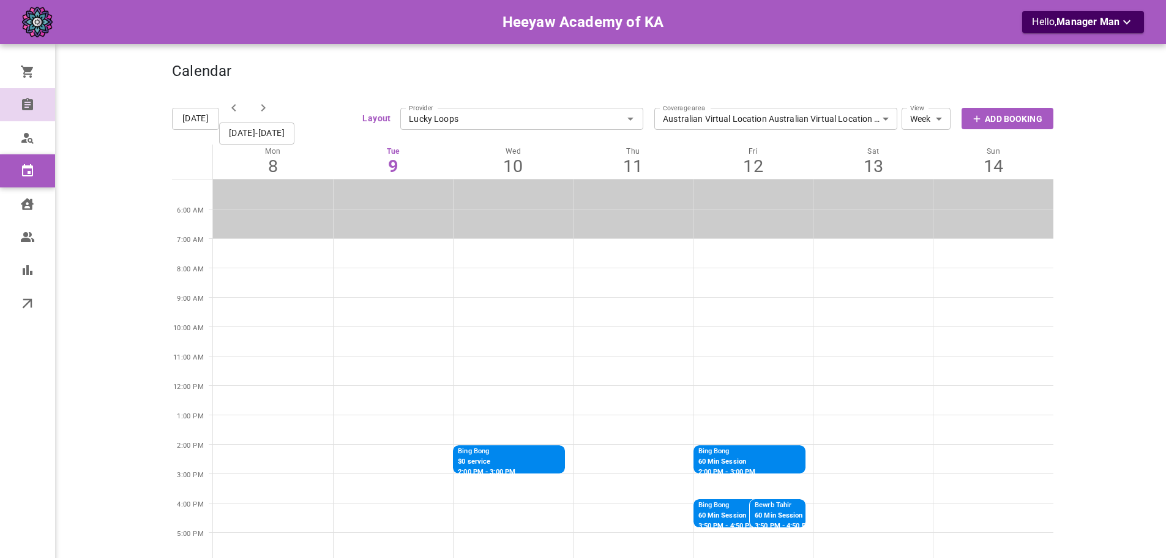
click at [36, 102] on link "Bookings" at bounding box center [27, 104] width 55 height 33
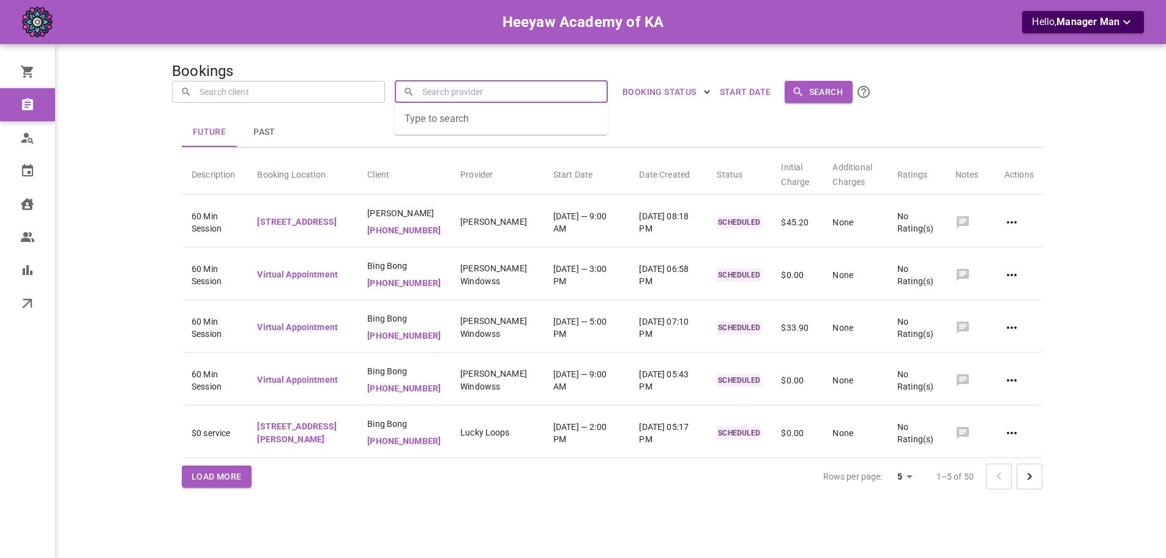
click at [450, 92] on input "text" at bounding box center [509, 91] width 180 height 21
type input "bing"
click at [443, 96] on input "bing" at bounding box center [509, 91] width 180 height 21
click at [445, 62] on div "Future Past Description Booking Location Client Provider Start Date Date Create…" at bounding box center [588, 280] width 930 height 453
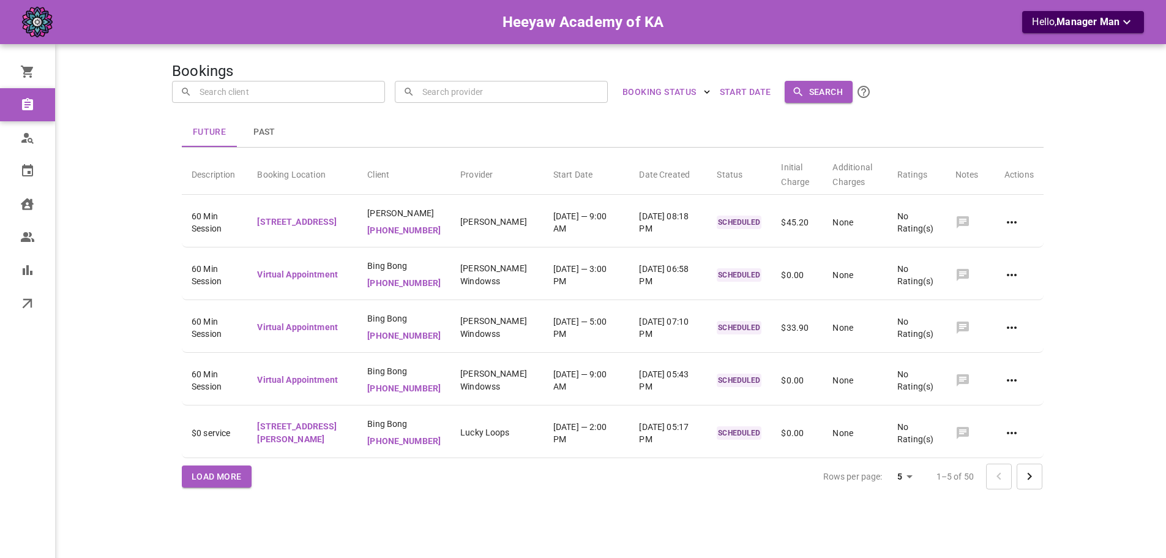
click at [275, 95] on input "text" at bounding box center [286, 91] width 180 height 21
click at [414, 94] on icon at bounding box center [408, 91] width 11 height 11
click at [585, 121] on li "Lucky Loops omar+heeyawlucky@gomarketbox.com" at bounding box center [501, 123] width 213 height 31
type input "Lucky Loops"
click at [818, 91] on button "Search" at bounding box center [819, 92] width 68 height 23
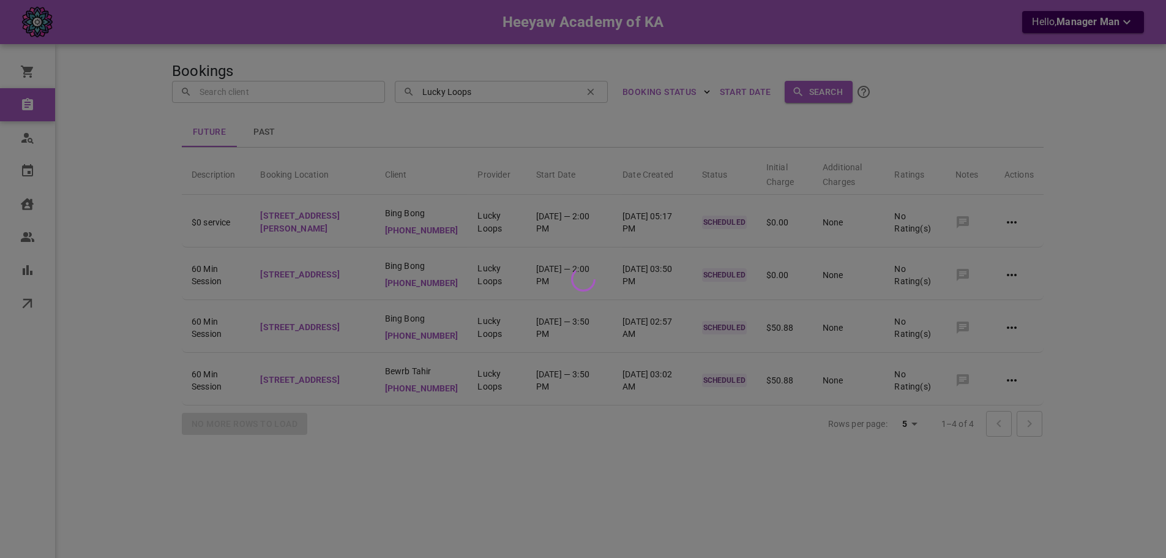
click at [968, 122] on div at bounding box center [583, 279] width 1166 height 558
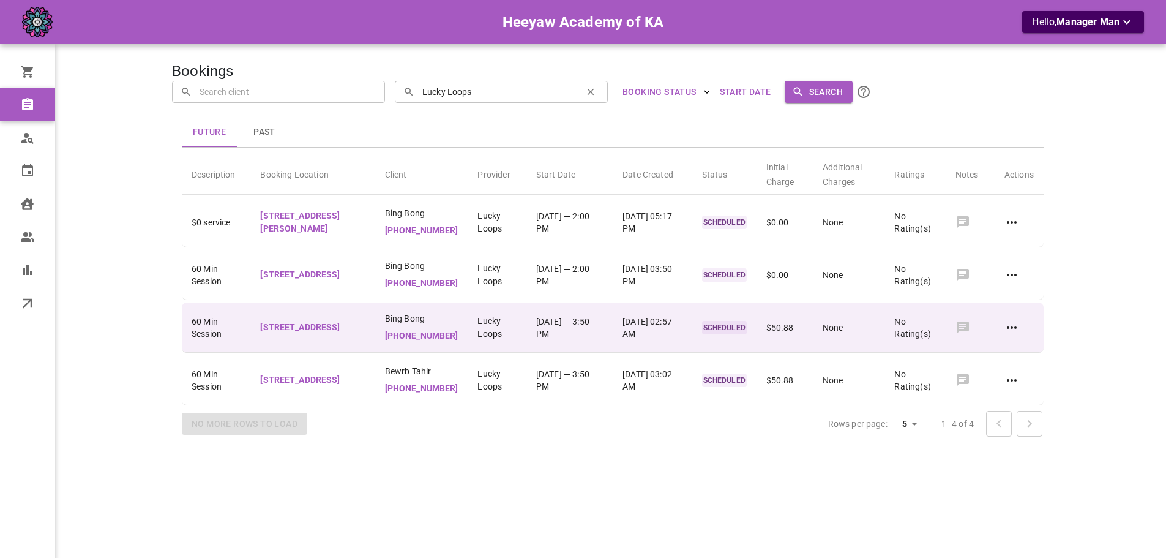
click at [653, 353] on td "2025-09-09 02:57 AM" at bounding box center [653, 327] width 80 height 50
click at [596, 351] on td "Fri, Sep 12 — 3:50 PM" at bounding box center [569, 327] width 86 height 50
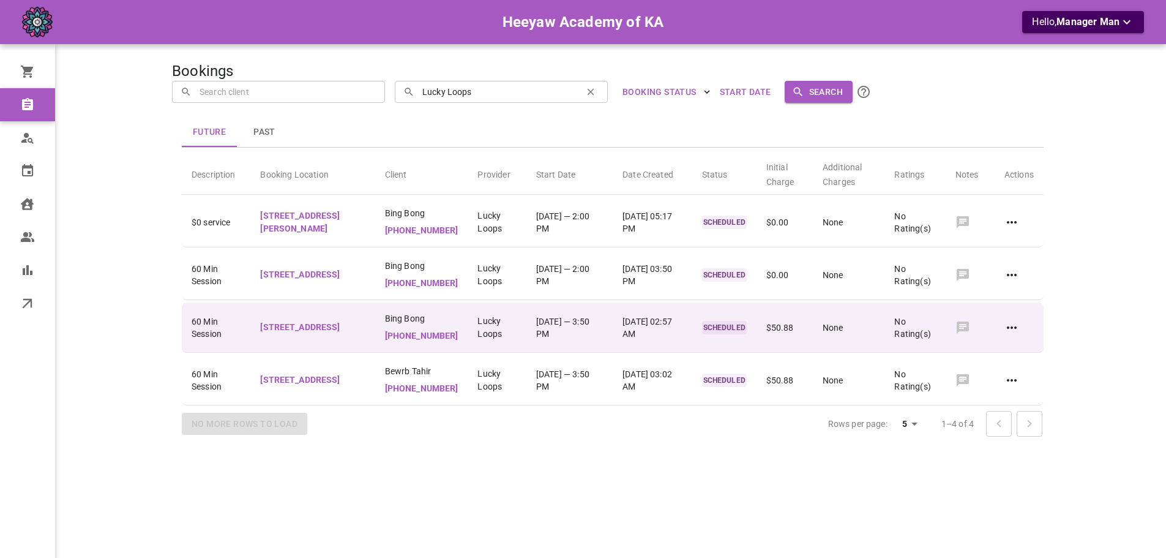
click at [1006, 335] on icon at bounding box center [1012, 327] width 15 height 15
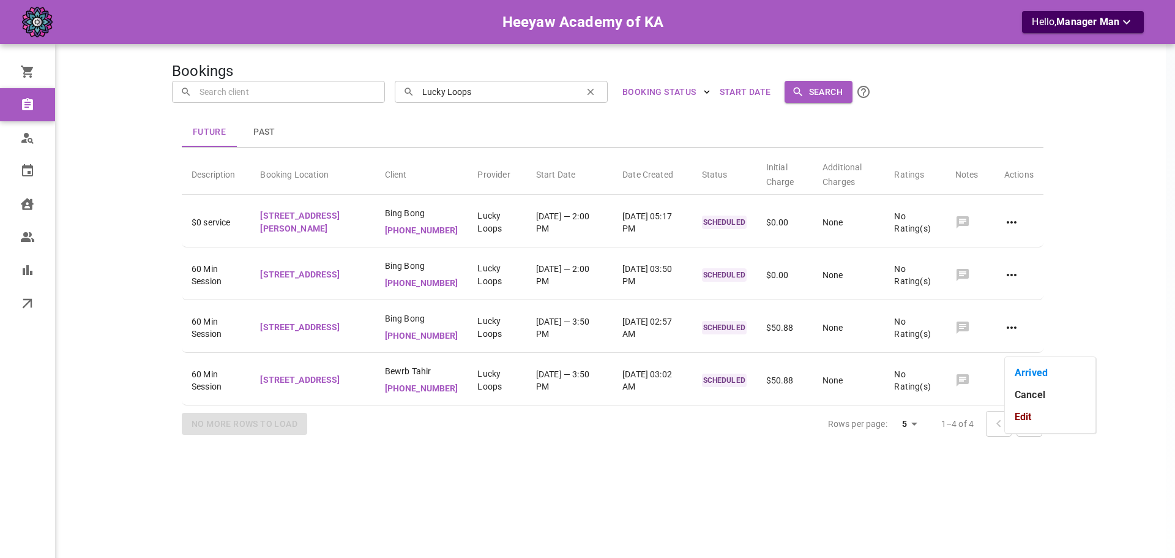
click at [998, 356] on div at bounding box center [587, 279] width 1175 height 558
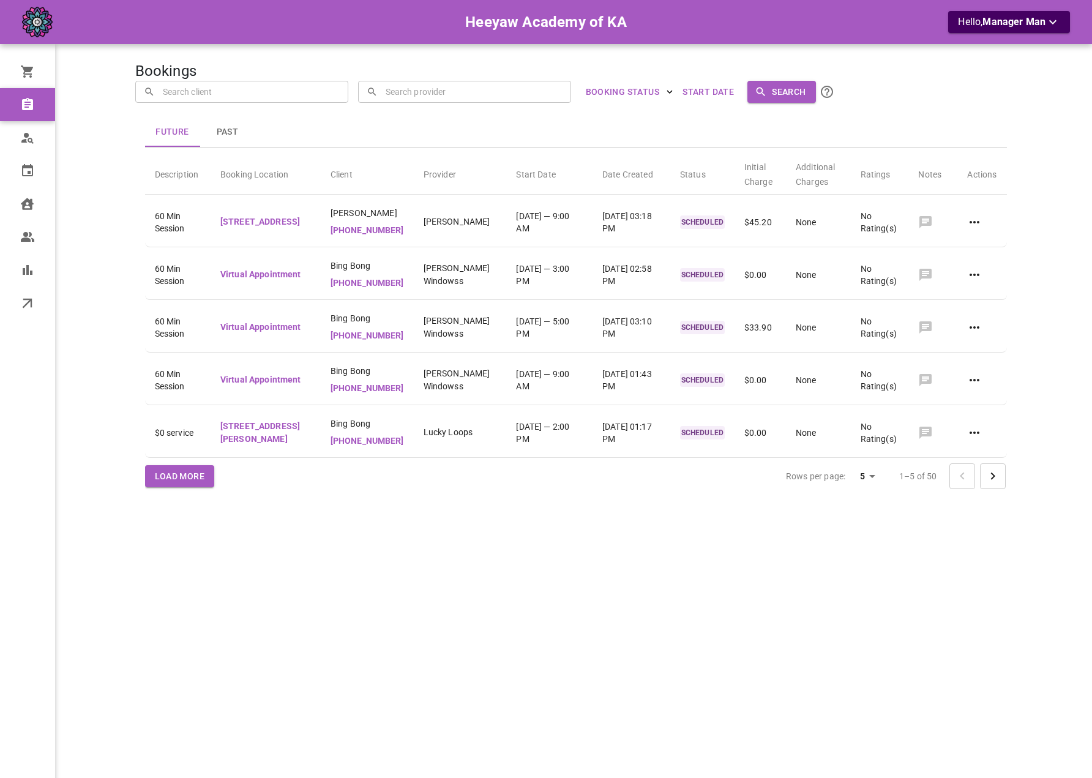
click at [536, 128] on div "Bookings ​ ​ ​ ​ BOOKING STATUS Start Date Search Future Past Description Booki…" at bounding box center [575, 407] width 881 height 778
click at [945, 25] on div "Hello, Manager Man" at bounding box center [895, 22] width 350 height 23
click at [990, 28] on p "Hello, Manager Man" at bounding box center [1009, 22] width 102 height 15
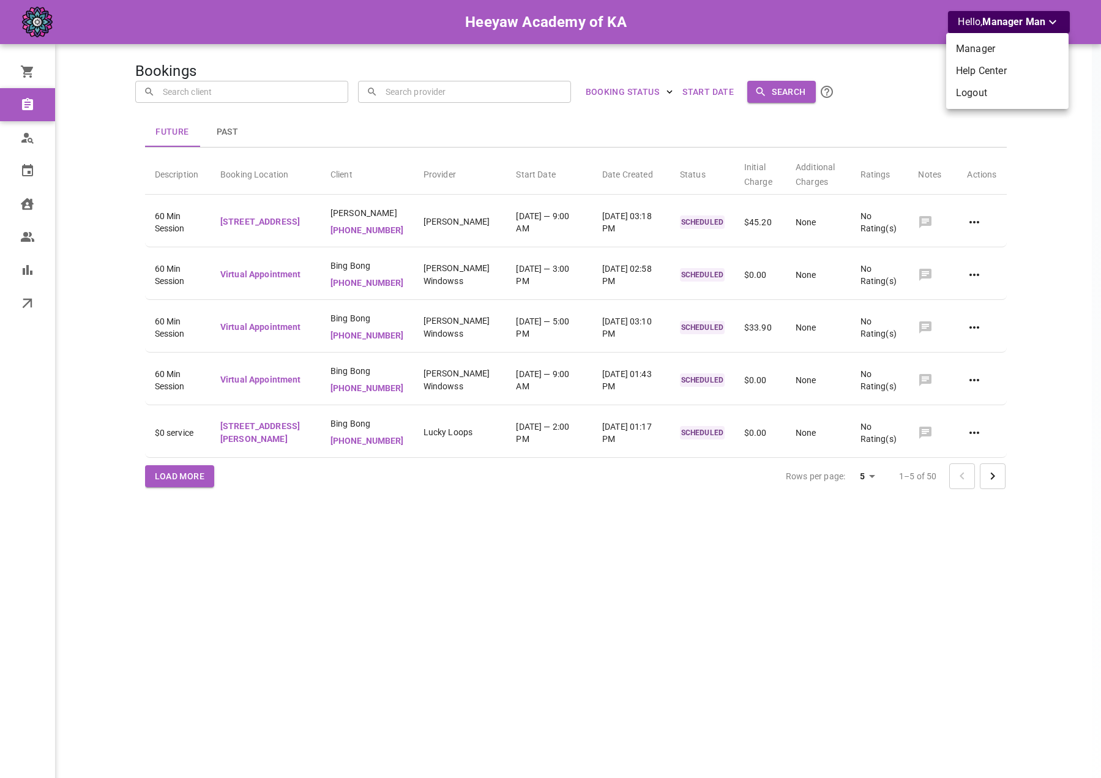
click at [981, 89] on li "Logout" at bounding box center [1007, 93] width 122 height 22
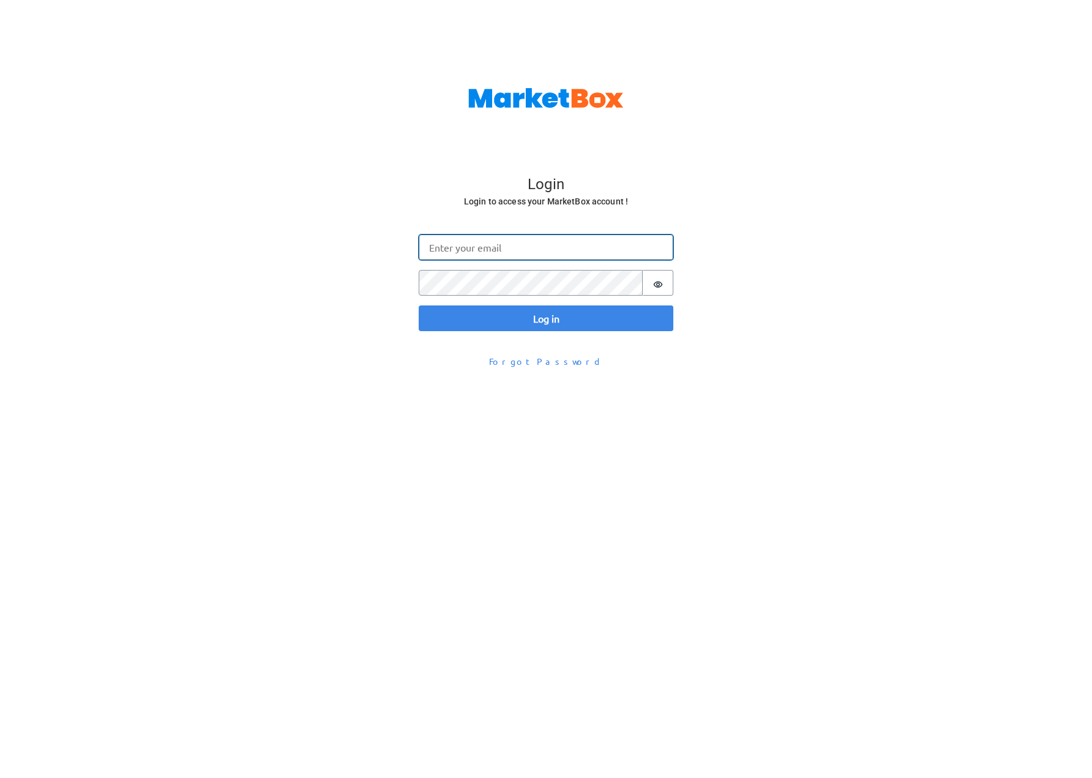
type input "[EMAIL_ADDRESS][DOMAIN_NAME]"
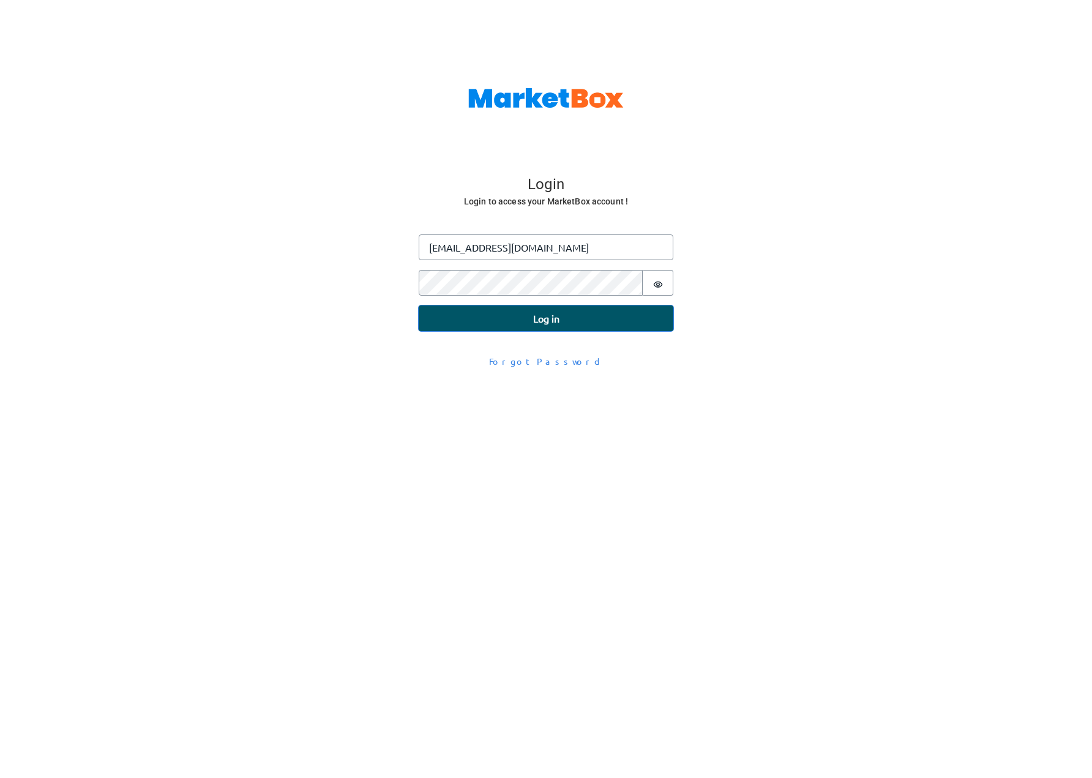
click at [530, 319] on button "Log in" at bounding box center [546, 318] width 255 height 26
